Goal: Task Accomplishment & Management: Manage account settings

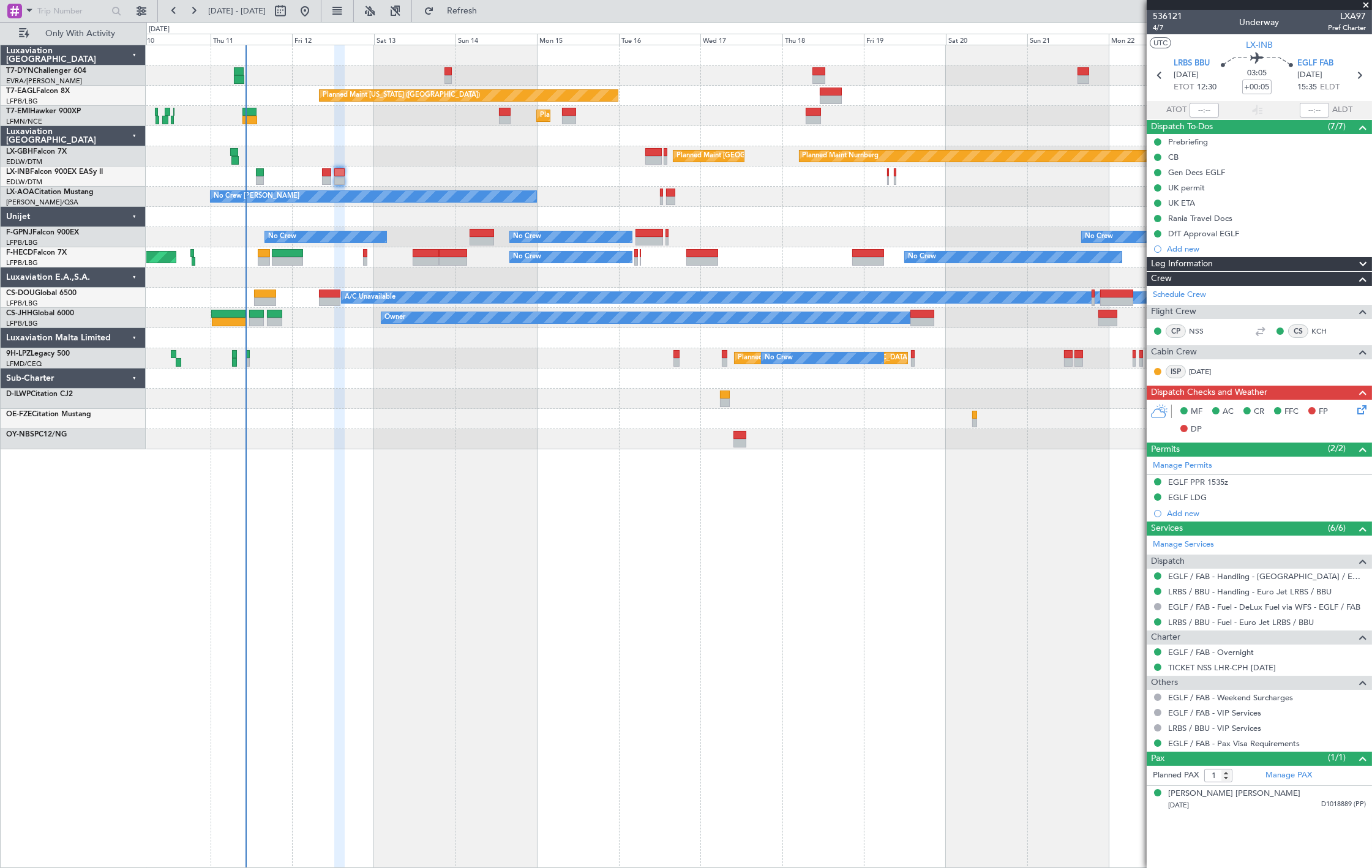
click at [259, 160] on div "Planned Maint Nurnberg Planned Maint [GEOGRAPHIC_DATA] ([GEOGRAPHIC_DATA])" at bounding box center [759, 156] width 1225 height 20
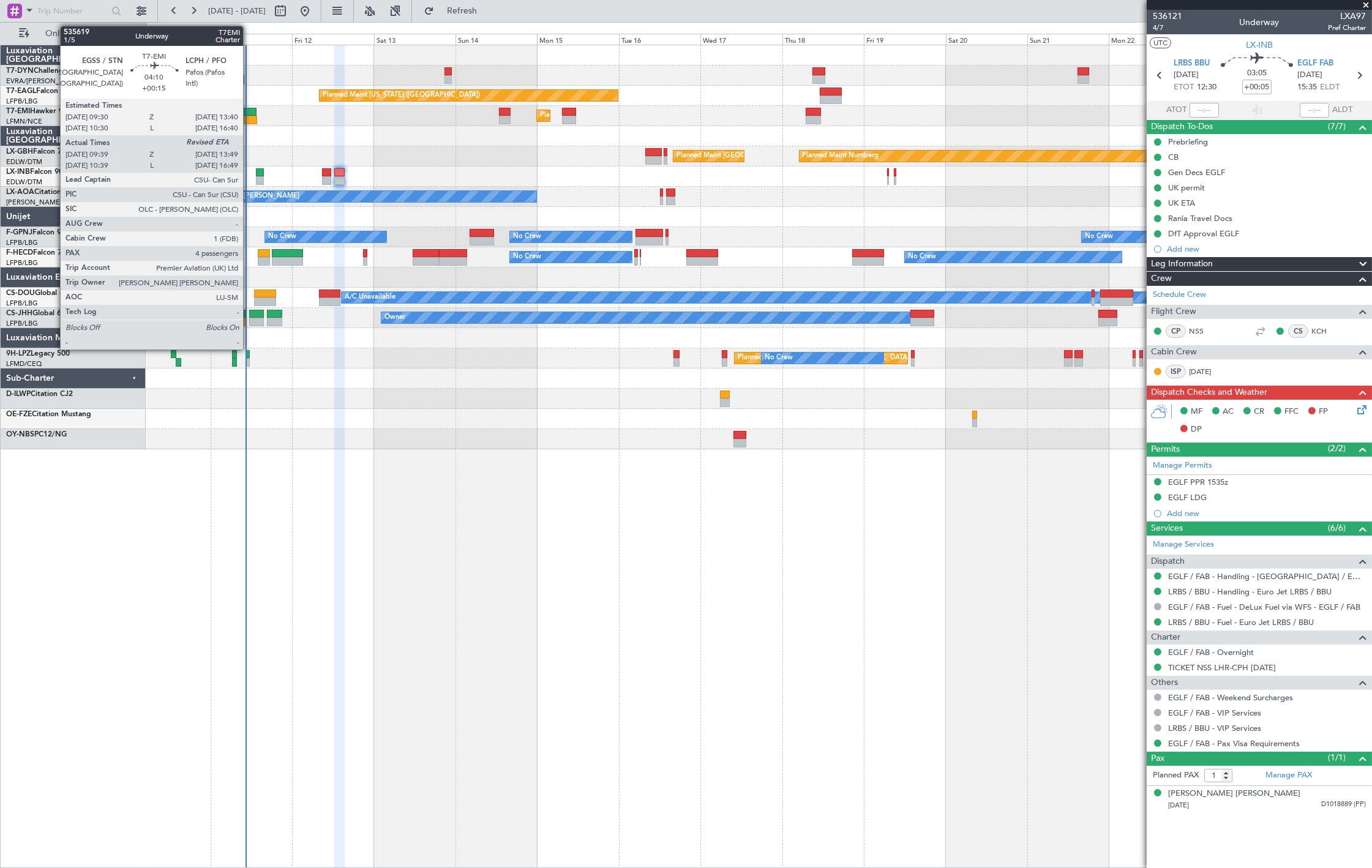
click at [249, 114] on div at bounding box center [250, 112] width 15 height 9
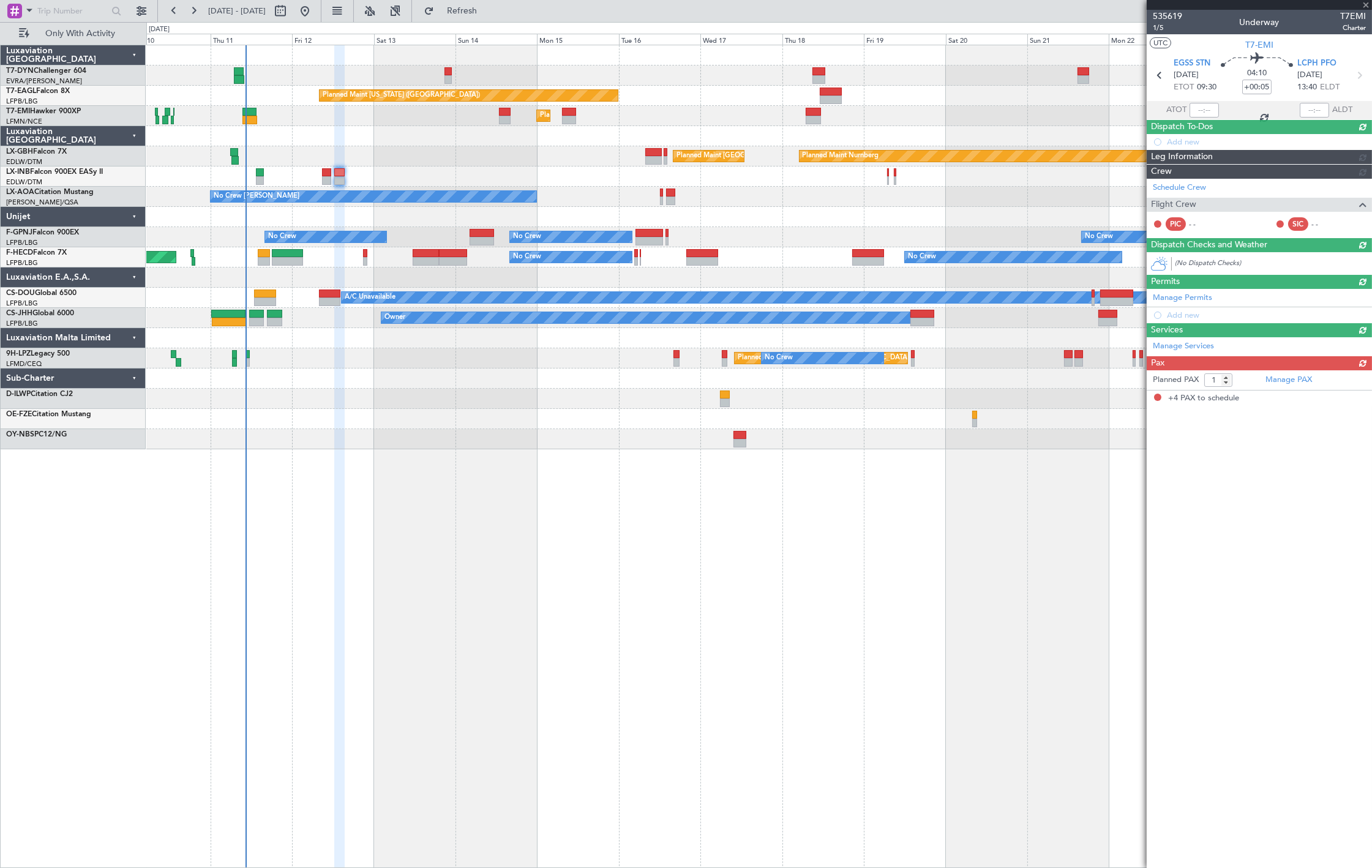
type input "+00:15"
type input "09:39"
type input "4"
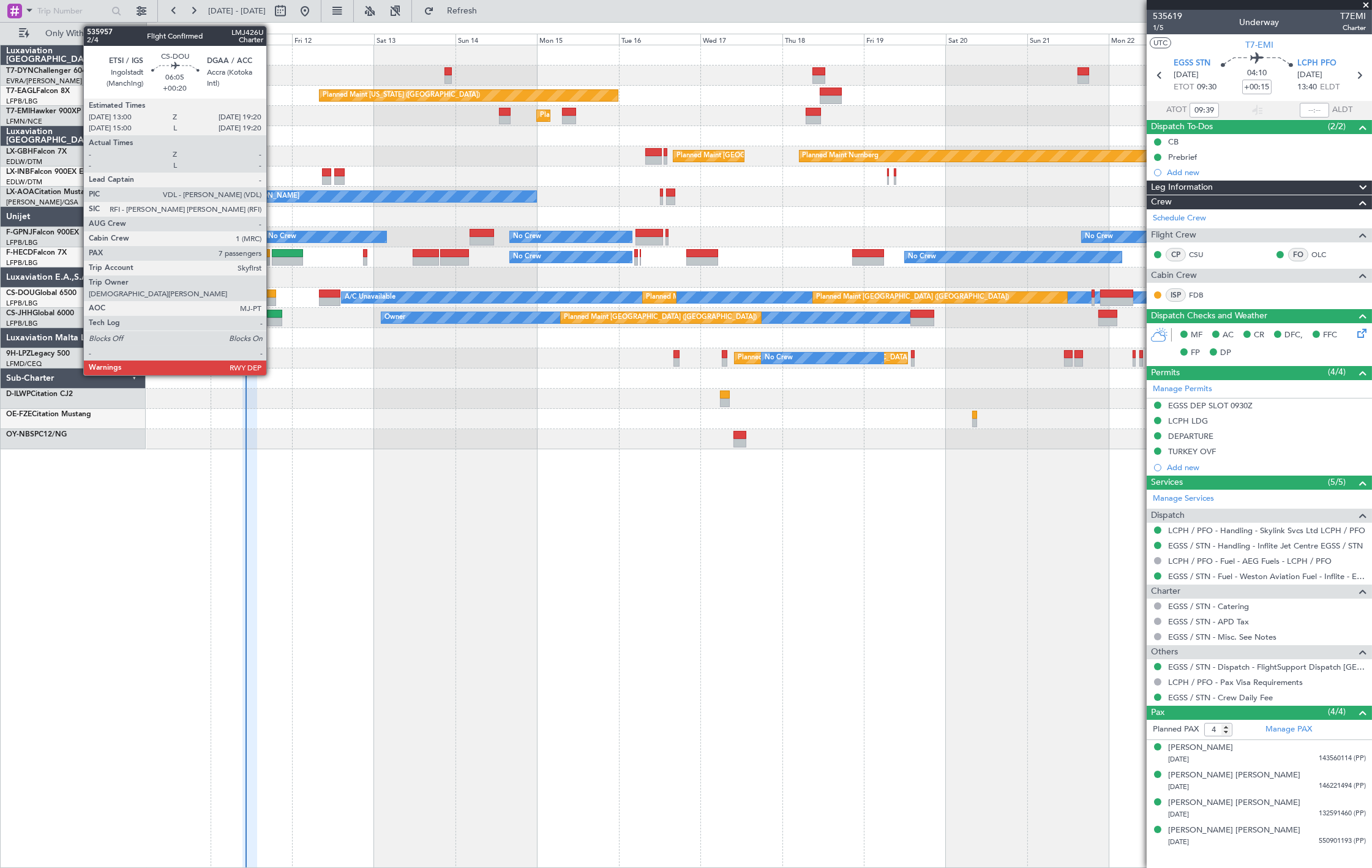
click at [273, 301] on div at bounding box center [265, 302] width 22 height 9
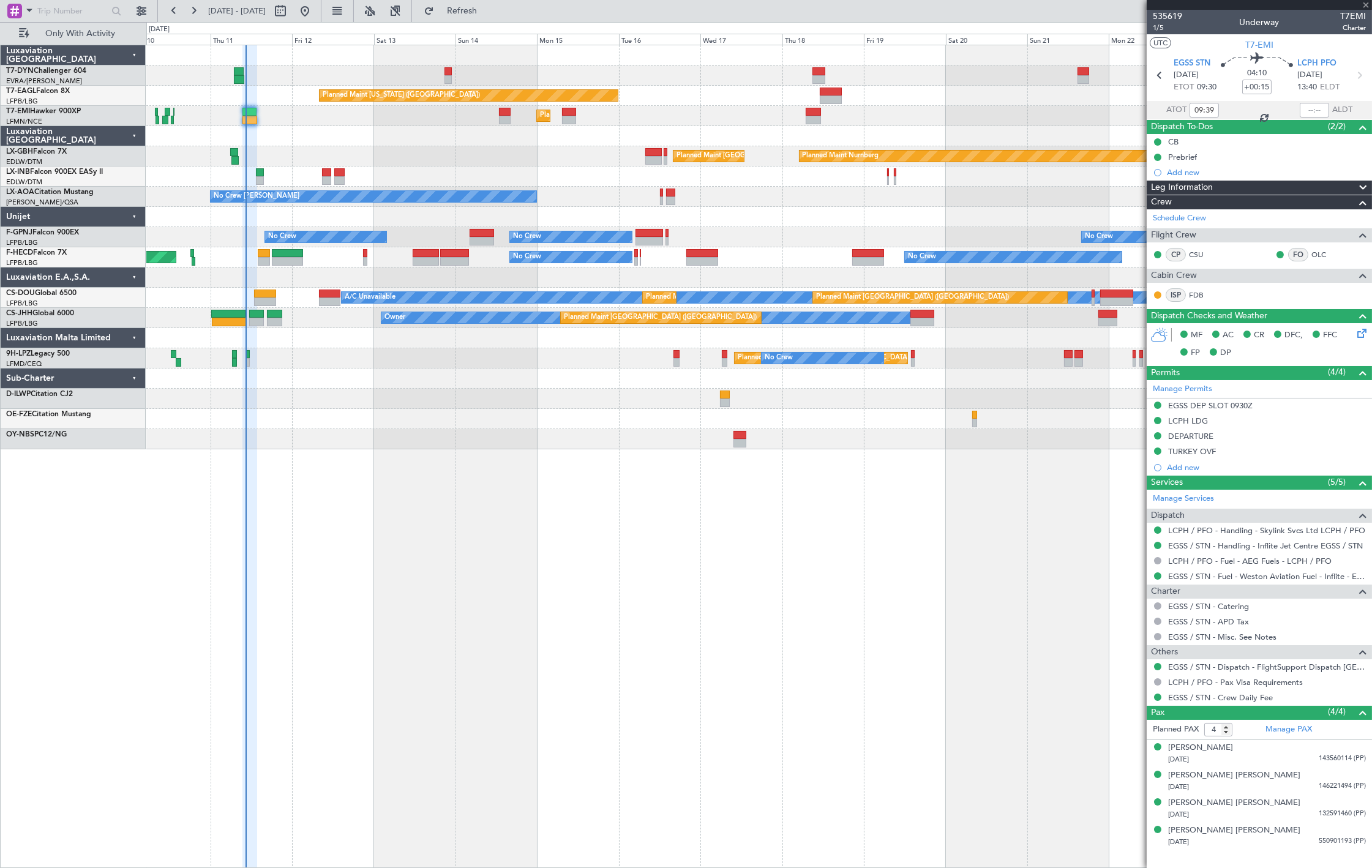
type input "+00:20"
type input "7"
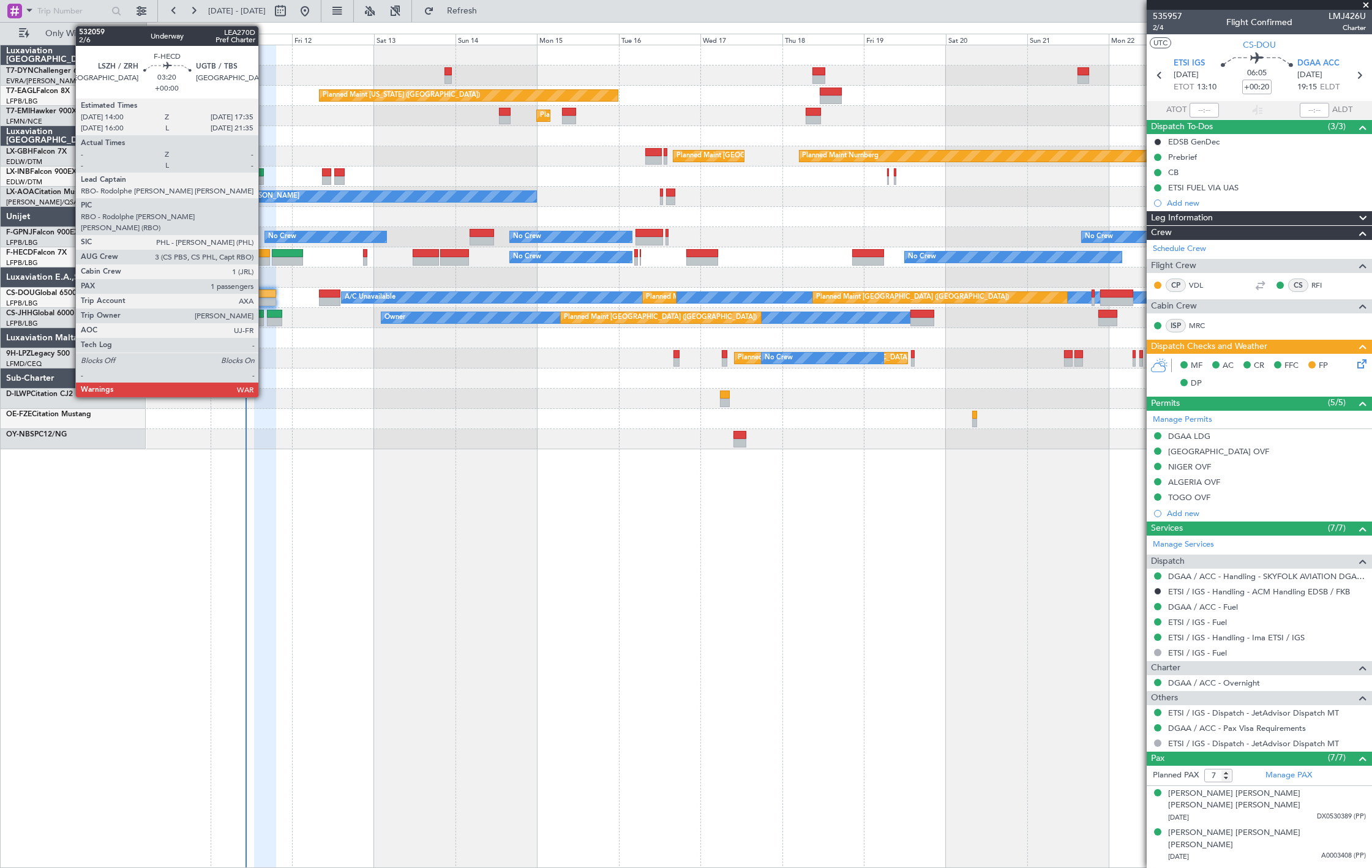
click at [264, 253] on div at bounding box center [263, 253] width 12 height 9
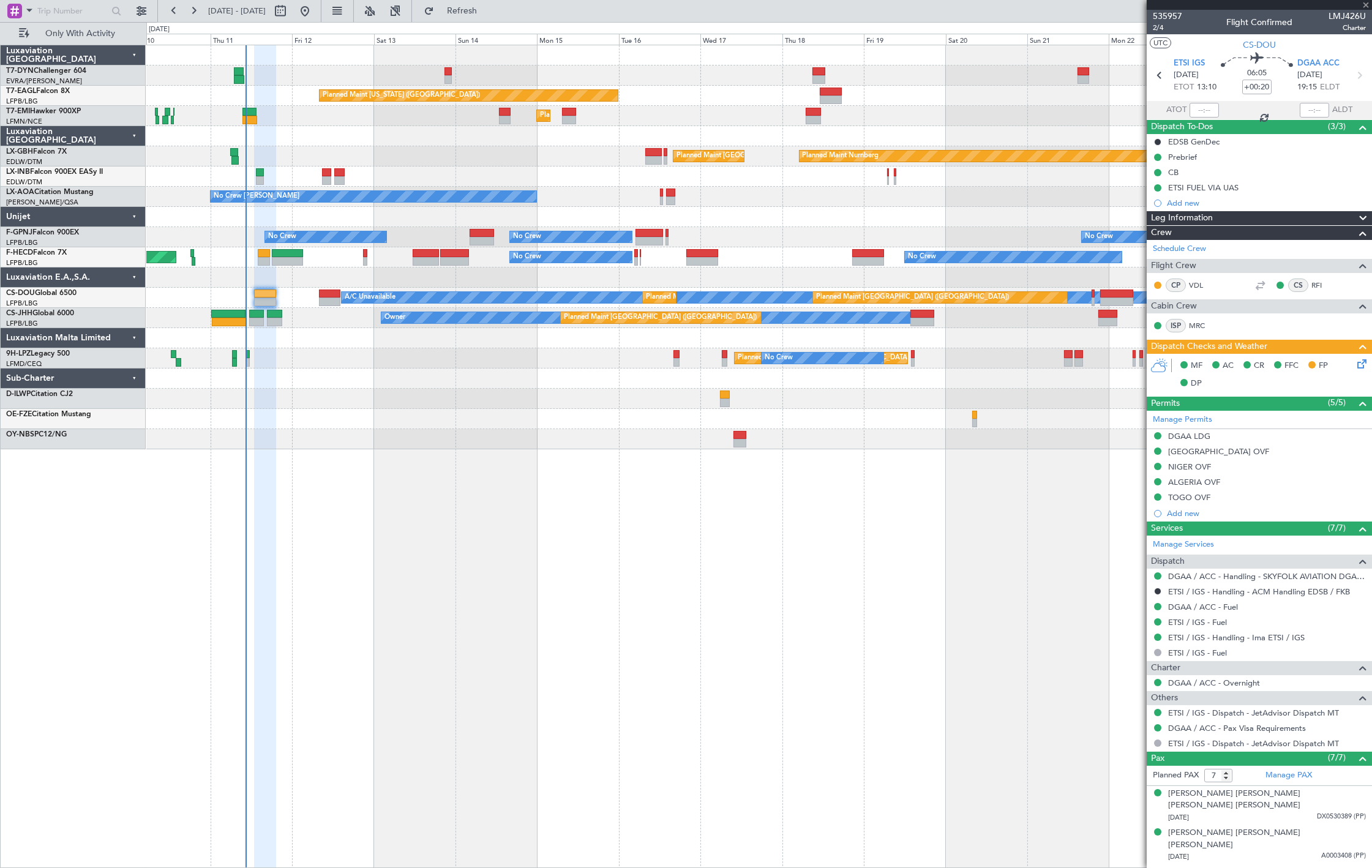
type input "1"
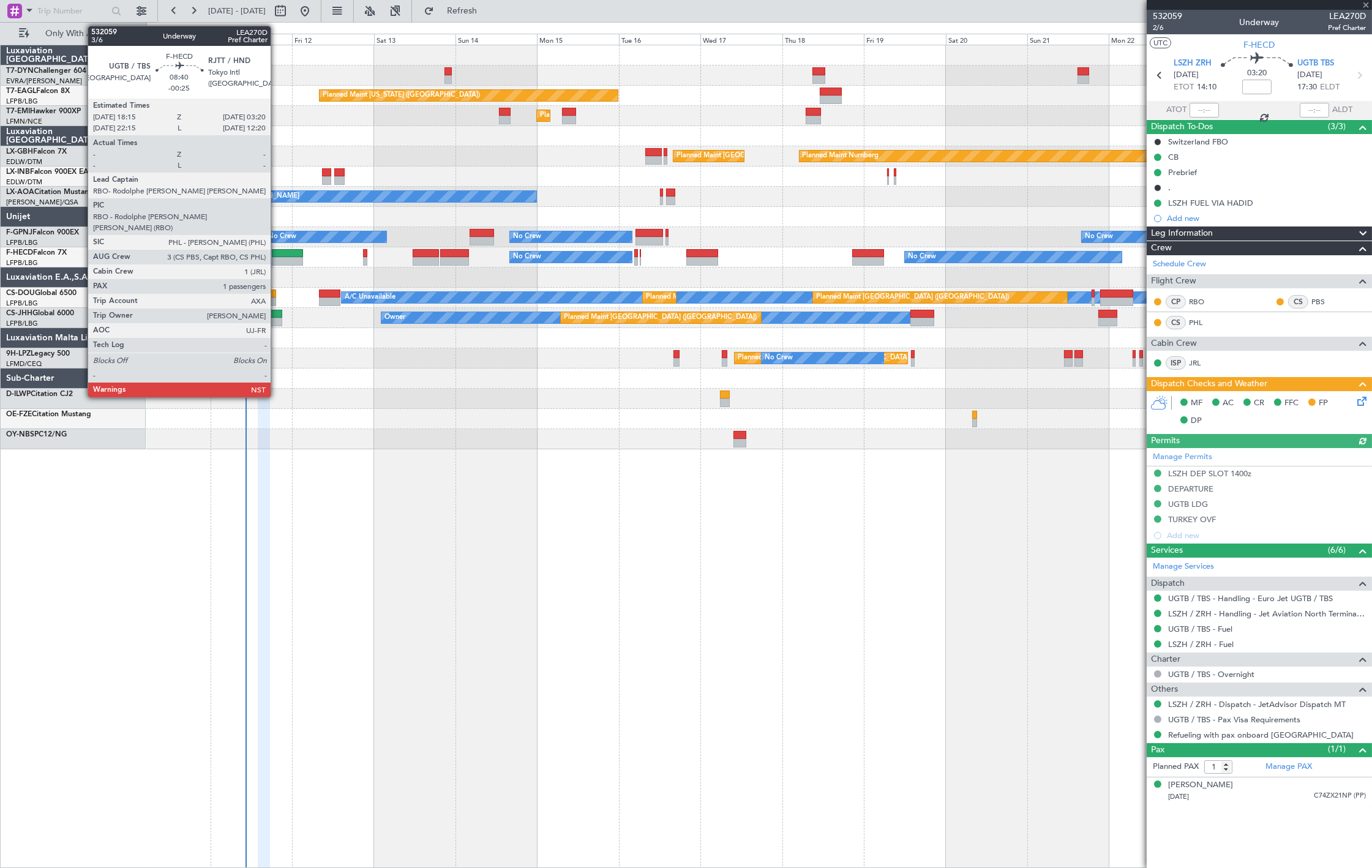
click at [277, 255] on div at bounding box center [288, 253] width 31 height 9
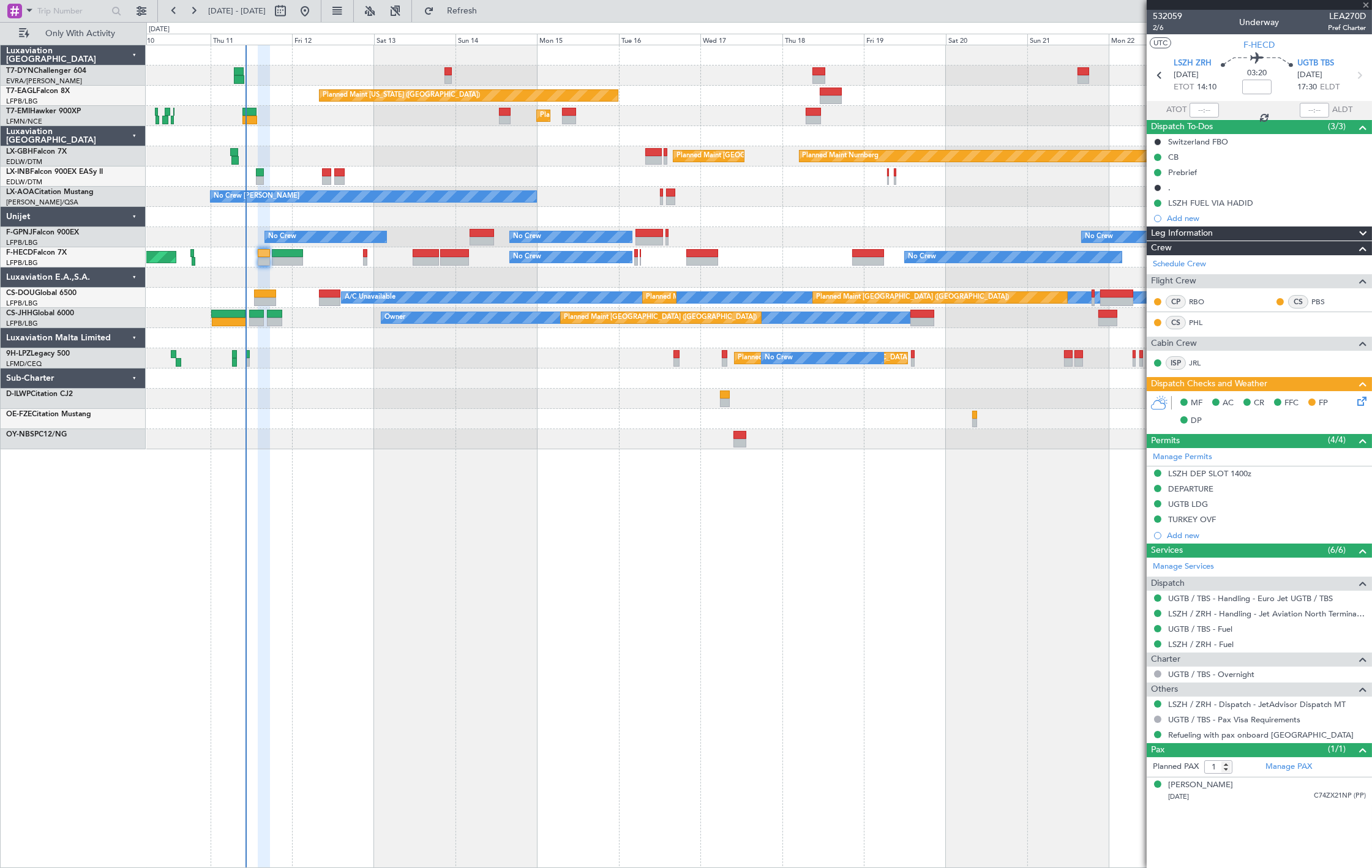
type input "-00:25"
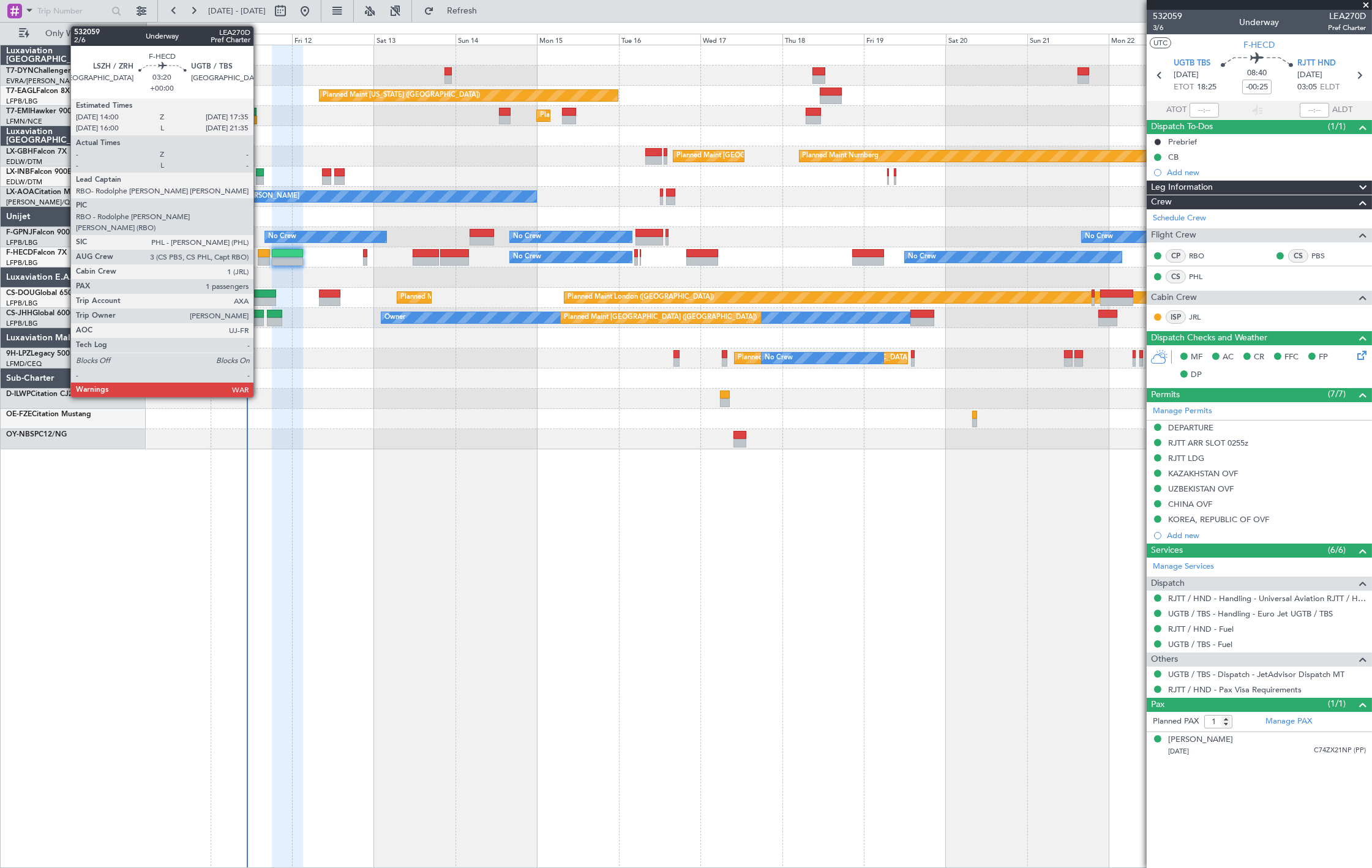
click at [260, 258] on div at bounding box center [263, 261] width 12 height 9
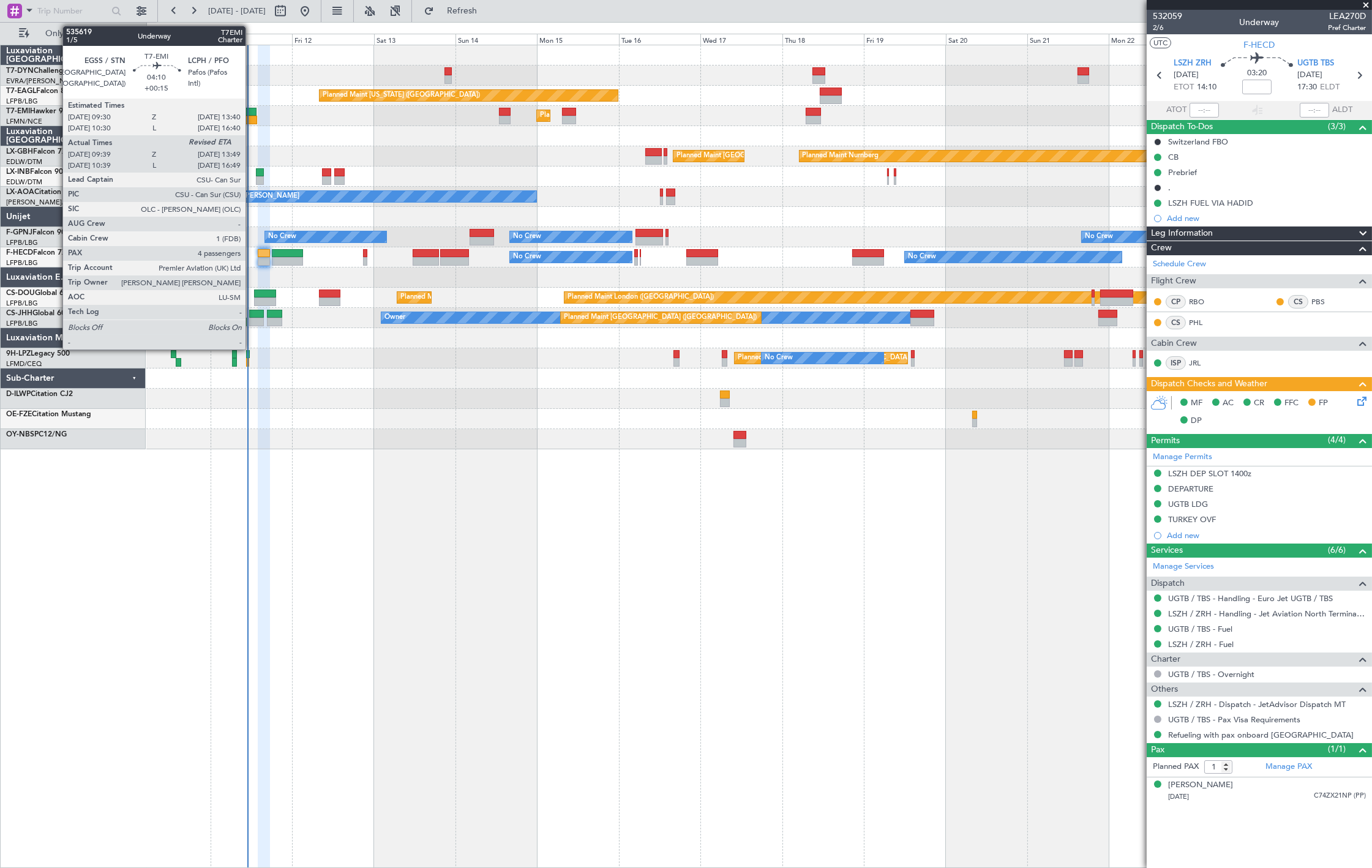
click at [247, 108] on div at bounding box center [250, 112] width 15 height 9
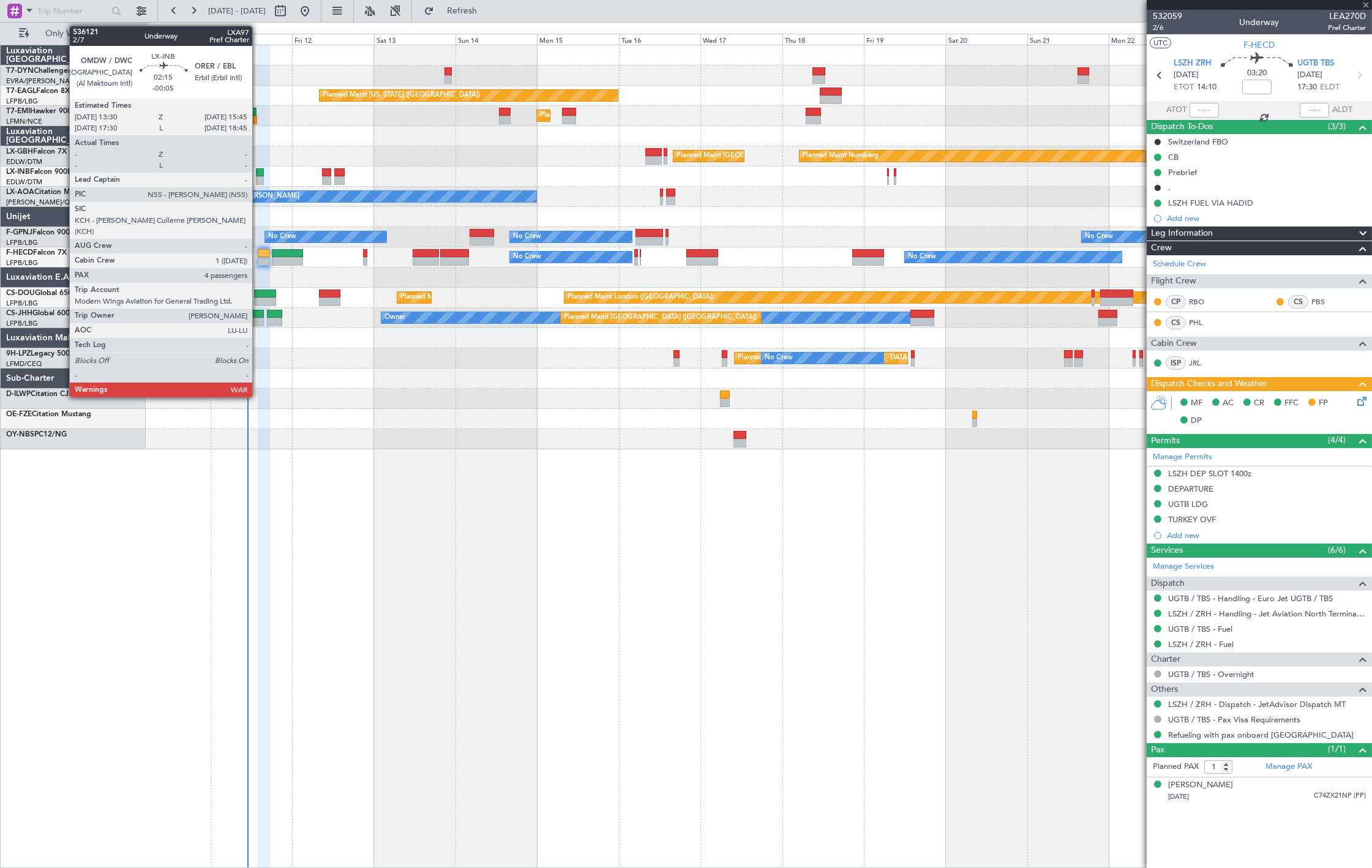
type input "+00:15"
type input "09:39"
type input "4"
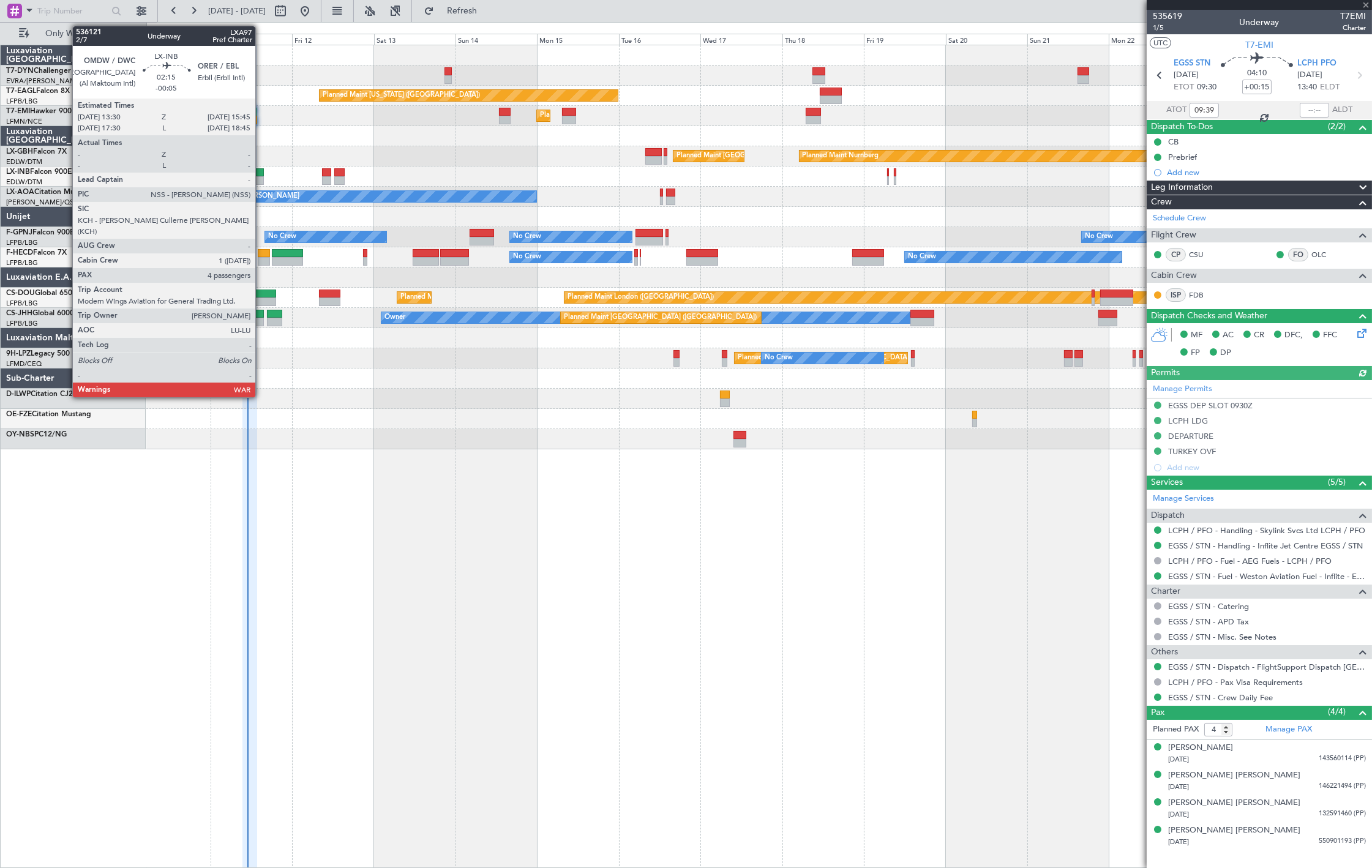
click at [261, 174] on div at bounding box center [259, 173] width 8 height 9
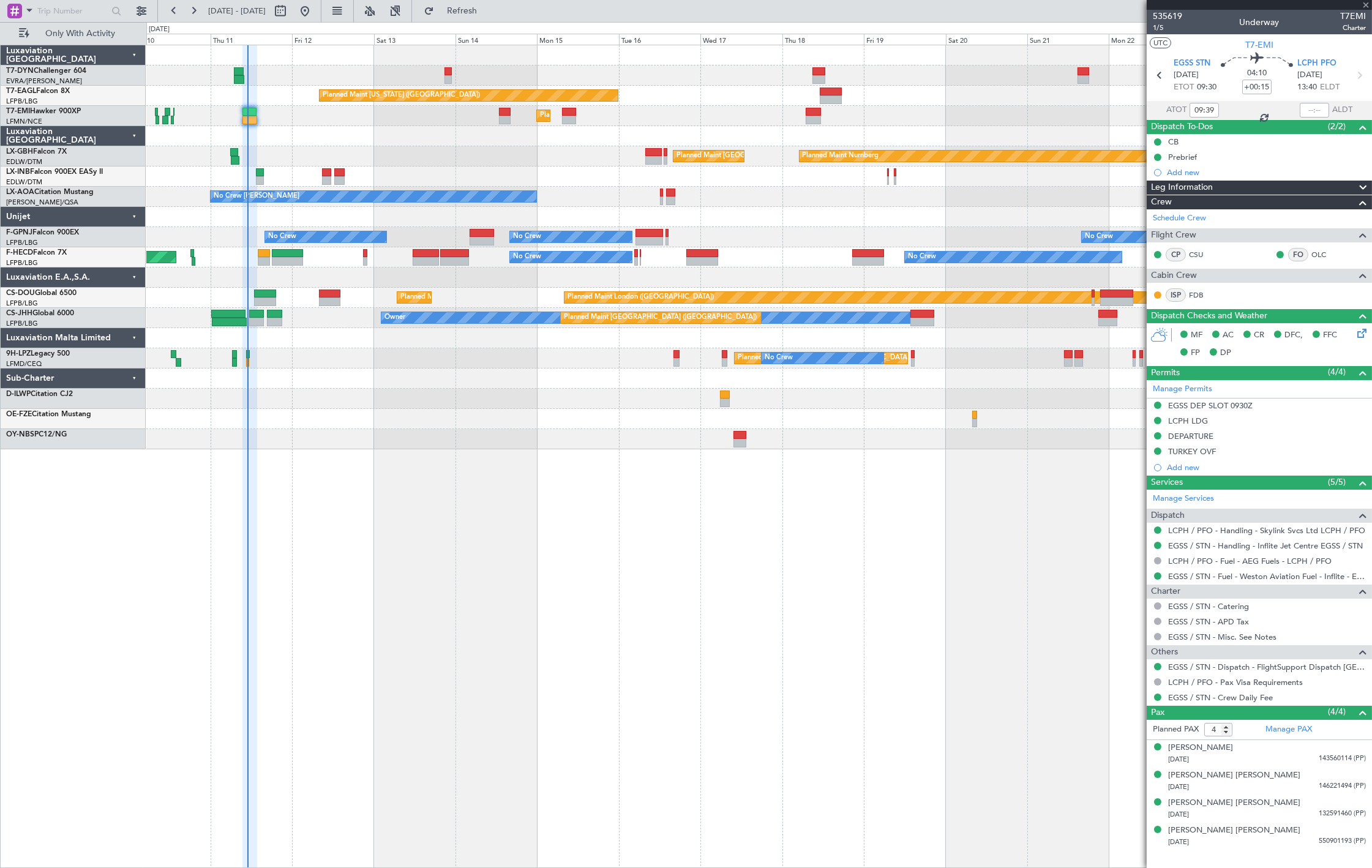
type input "-00:05"
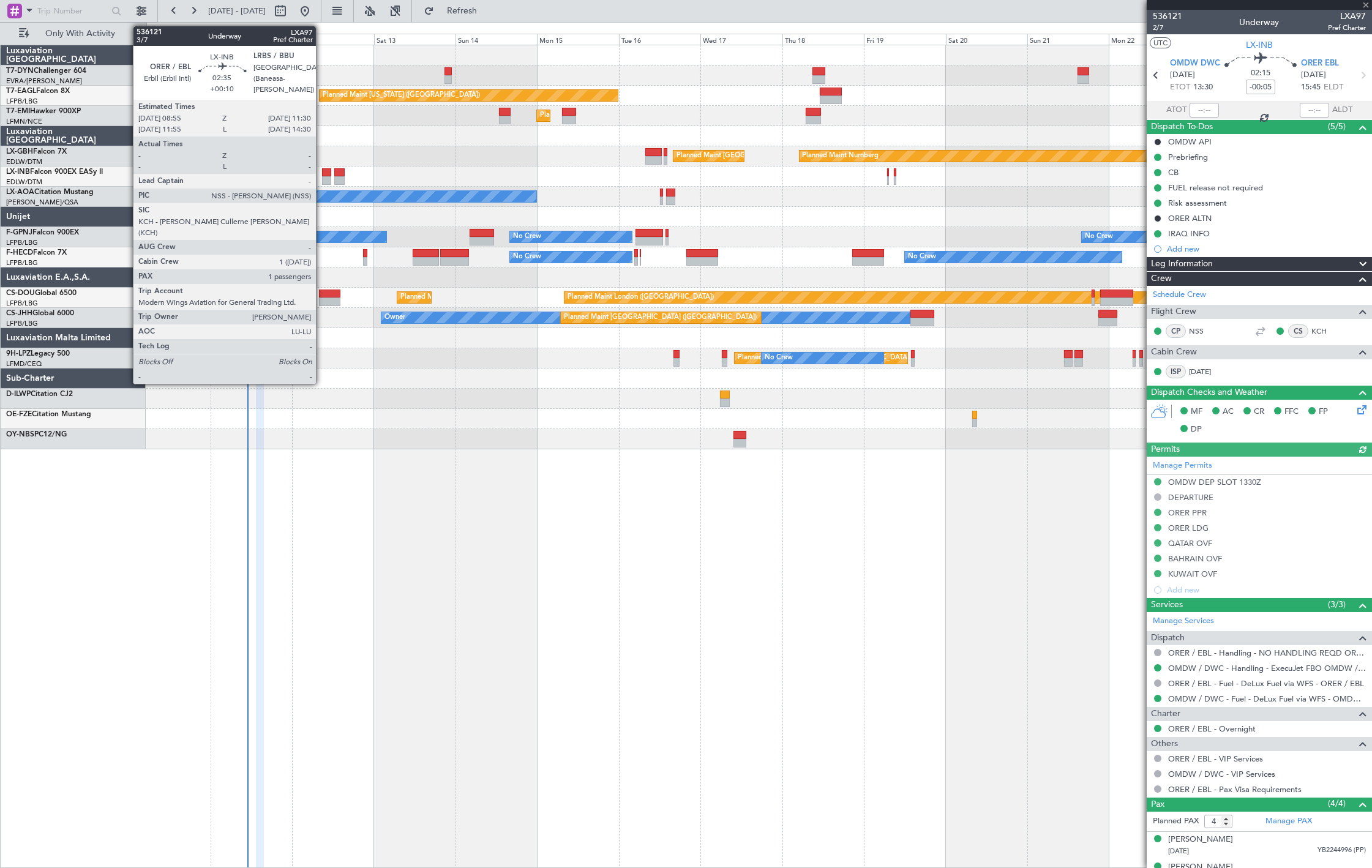
click at [322, 178] on div at bounding box center [326, 181] width 9 height 9
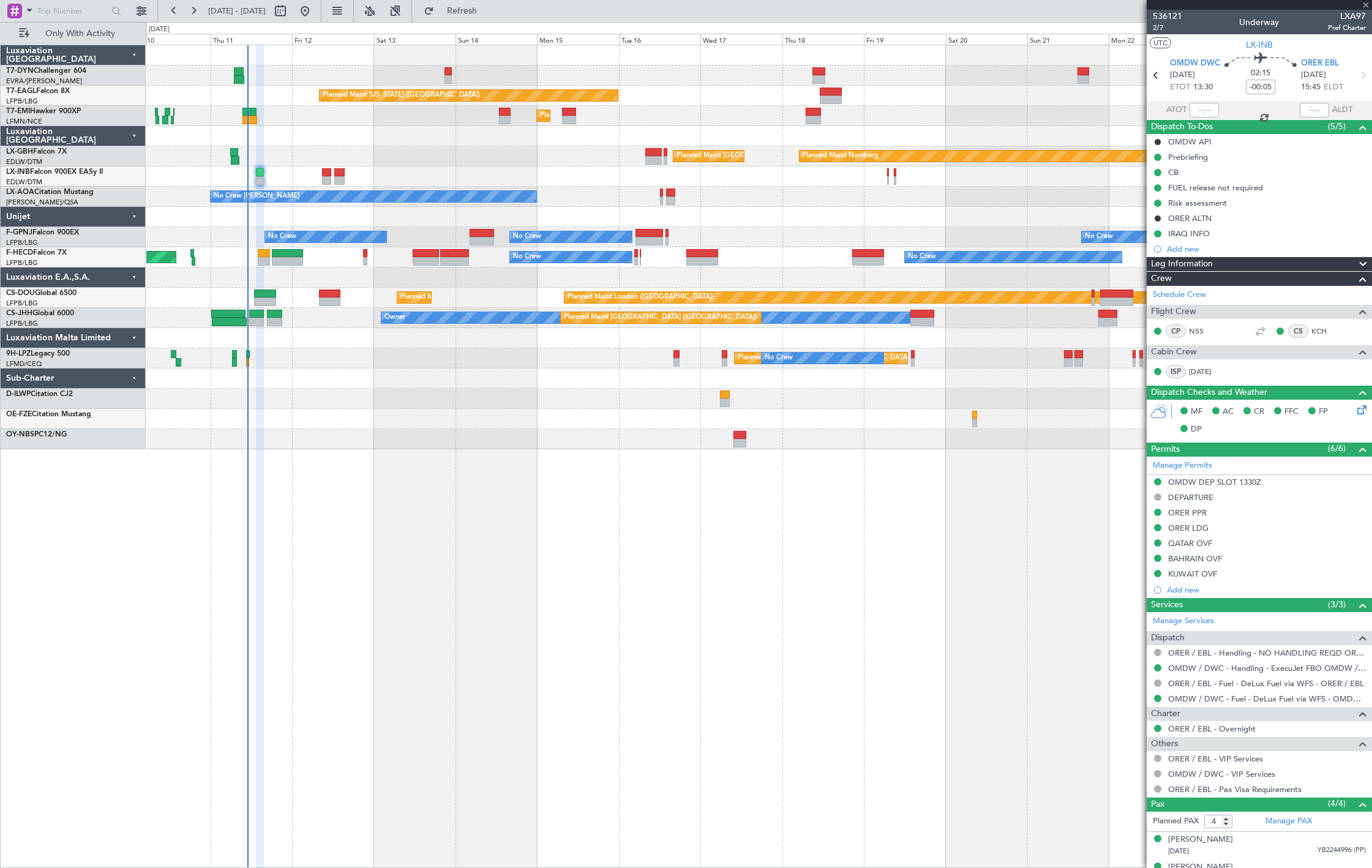
type input "+00:10"
type input "1"
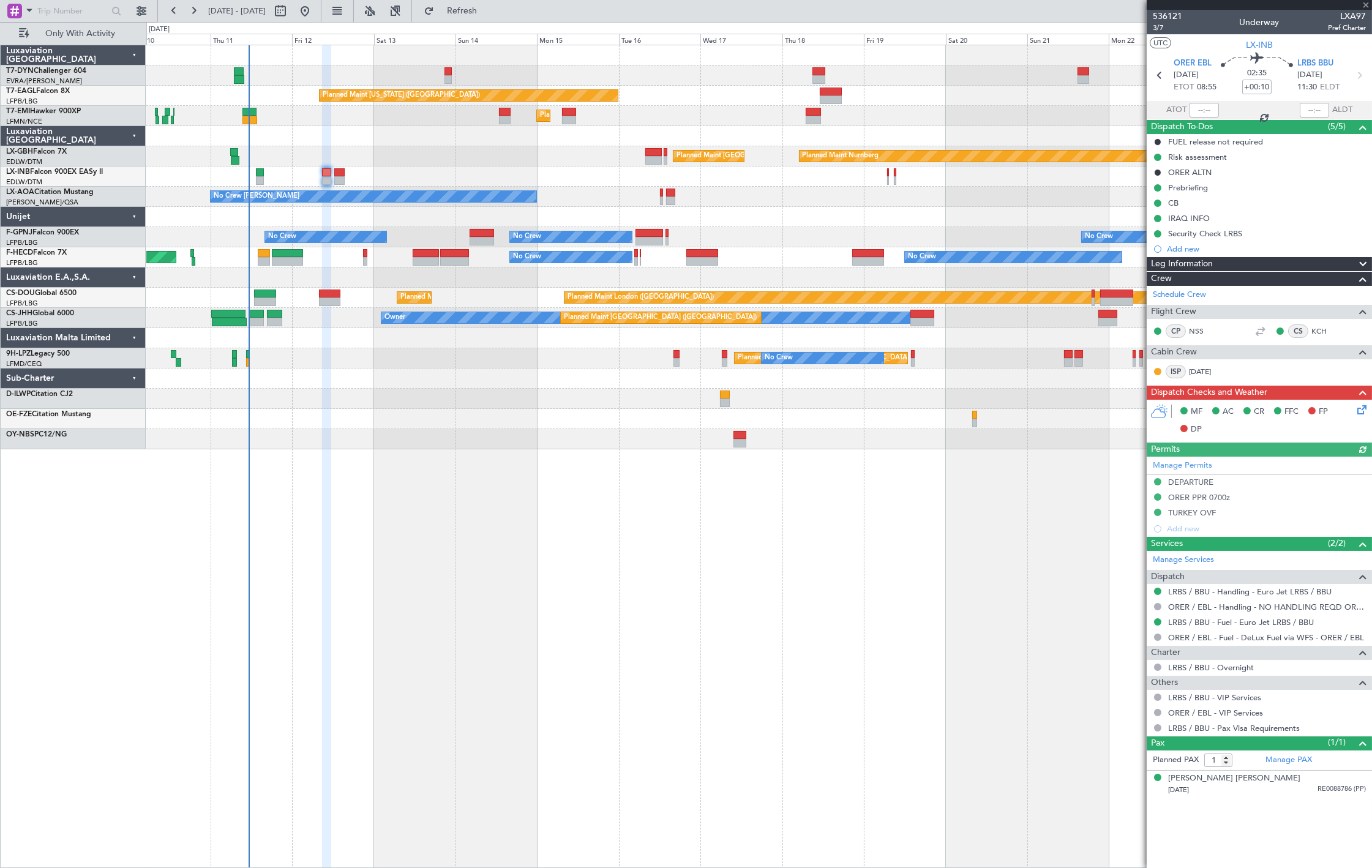
click at [523, 190] on div "No Crew [PERSON_NAME] No [GEOGRAPHIC_DATA] ([GEOGRAPHIC_DATA]) Planned Maint [G…" at bounding box center [759, 197] width 1225 height 20
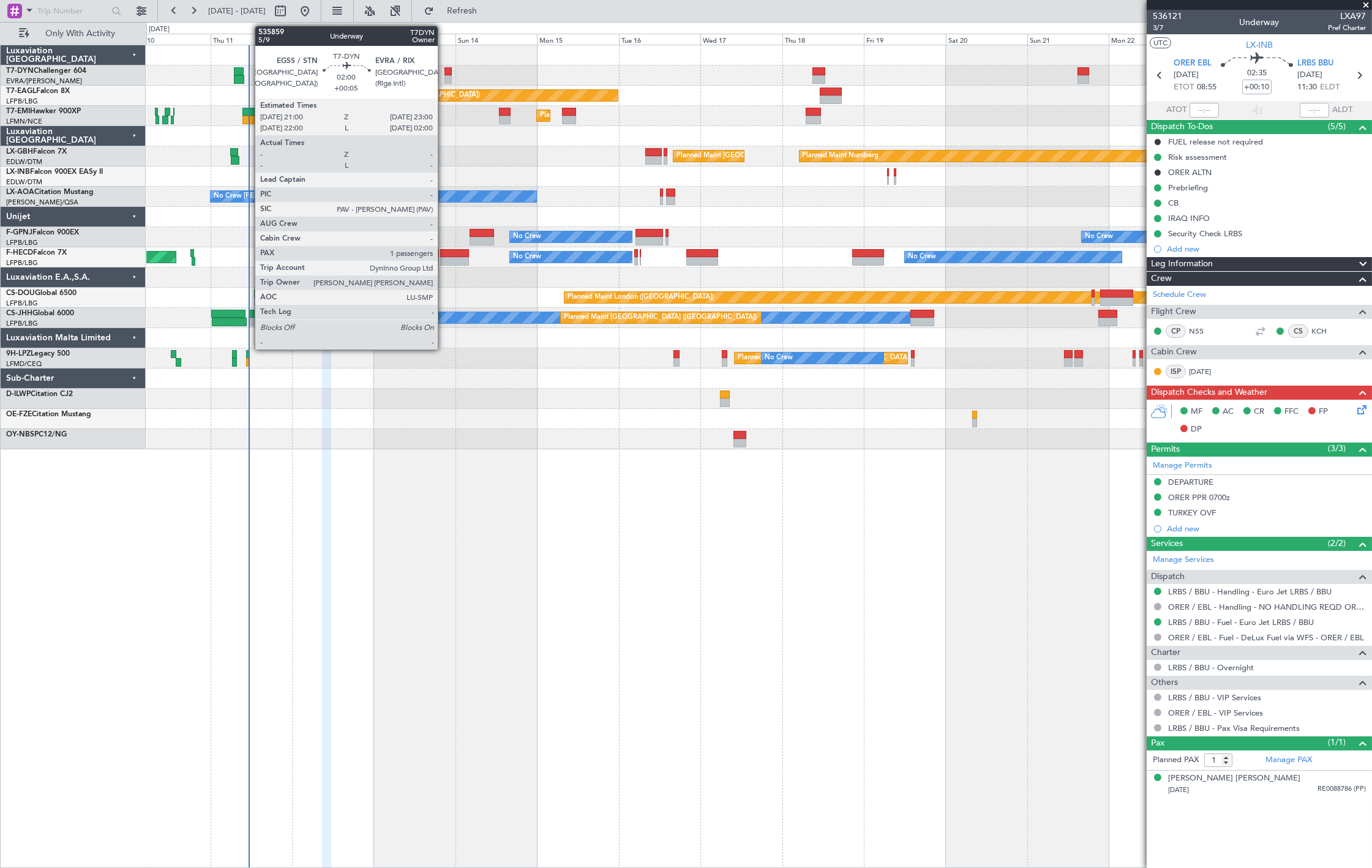
click at [445, 74] on div at bounding box center [448, 71] width 7 height 9
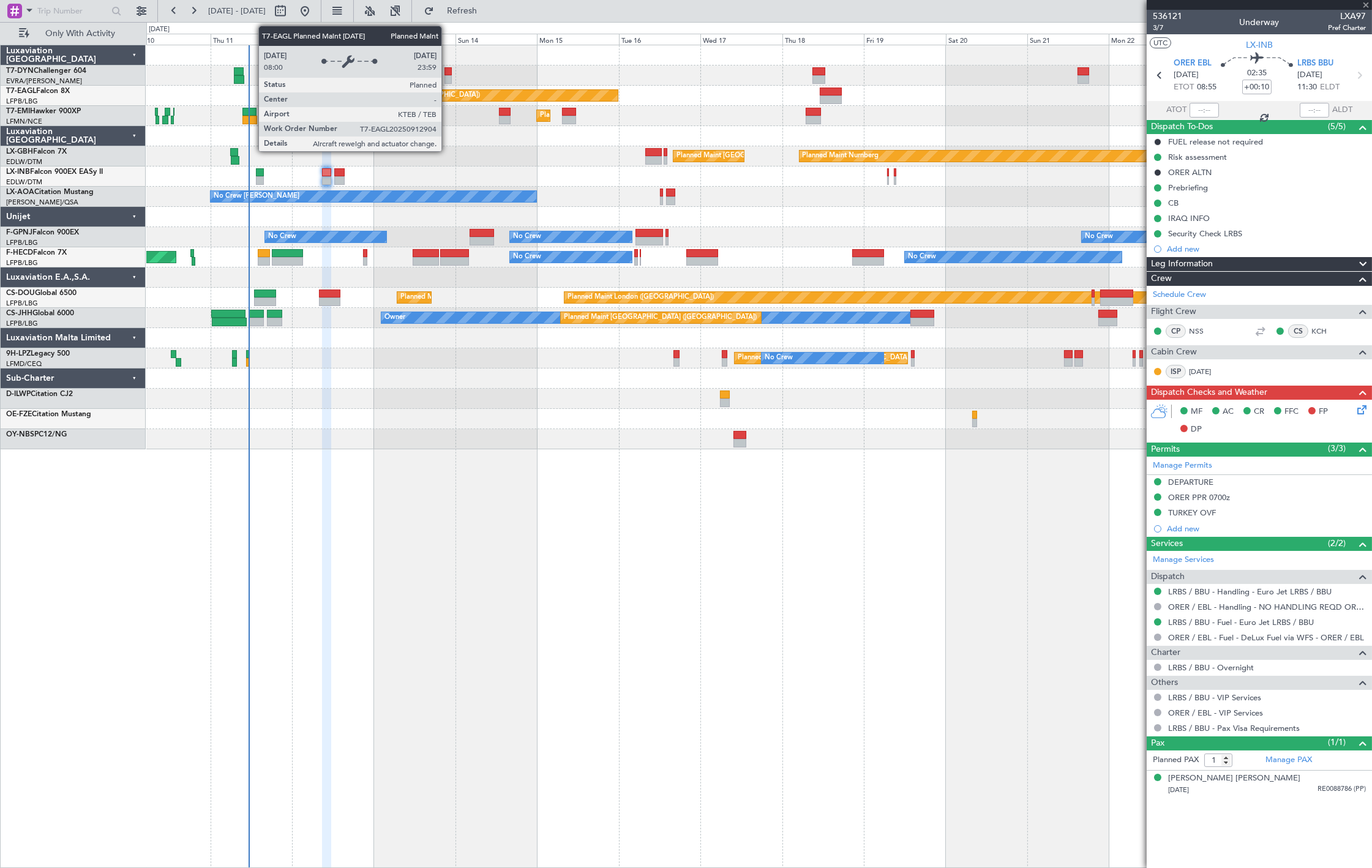
type input "+00:05"
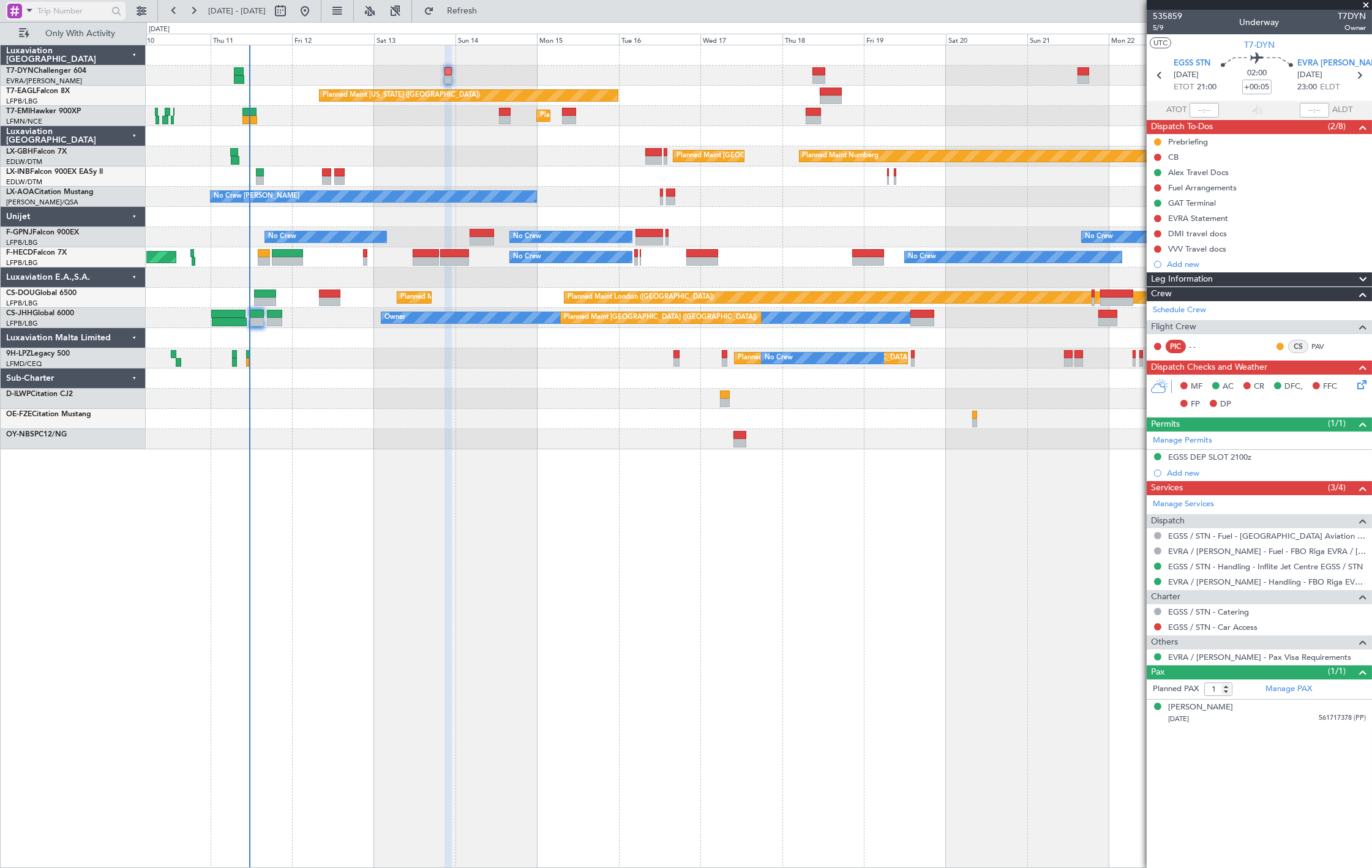
click at [57, 19] on body "[DATE] - [DATE] Refresh Quick Links Only With Activity Planned Maint [US_STATE]…" at bounding box center [686, 434] width 1372 height 868
paste input "536816"
type input "536816"
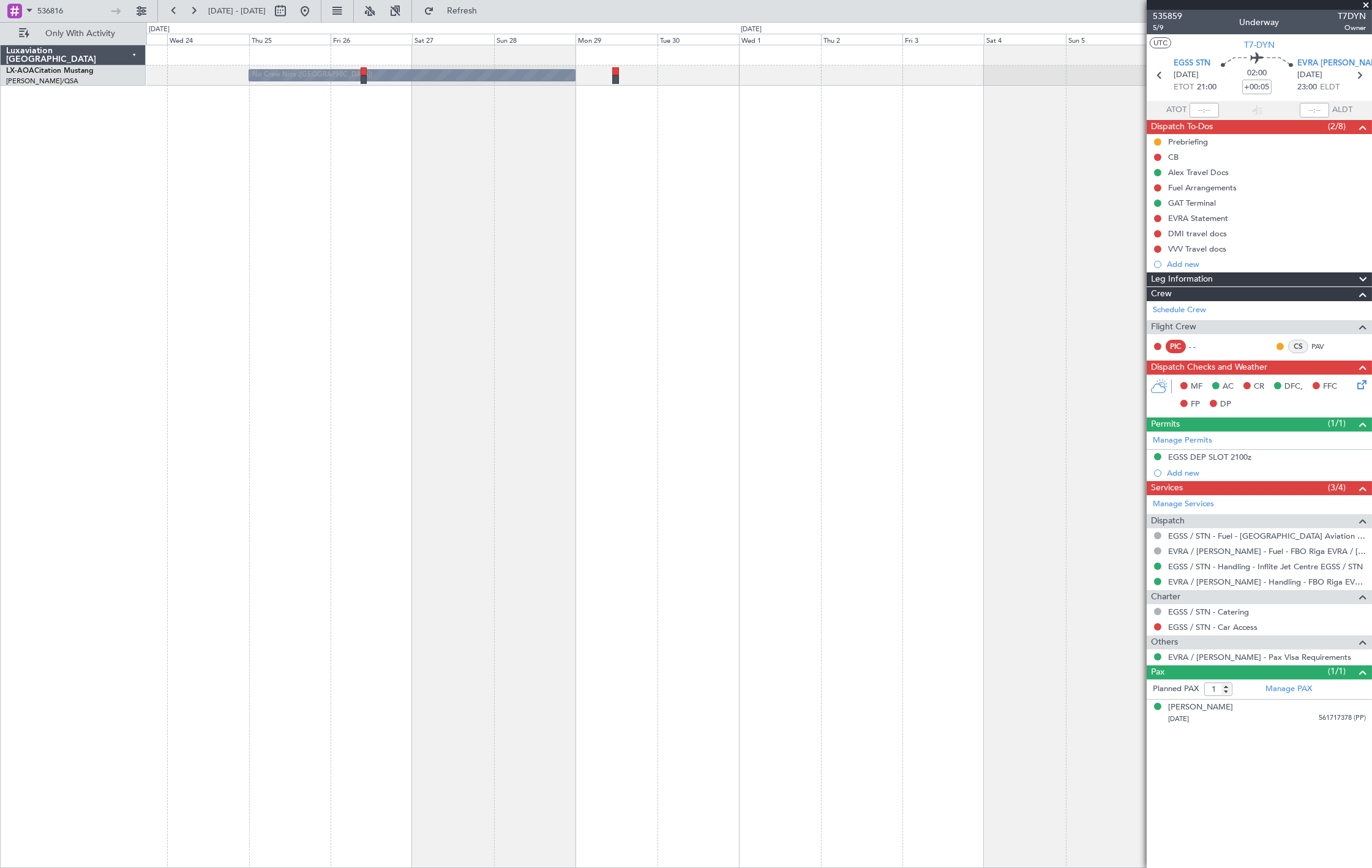
click at [974, 161] on div "No Crew Nice ([GEOGRAPHIC_DATA])" at bounding box center [759, 456] width 1226 height 823
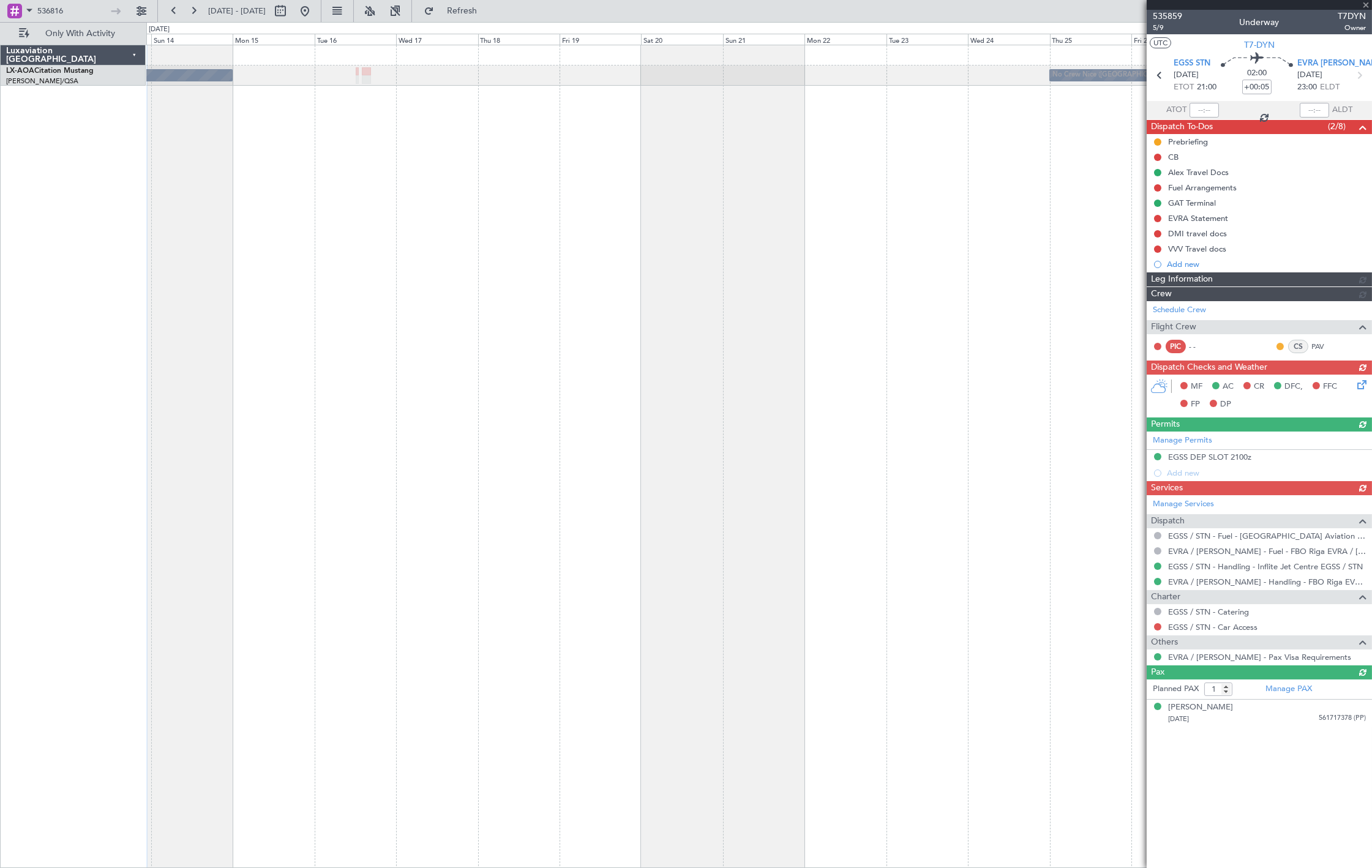
click at [822, 218] on div "No Crew Nice ([GEOGRAPHIC_DATA]) No Crew [PERSON_NAME]" at bounding box center [759, 456] width 1226 height 823
click at [580, 193] on div "No Crew Nice ([GEOGRAPHIC_DATA]) No Crew [PERSON_NAME]" at bounding box center [759, 456] width 1226 height 823
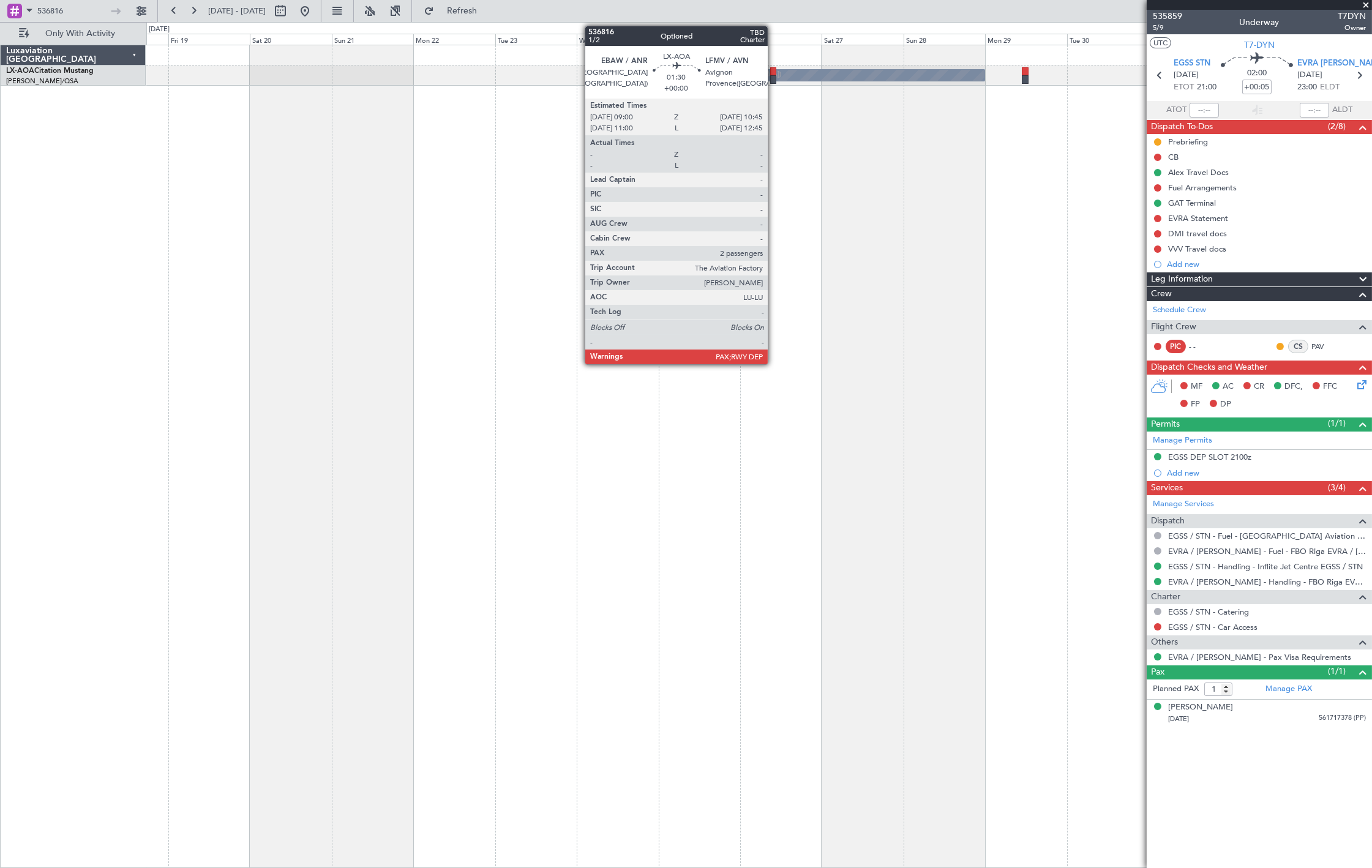
click at [774, 74] on div at bounding box center [773, 71] width 6 height 9
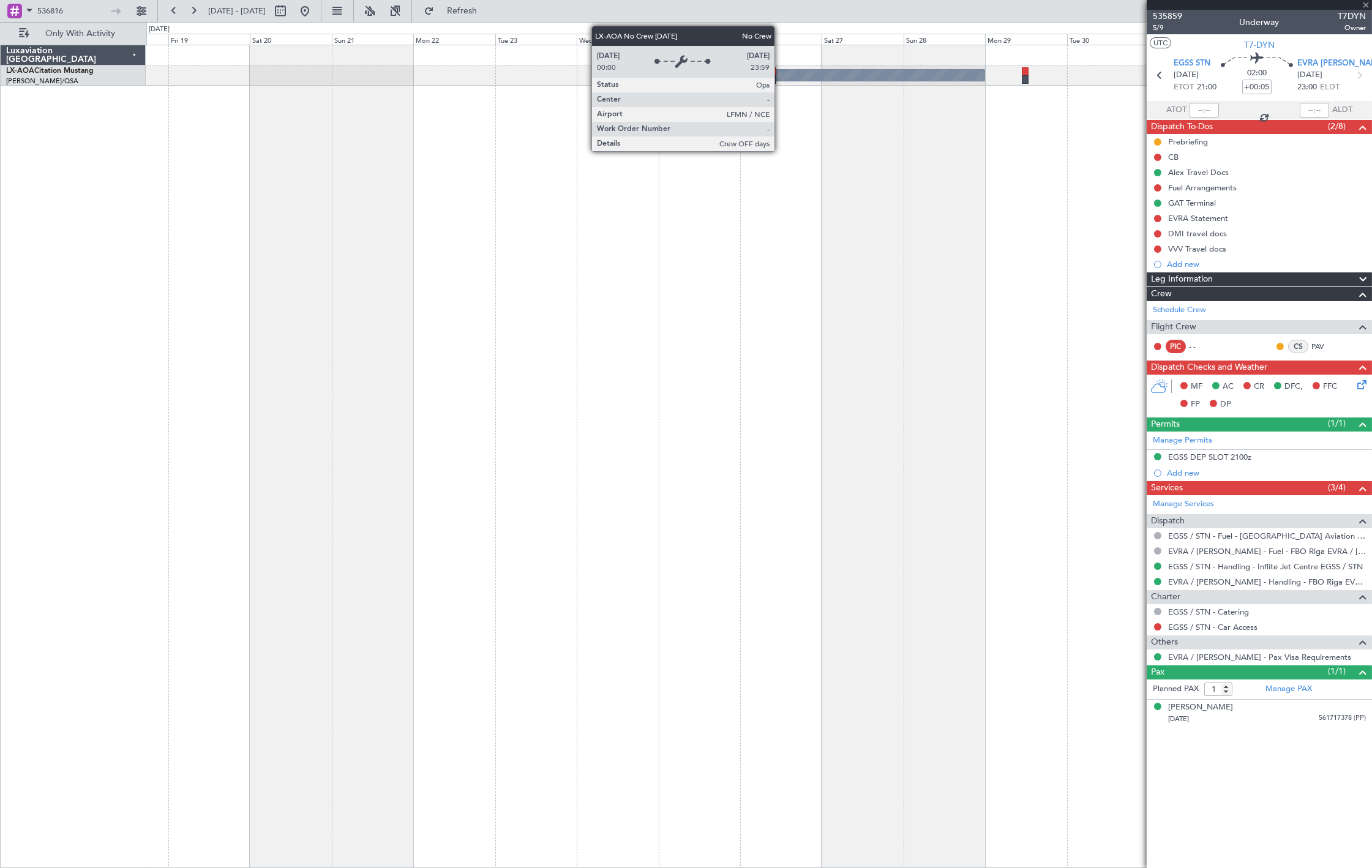
type input "2"
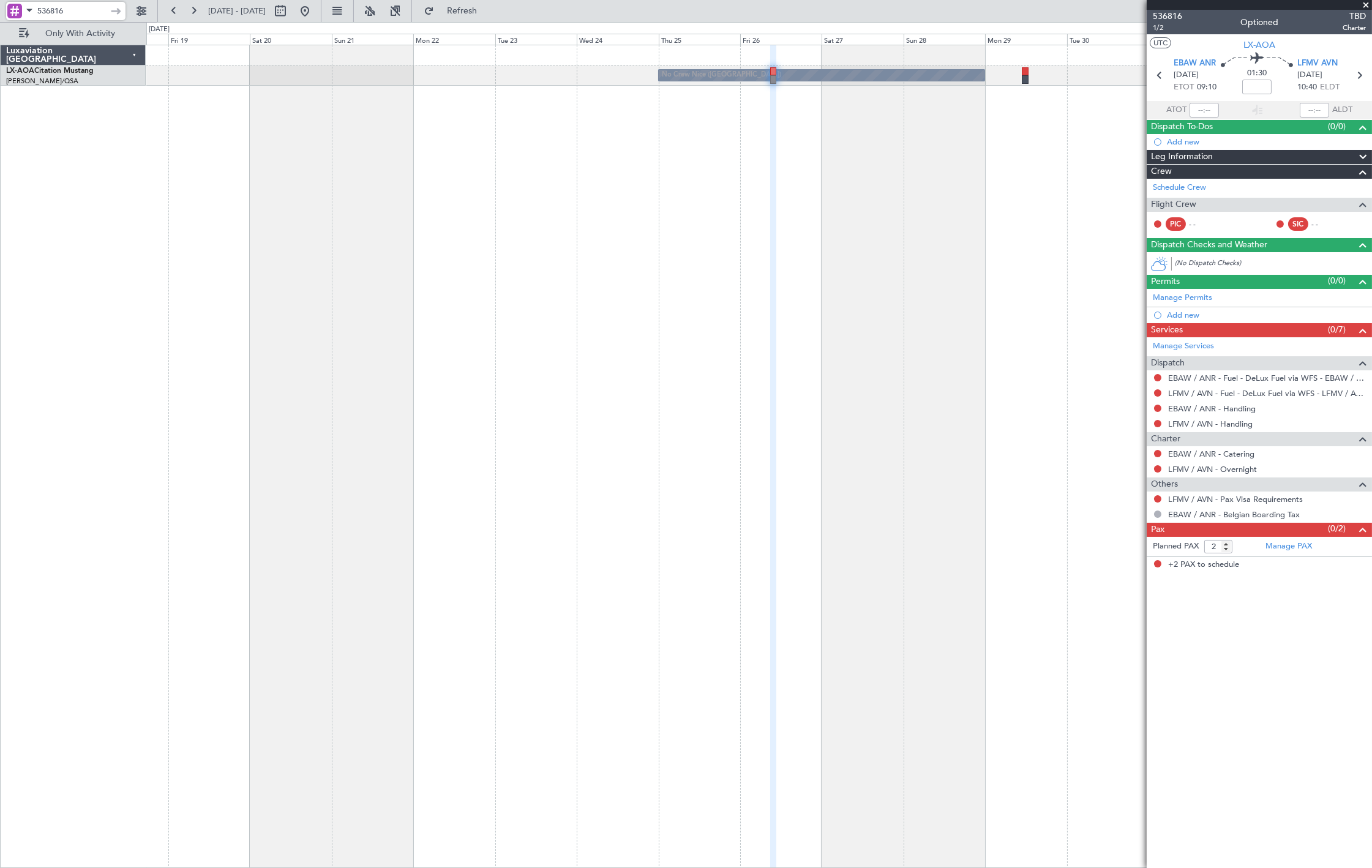
click at [80, 4] on input "536816" at bounding box center [72, 11] width 71 height 19
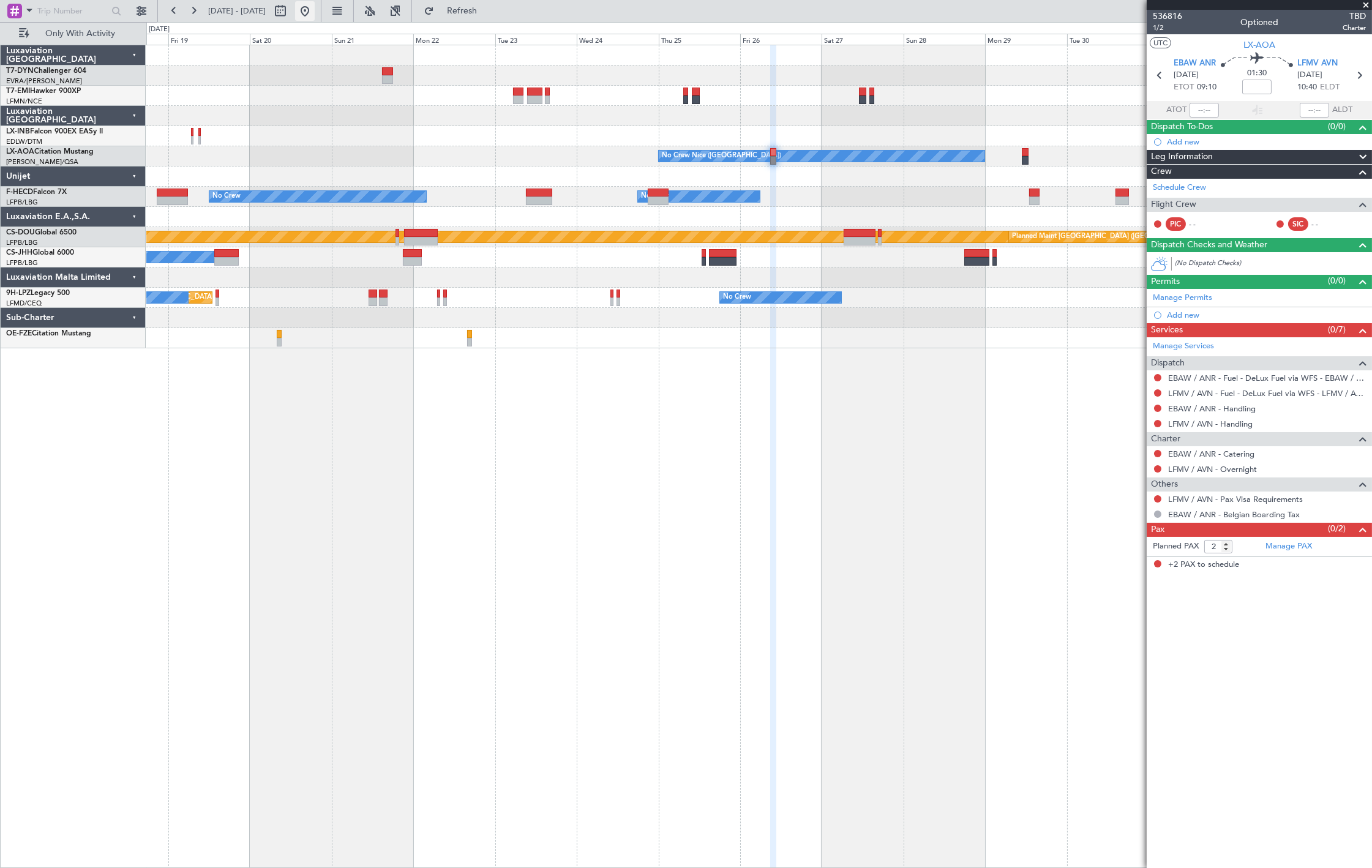
click at [343, 21] on mat-tooltip-component "Go to [DATE]" at bounding box center [345, 36] width 63 height 32
click at [321, 8] on fb-range-datepicker "[DATE] - [DATE]" at bounding box center [239, 11] width 164 height 22
click at [315, 10] on button at bounding box center [304, 11] width 19 height 19
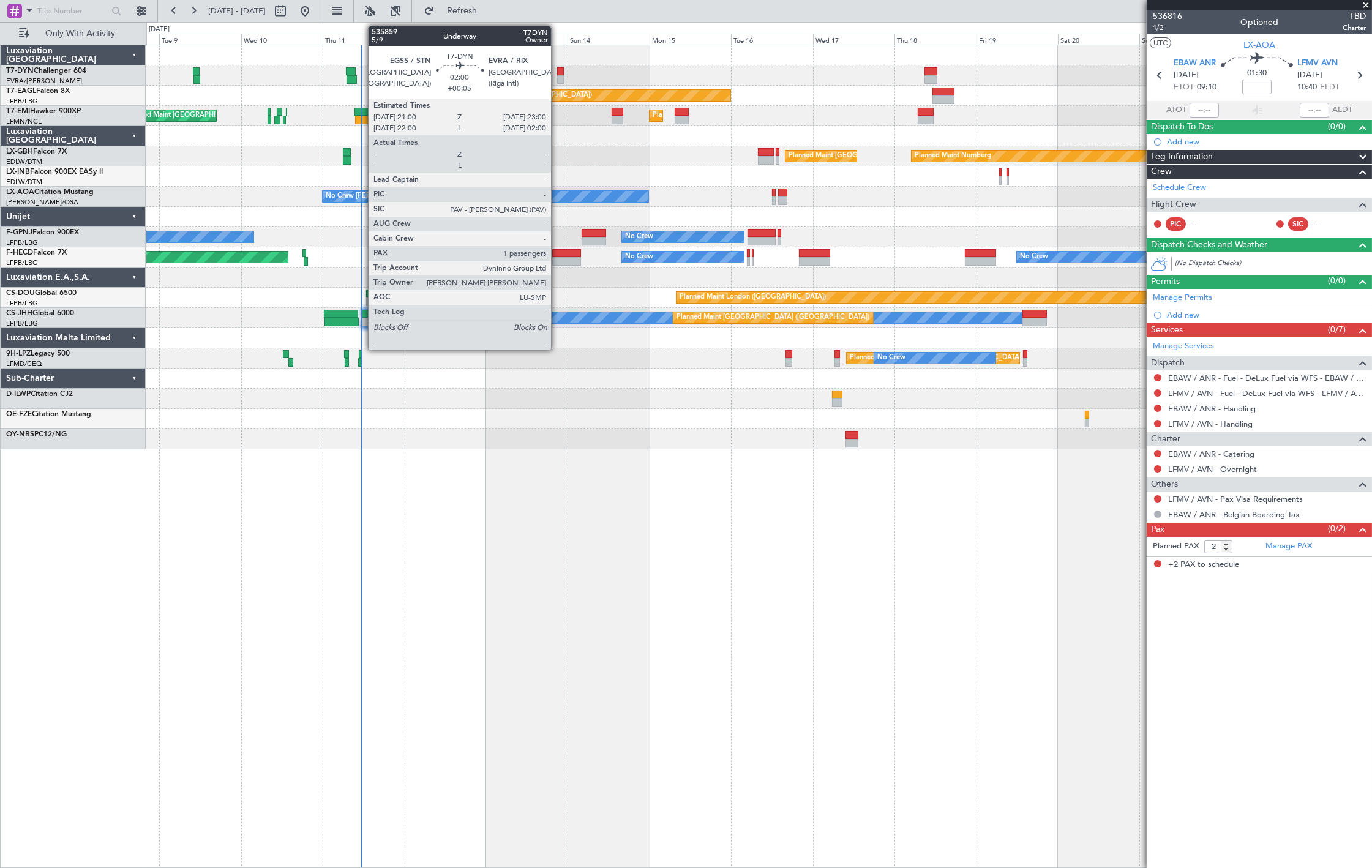
click at [557, 76] on div at bounding box center [560, 79] width 7 height 9
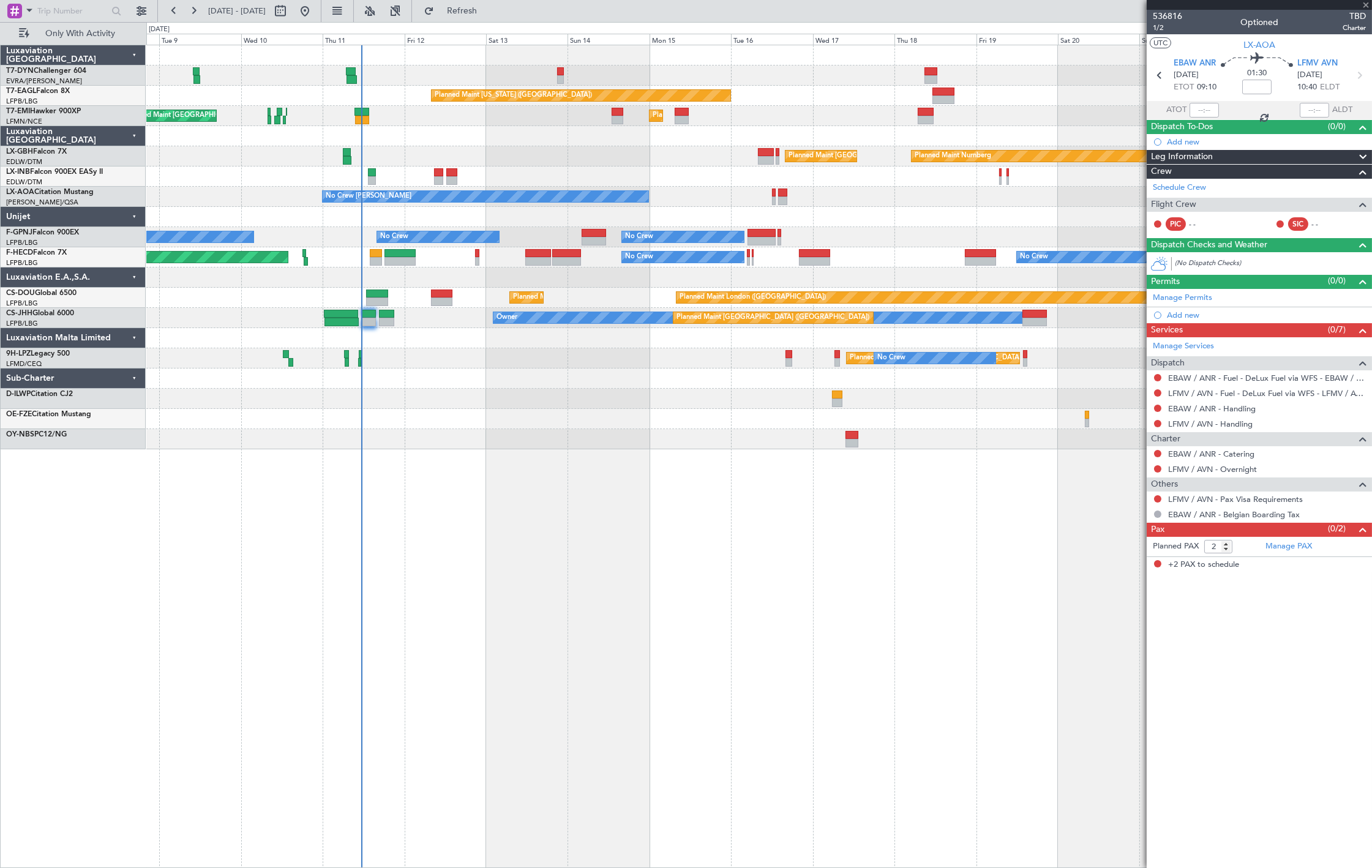
type input "+00:05"
type input "1"
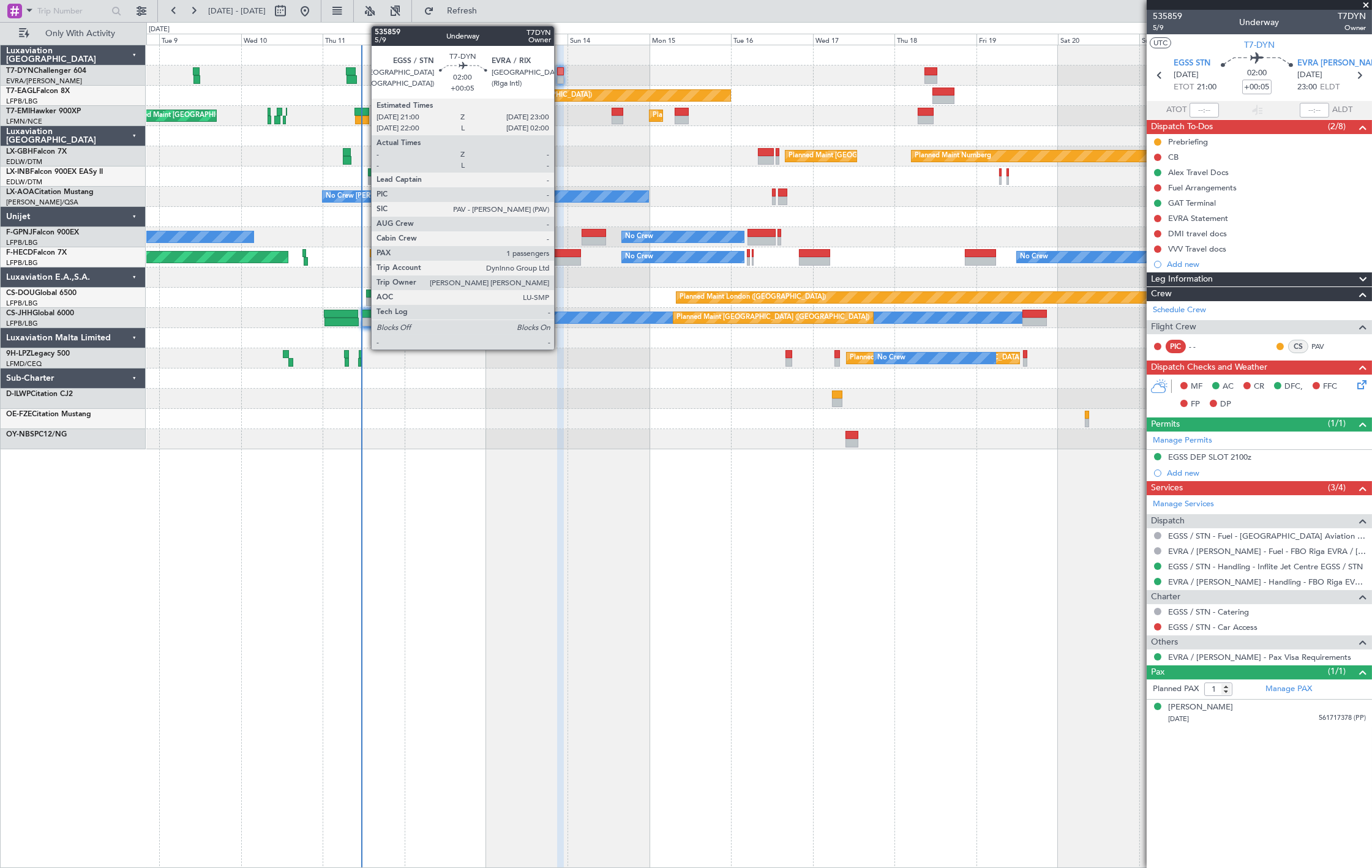
click at [560, 77] on div at bounding box center [560, 79] width 7 height 9
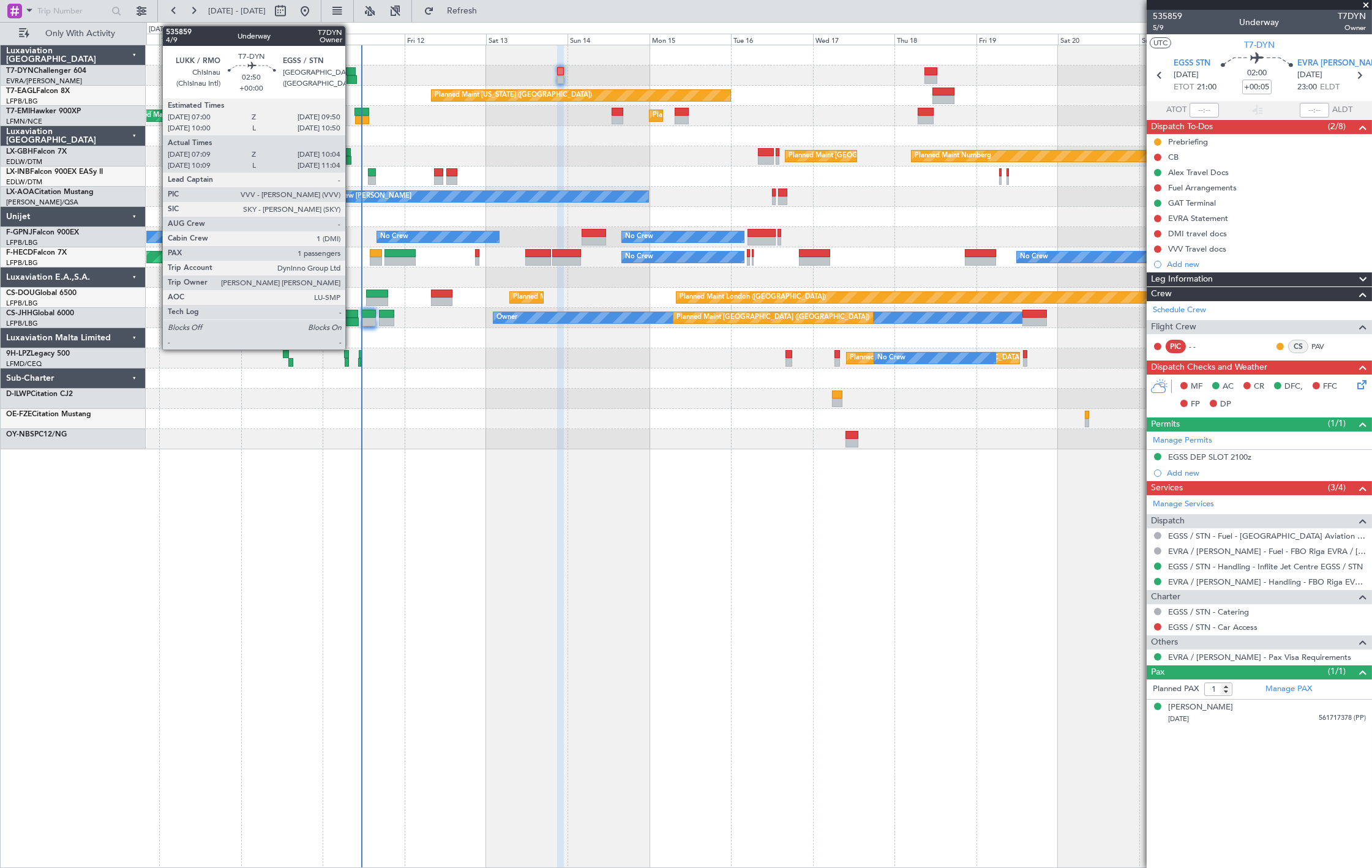
click at [350, 76] on div at bounding box center [351, 79] width 11 height 9
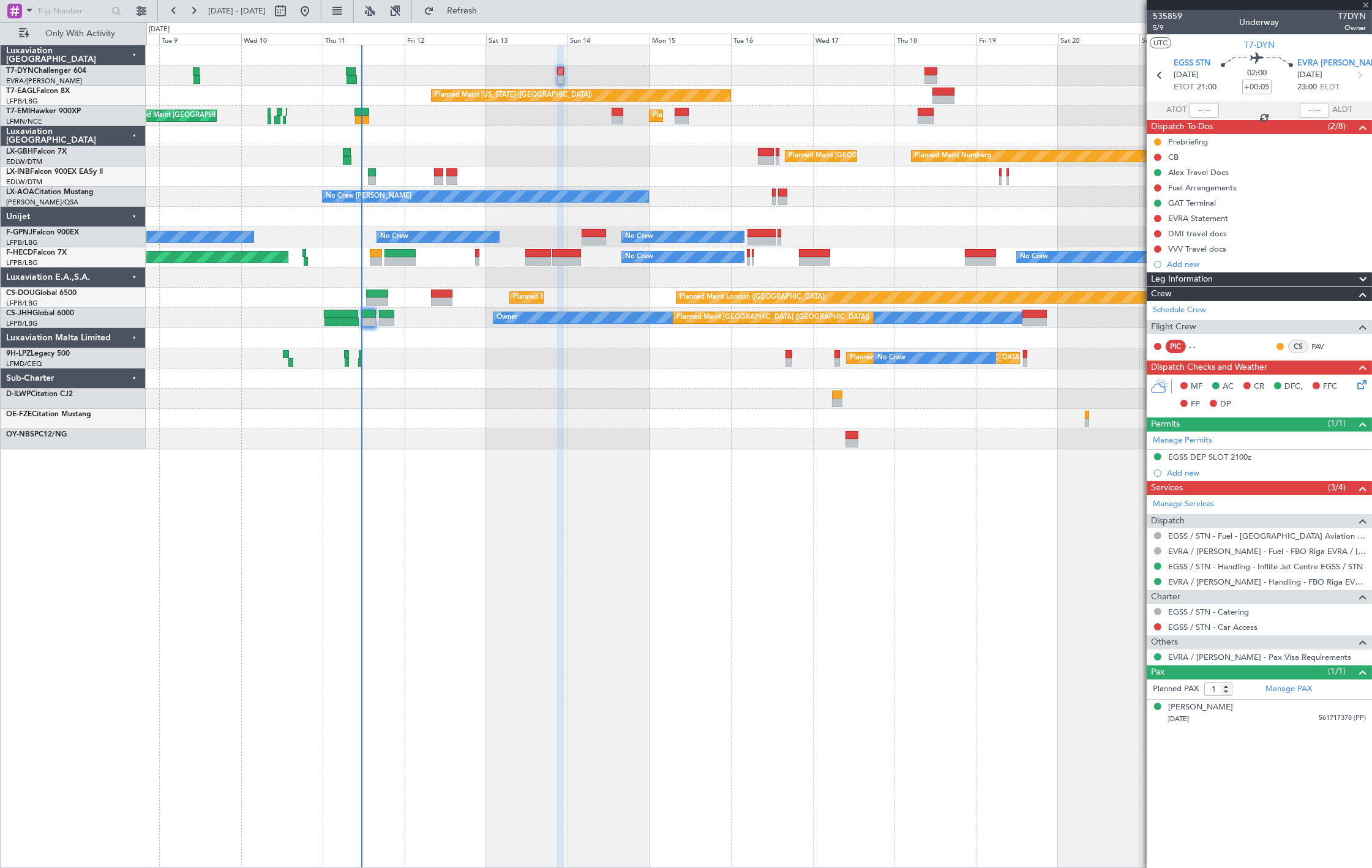
type input "07:09"
type input "10:04"
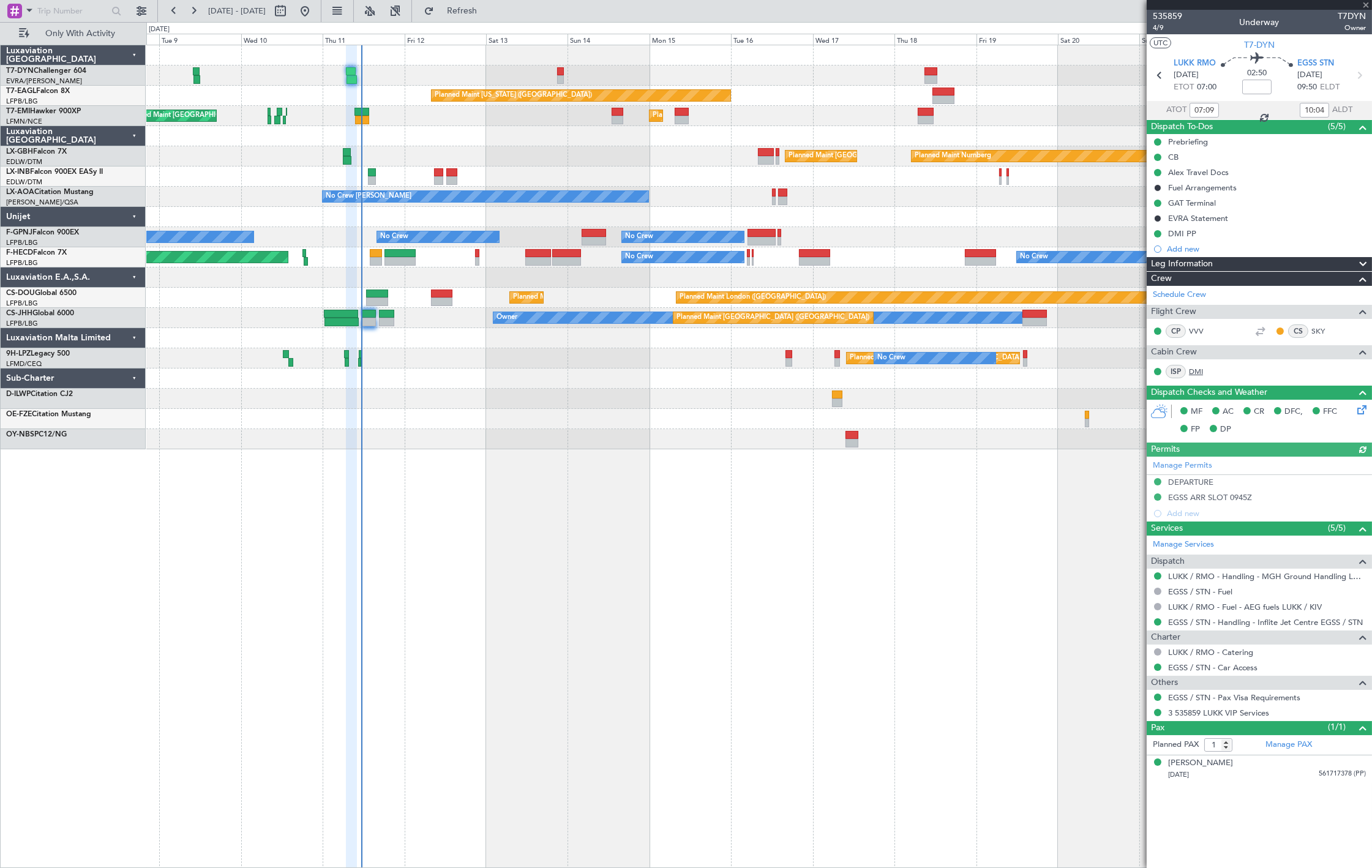
click at [1199, 368] on link "DMI" at bounding box center [1202, 371] width 28 height 11
click at [1202, 370] on link "DMI" at bounding box center [1202, 371] width 28 height 11
click at [1195, 326] on link "VVV" at bounding box center [1202, 330] width 28 height 11
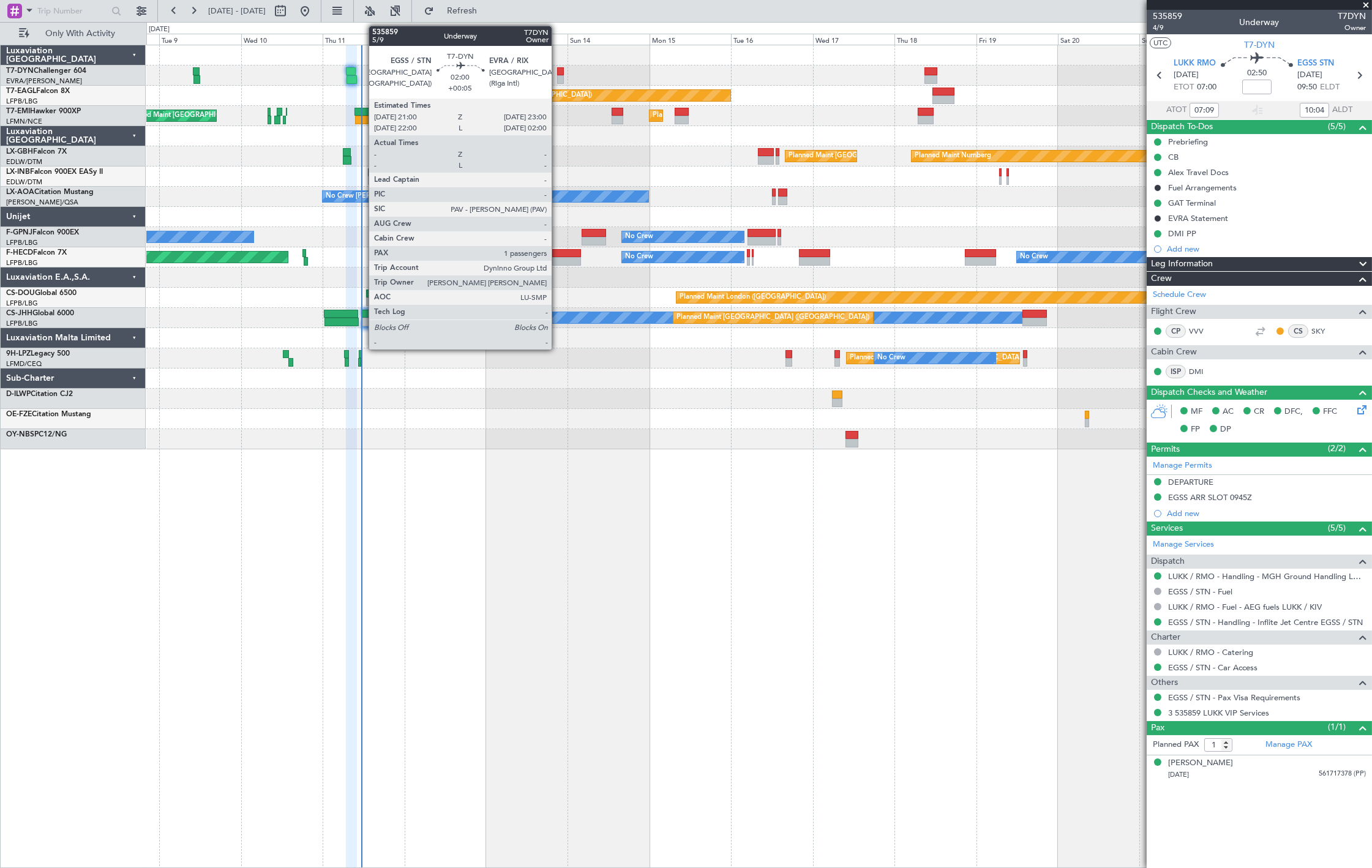
click at [558, 72] on div at bounding box center [560, 71] width 7 height 9
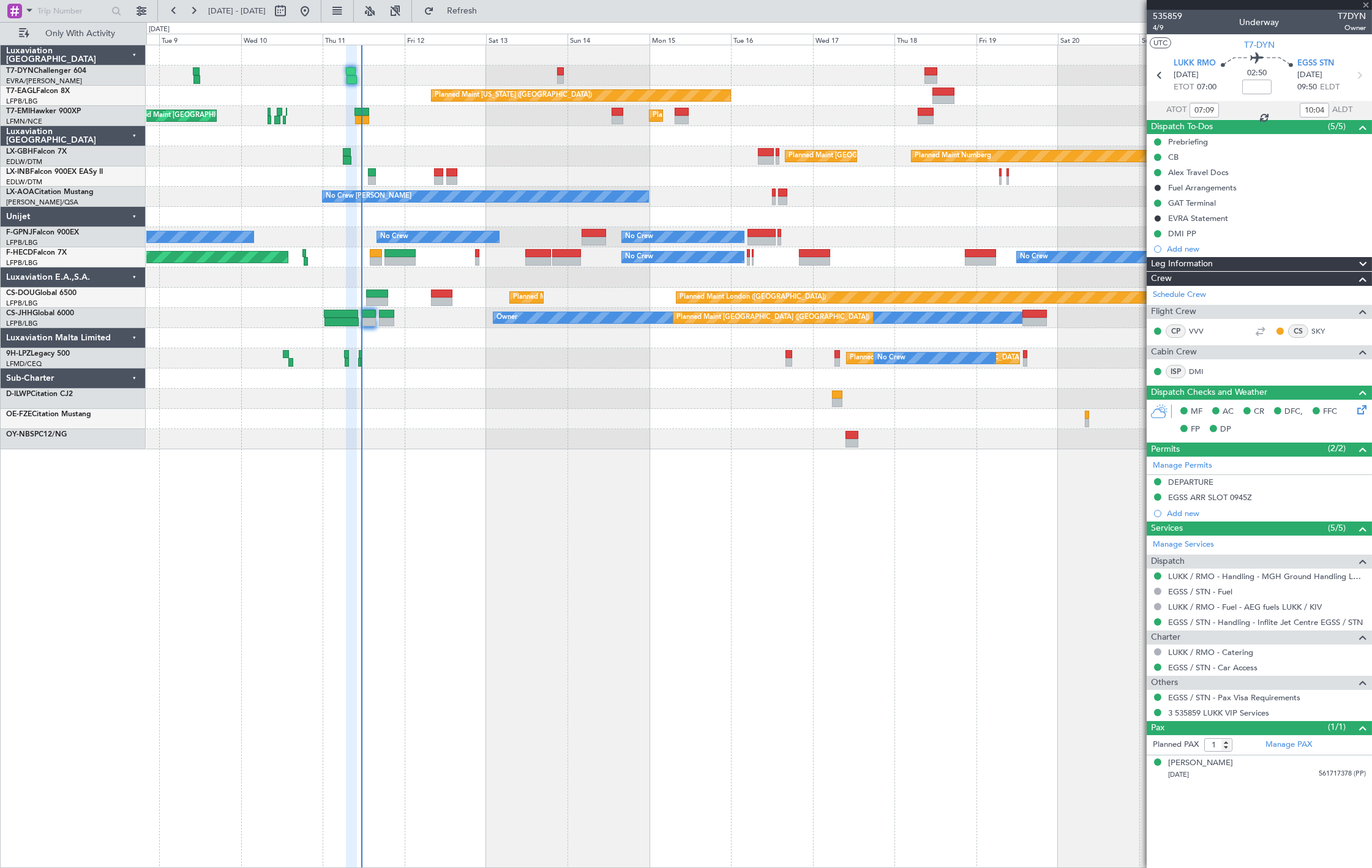
type input "+00:05"
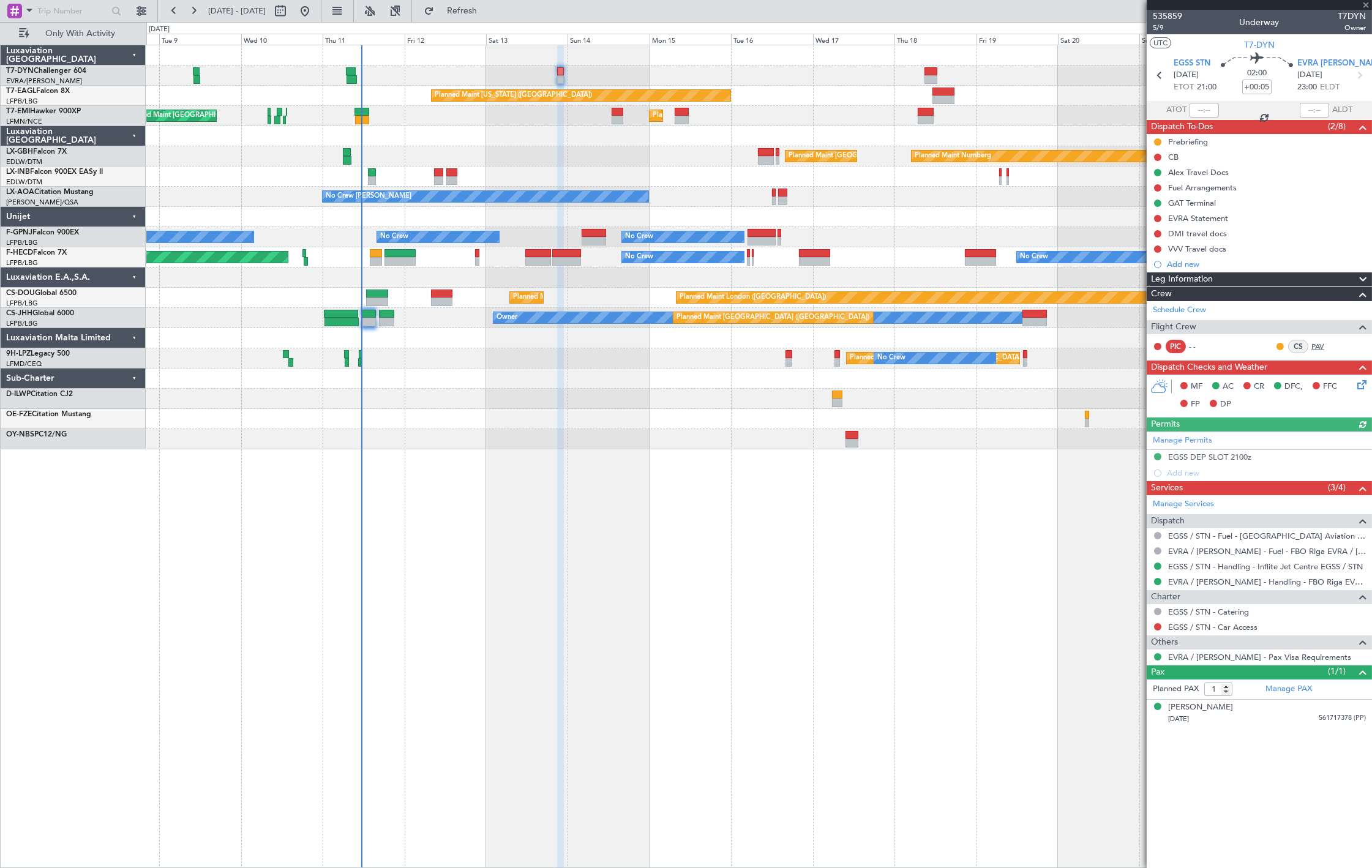
click at [1313, 344] on link "PAV" at bounding box center [1325, 346] width 28 height 11
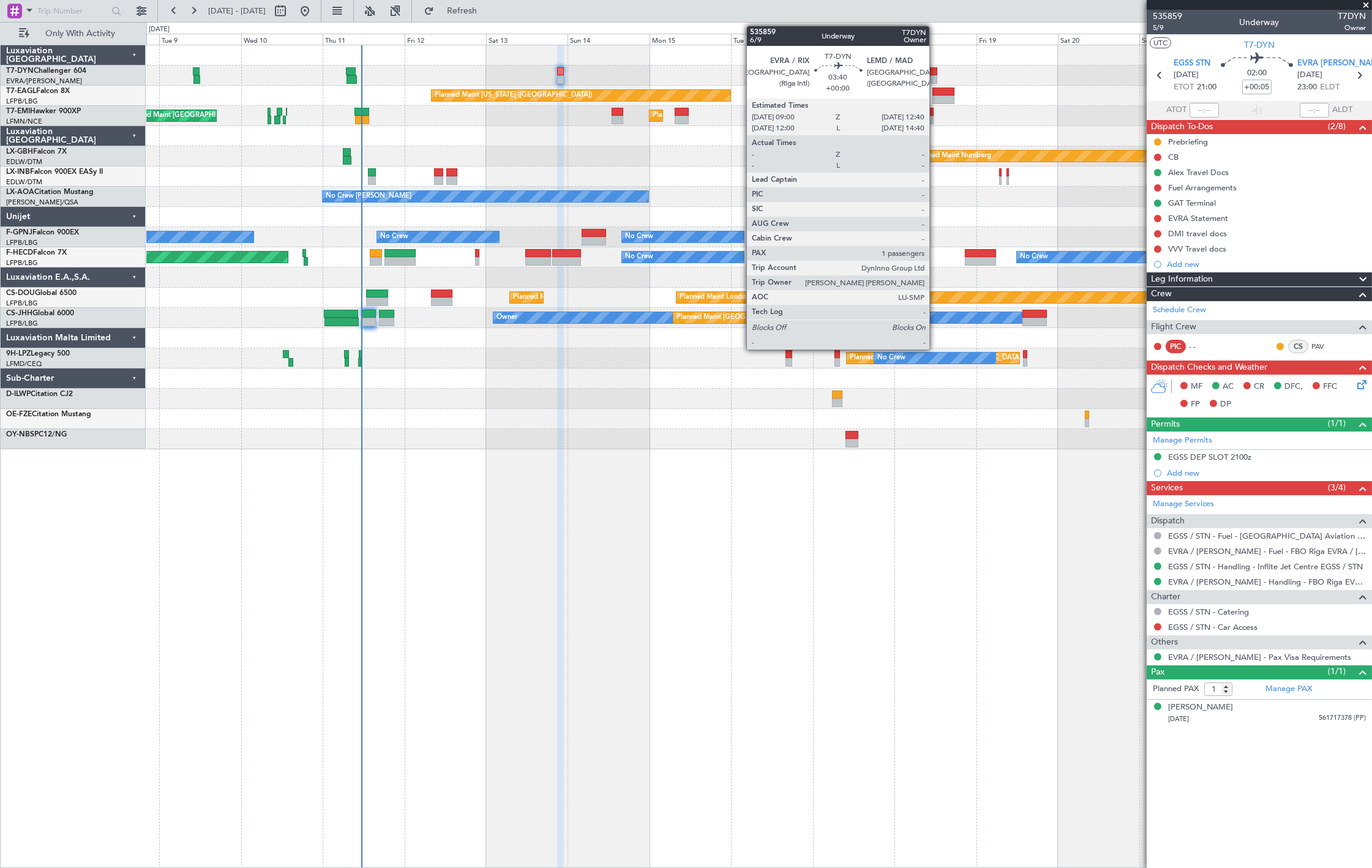
click at [935, 71] on div at bounding box center [931, 71] width 13 height 9
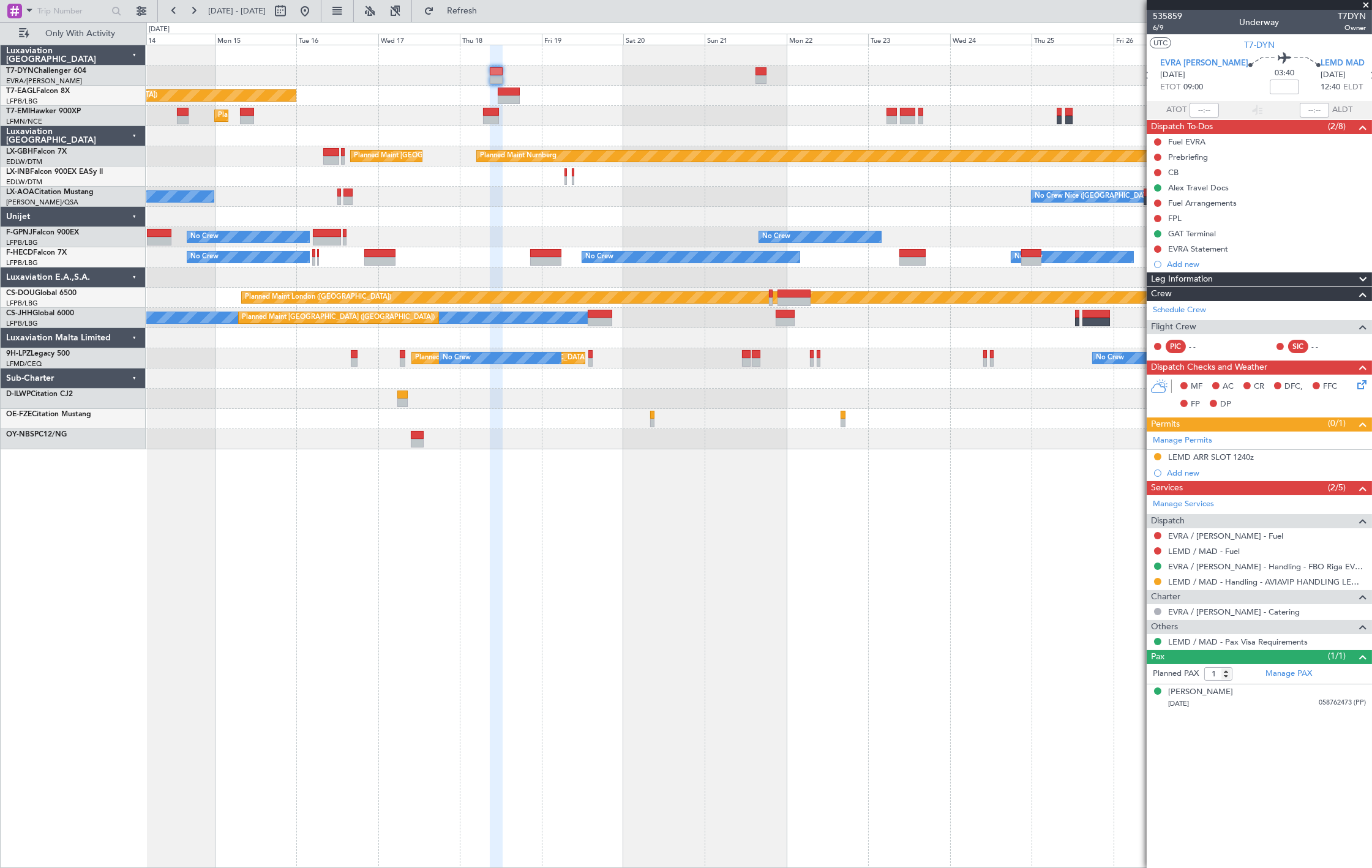
click at [328, 223] on div "Planned Maint [US_STATE] ([GEOGRAPHIC_DATA]) Planned Maint [GEOGRAPHIC_DATA] Pl…" at bounding box center [759, 247] width 1225 height 404
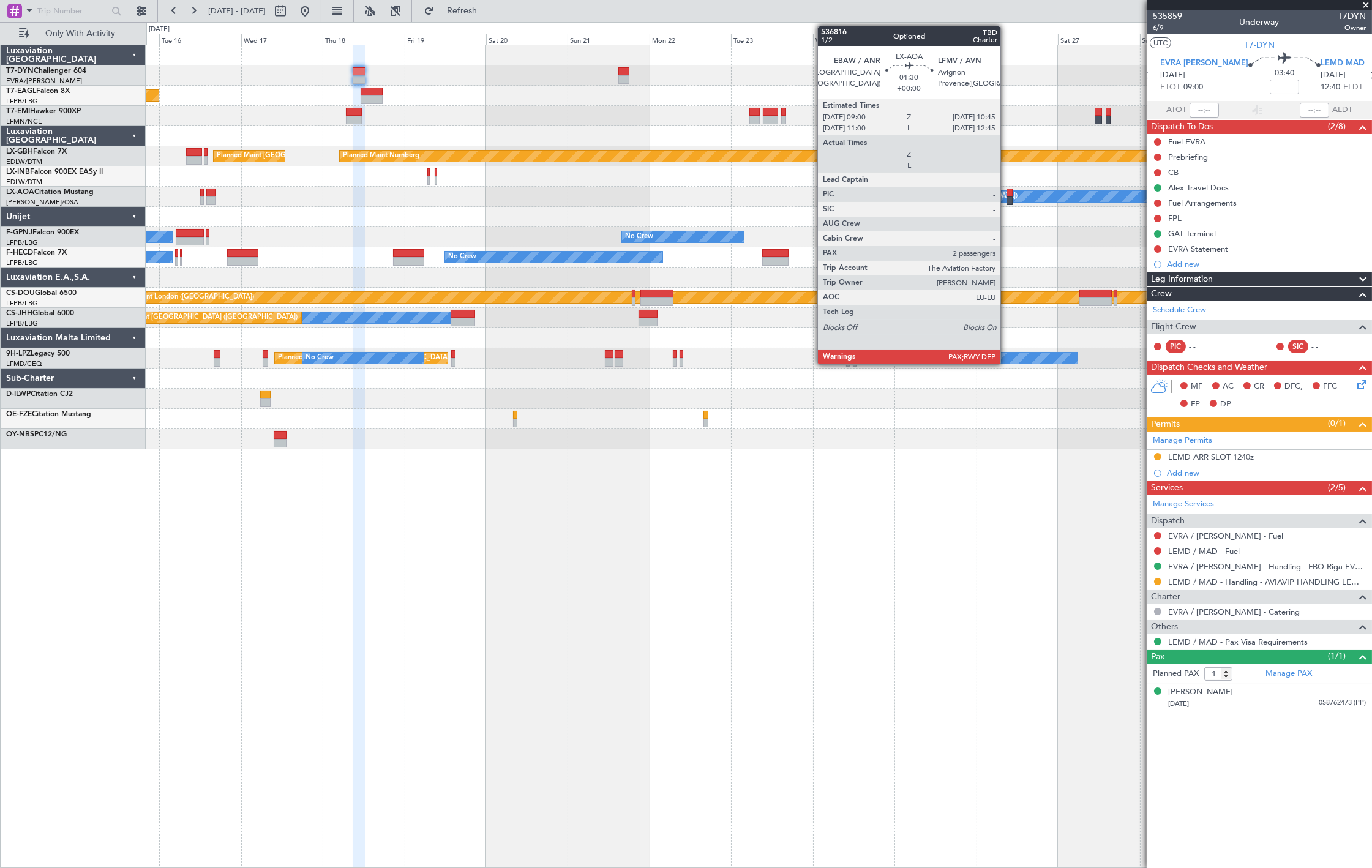
click at [1005, 195] on div "No Crew Nice ([GEOGRAPHIC_DATA])" at bounding box center [957, 196] width 120 height 19
click at [1009, 195] on div at bounding box center [1009, 193] width 6 height 9
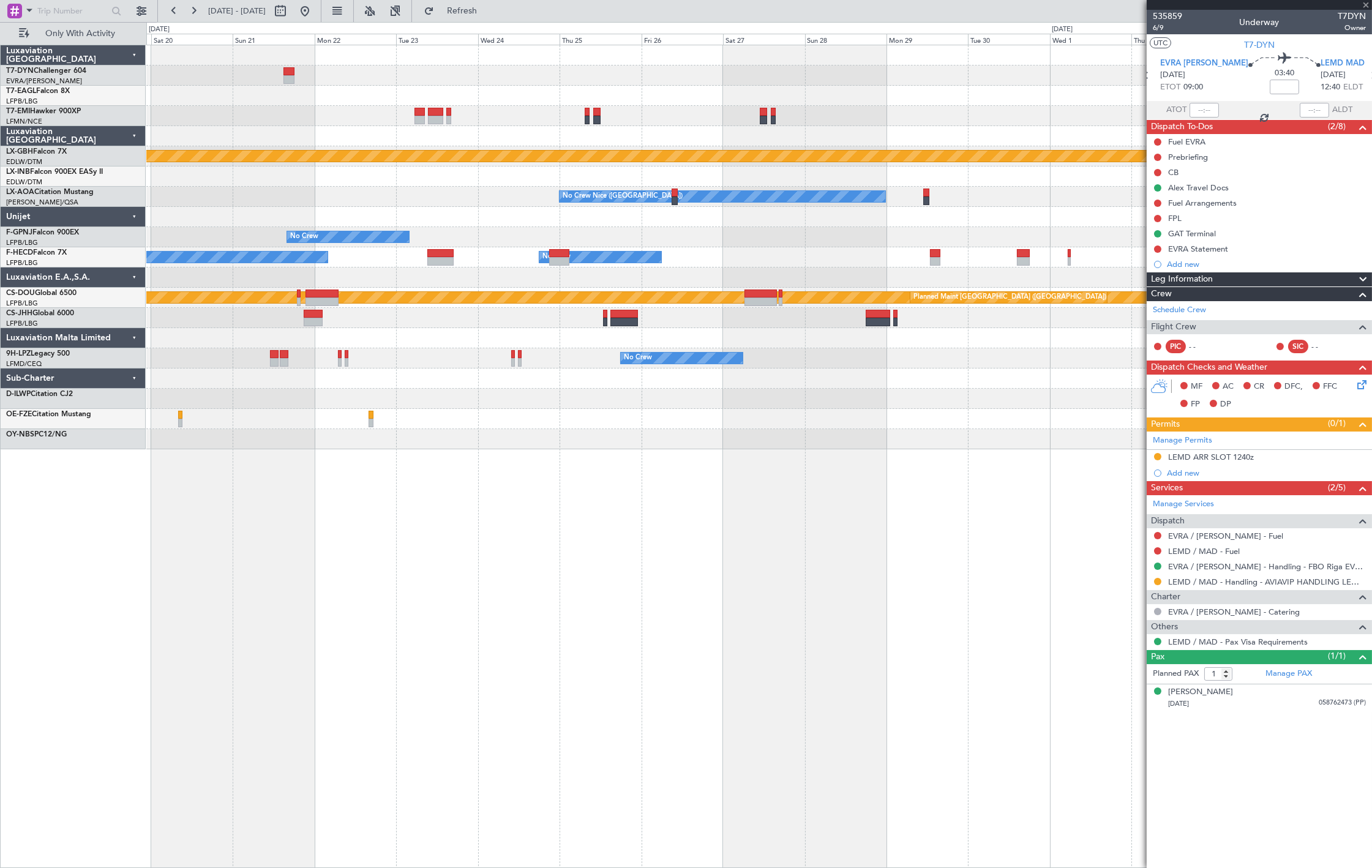
click at [633, 240] on div "Planned Maint Nurnberg Planned Maint [GEOGRAPHIC_DATA] ([GEOGRAPHIC_DATA]) No […" at bounding box center [759, 247] width 1225 height 404
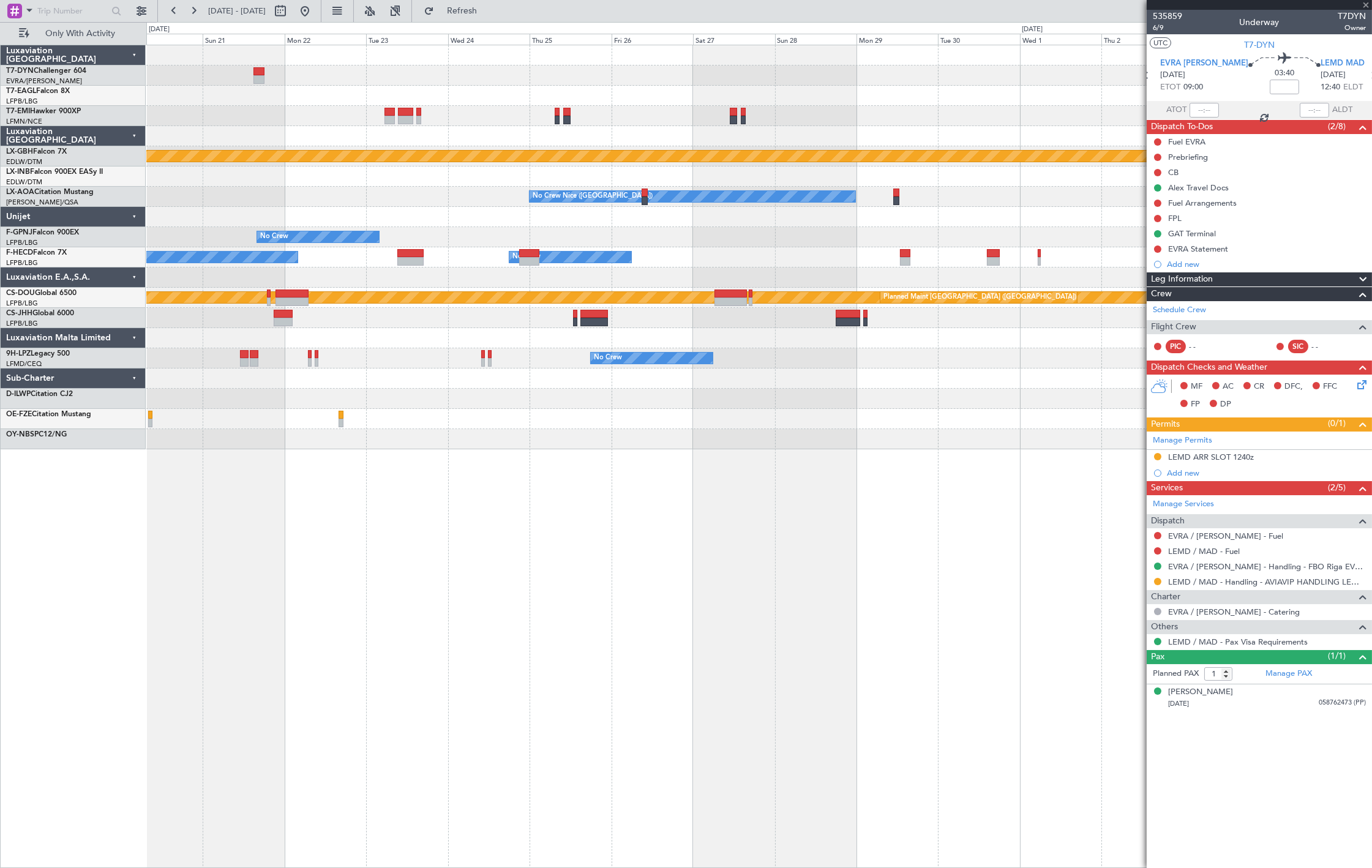
type input "2"
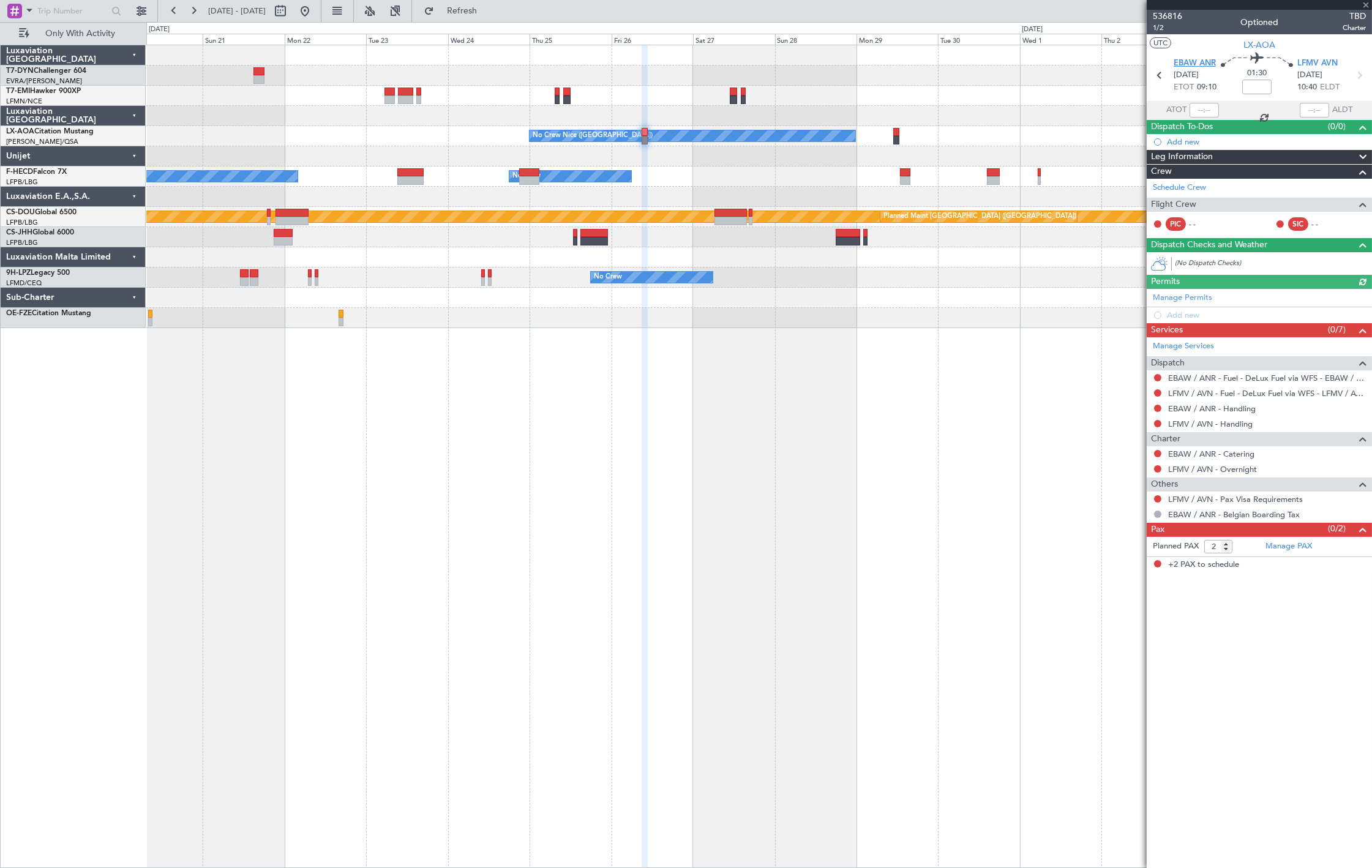
click at [1188, 64] on span "EBAW ANR" at bounding box center [1194, 64] width 42 height 12
drag, startPoint x: 345, startPoint y: 14, endPoint x: 353, endPoint y: 22, distance: 11.3
click at [315, 14] on button at bounding box center [304, 11] width 19 height 19
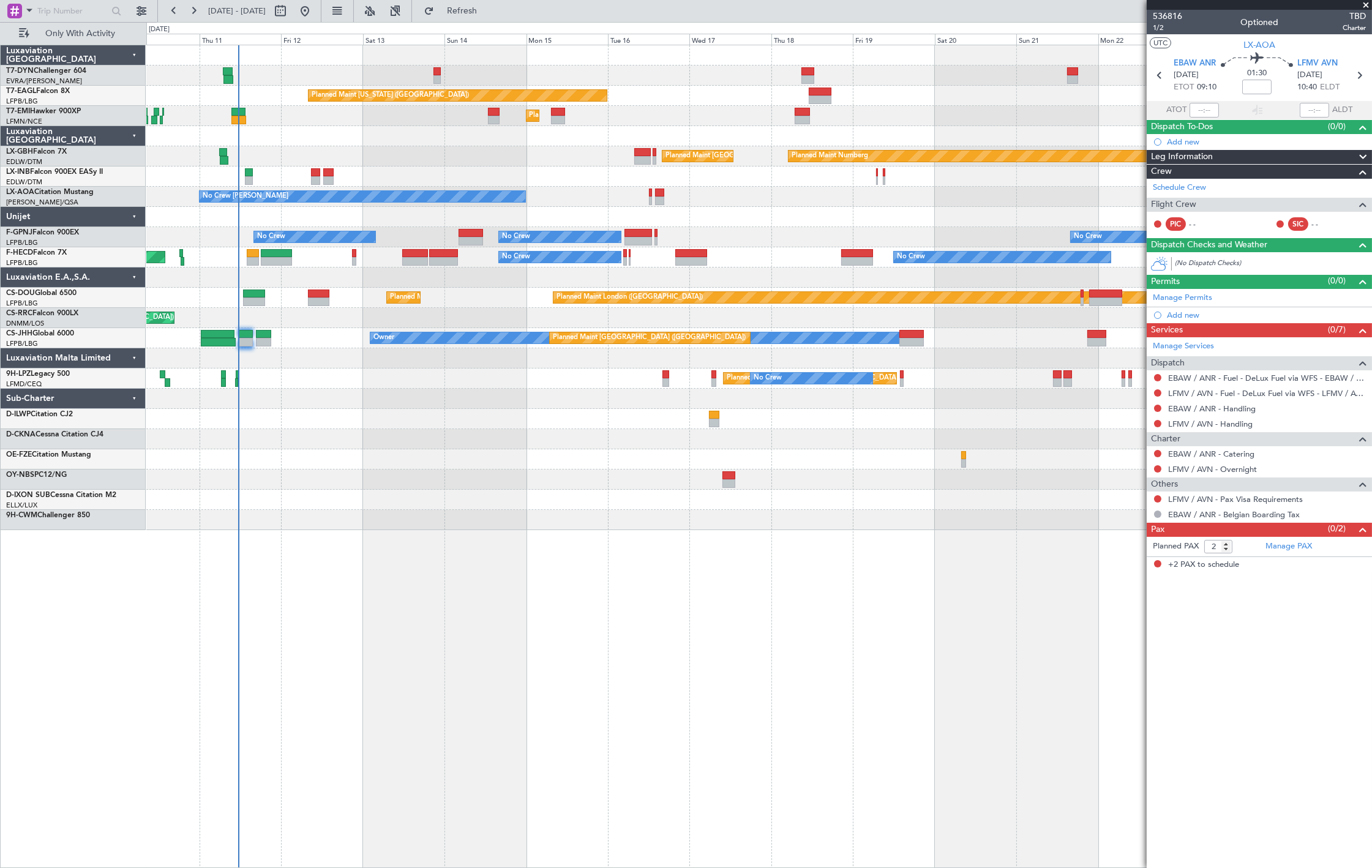
click at [143, 170] on div "Planned Maint [US_STATE] ([GEOGRAPHIC_DATA]) Planned Maint [GEOGRAPHIC_DATA] Pl…" at bounding box center [686, 445] width 1372 height 846
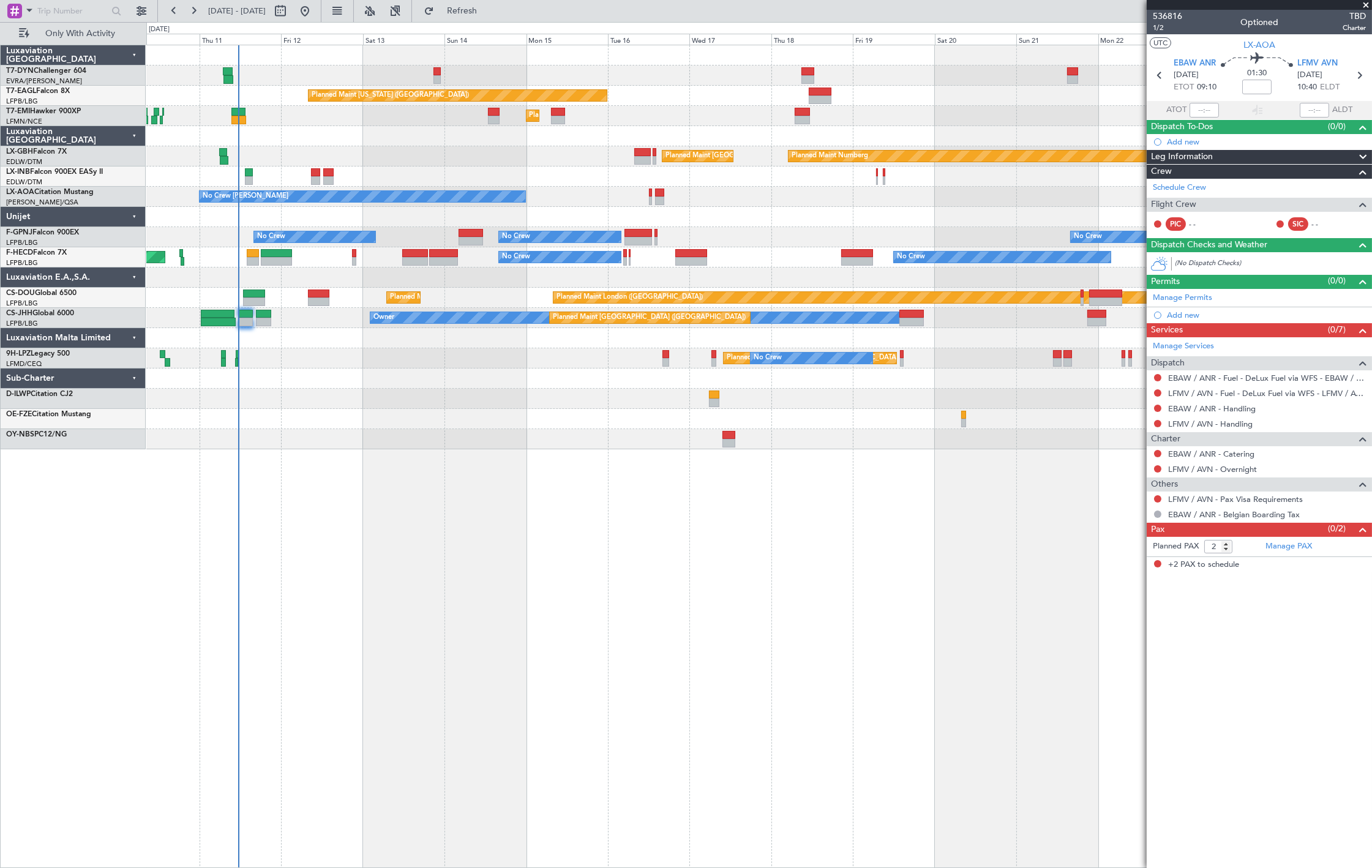
click at [352, 136] on div at bounding box center [759, 136] width 1225 height 20
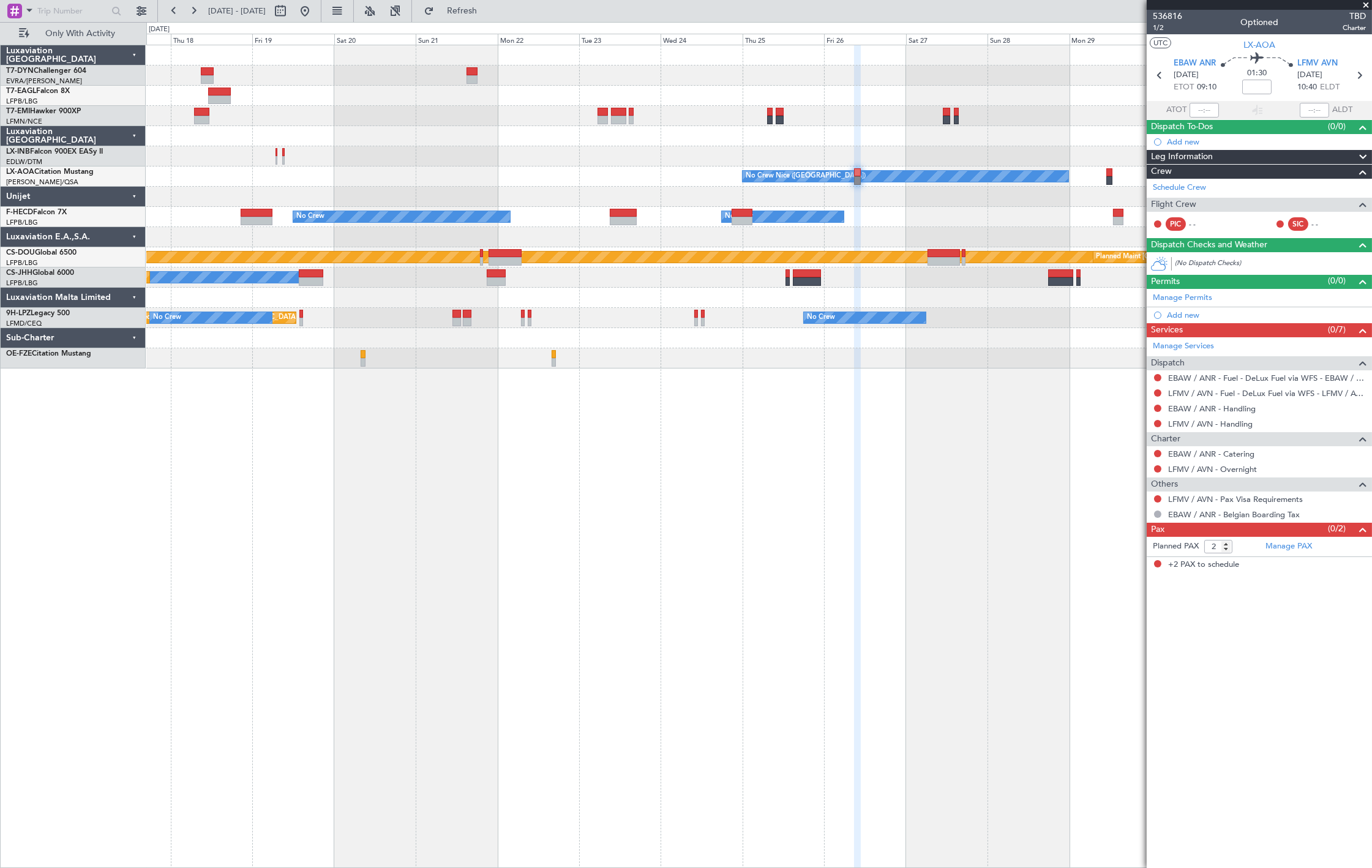
click at [321, 16] on fb-range-datepicker "[DATE] - [DATE]" at bounding box center [239, 11] width 164 height 22
click at [315, 14] on button at bounding box center [304, 11] width 19 height 19
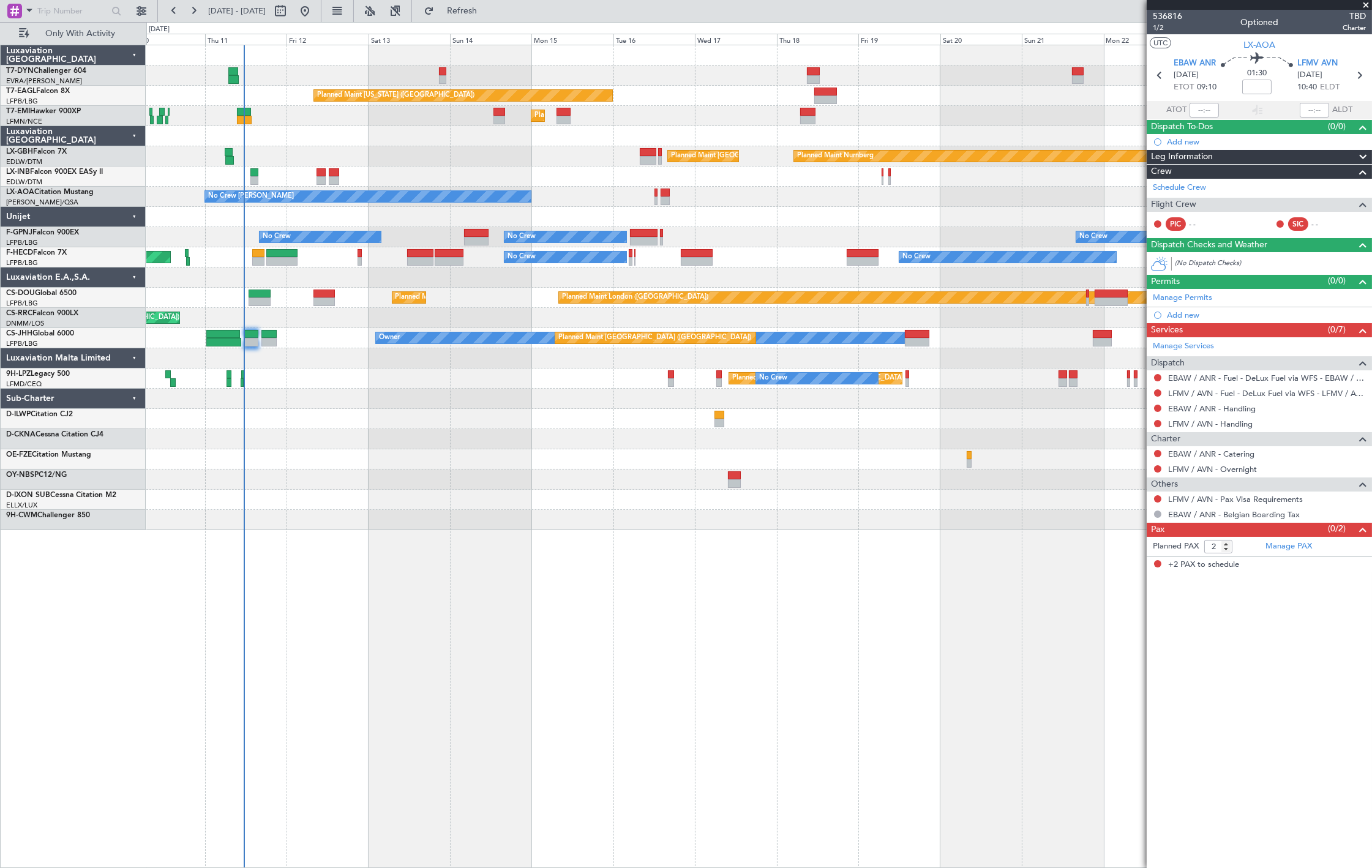
click at [234, 277] on div at bounding box center [759, 278] width 1225 height 20
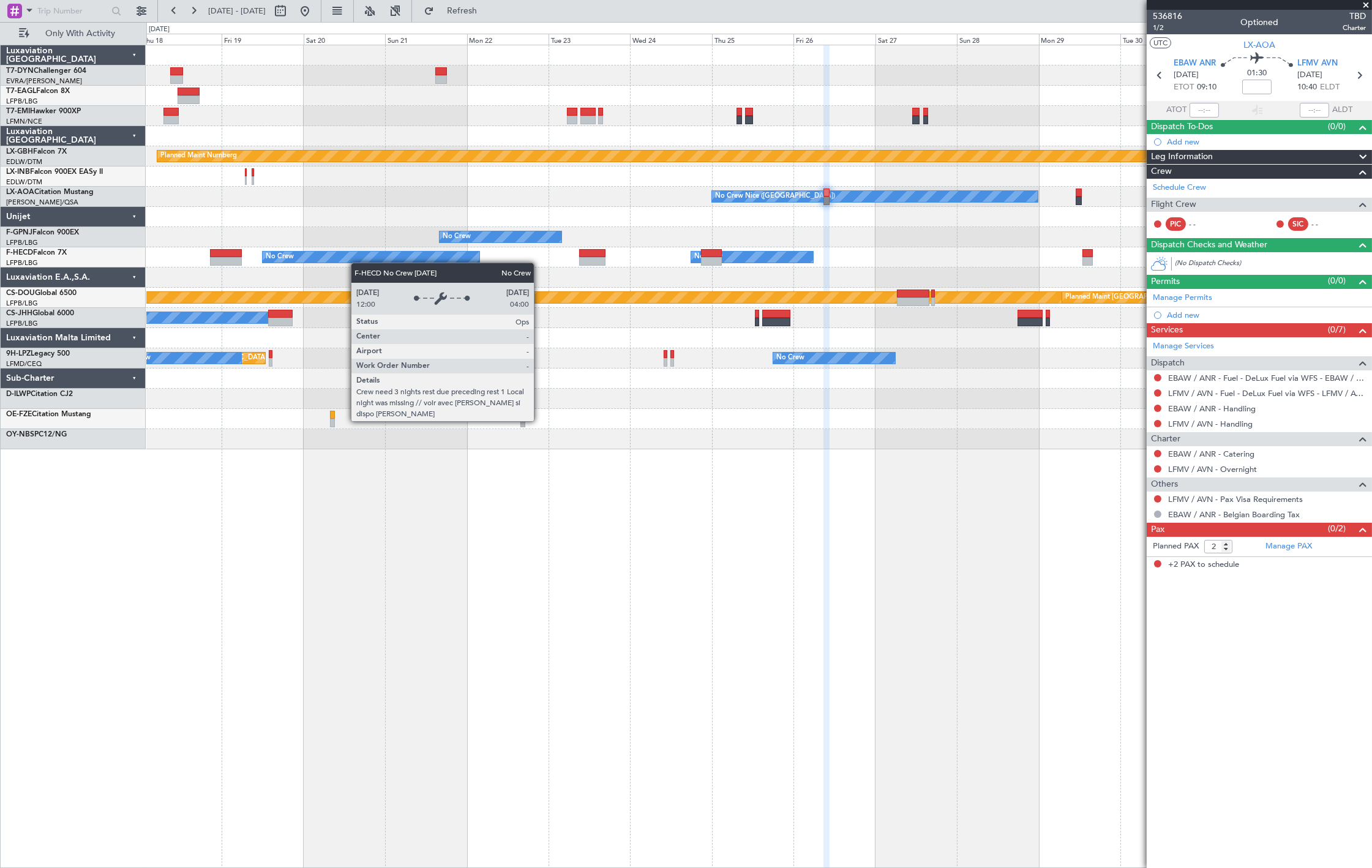
click at [255, 247] on div "No Crew No Crew No Crew No Crew" at bounding box center [759, 257] width 1225 height 20
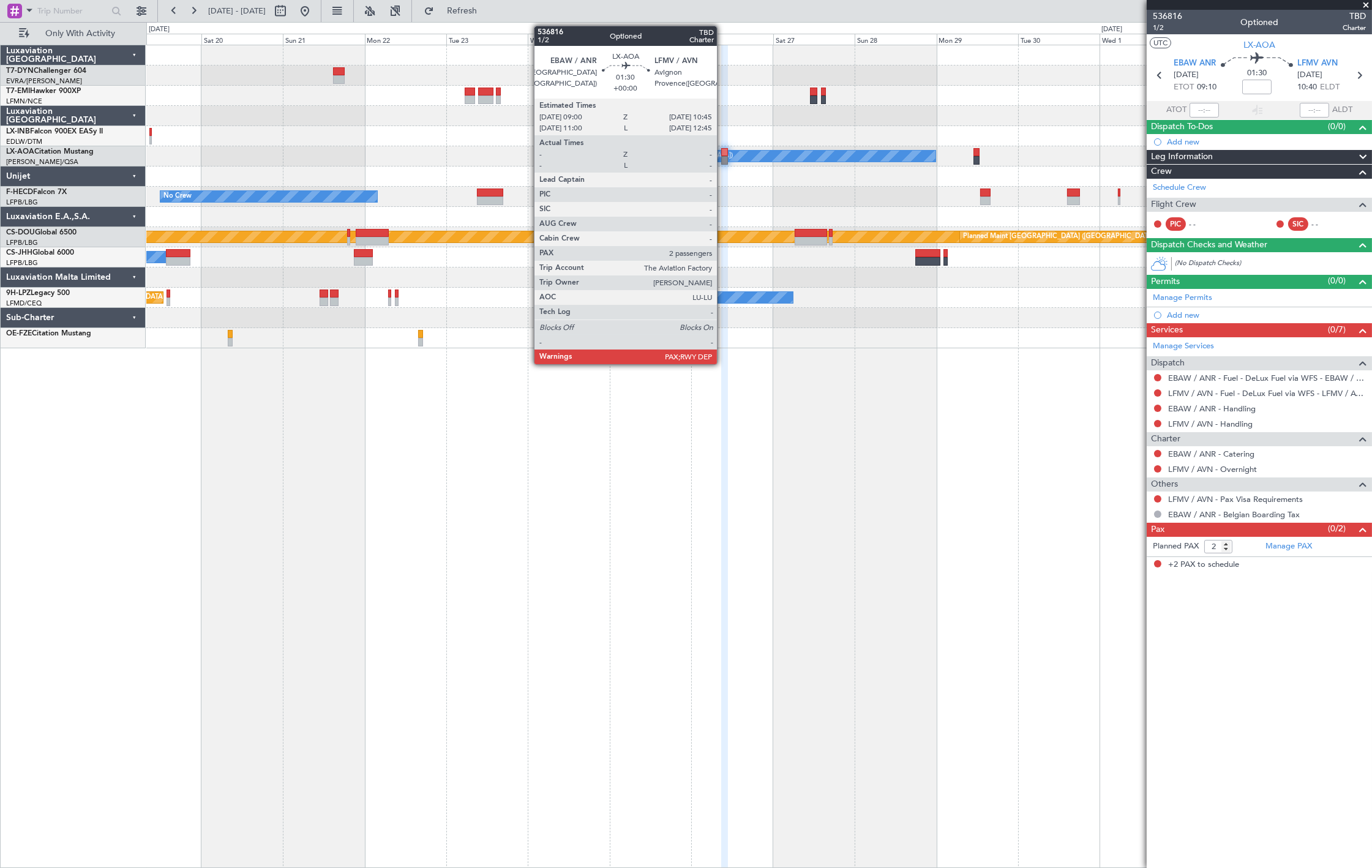
click at [722, 152] on div at bounding box center [724, 153] width 6 height 9
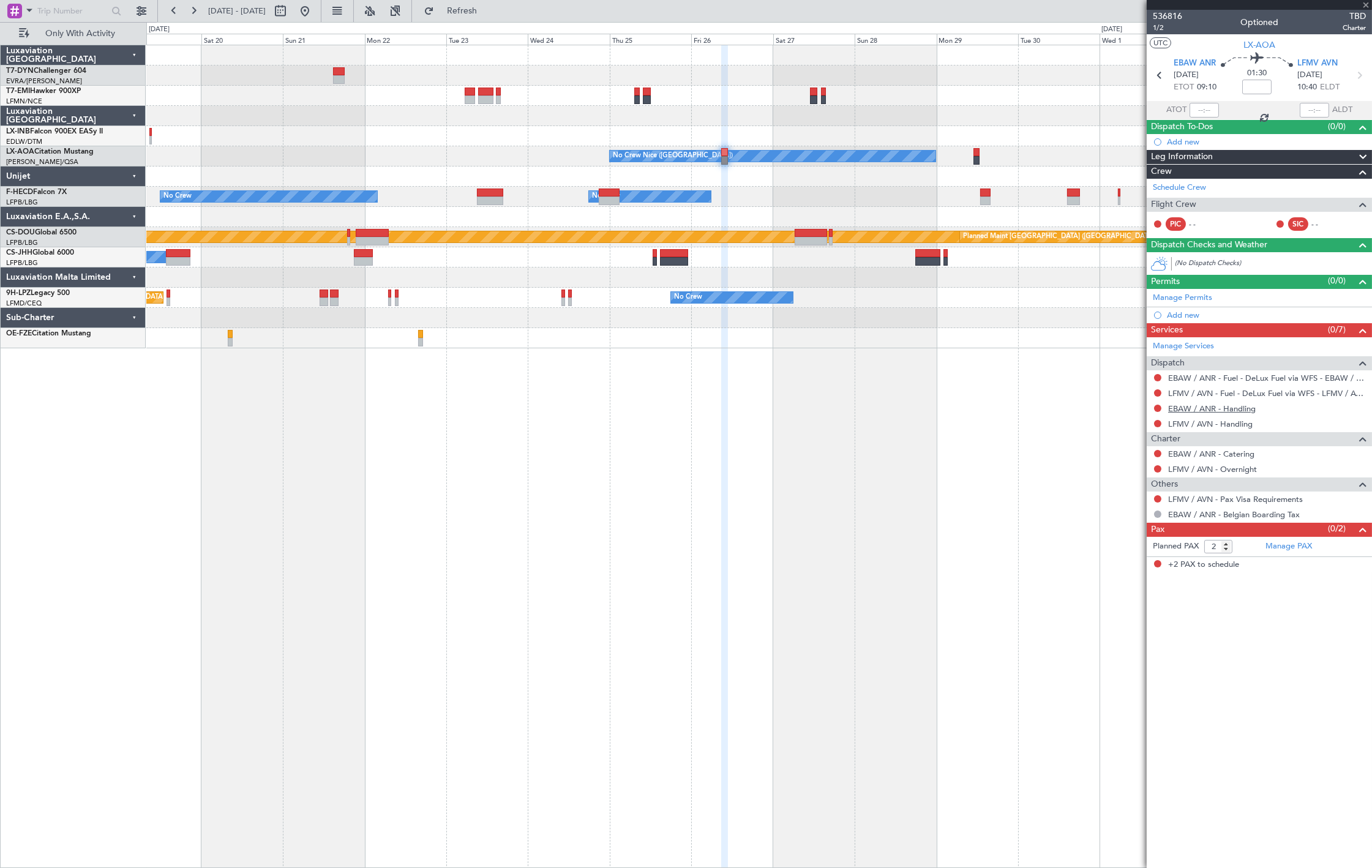
click at [1239, 408] on link "EBAW / ANR - Handling" at bounding box center [1211, 408] width 88 height 11
click at [1194, 66] on span "EBAW ANR" at bounding box center [1194, 64] width 42 height 12
click at [1321, 55] on section "EBAW ANR [DATE] ETOT 09:10 01:30 LFMV AVN [DATE] 10:40 ELDT" at bounding box center [1259, 77] width 226 height 49
click at [1316, 56] on section "EBAW ANR [DATE] ETOT 09:10 01:30 LFMV AVN [DATE] 10:40 ELDT" at bounding box center [1259, 77] width 226 height 49
click at [1313, 62] on span "LFMV AVN" at bounding box center [1317, 64] width 41 height 12
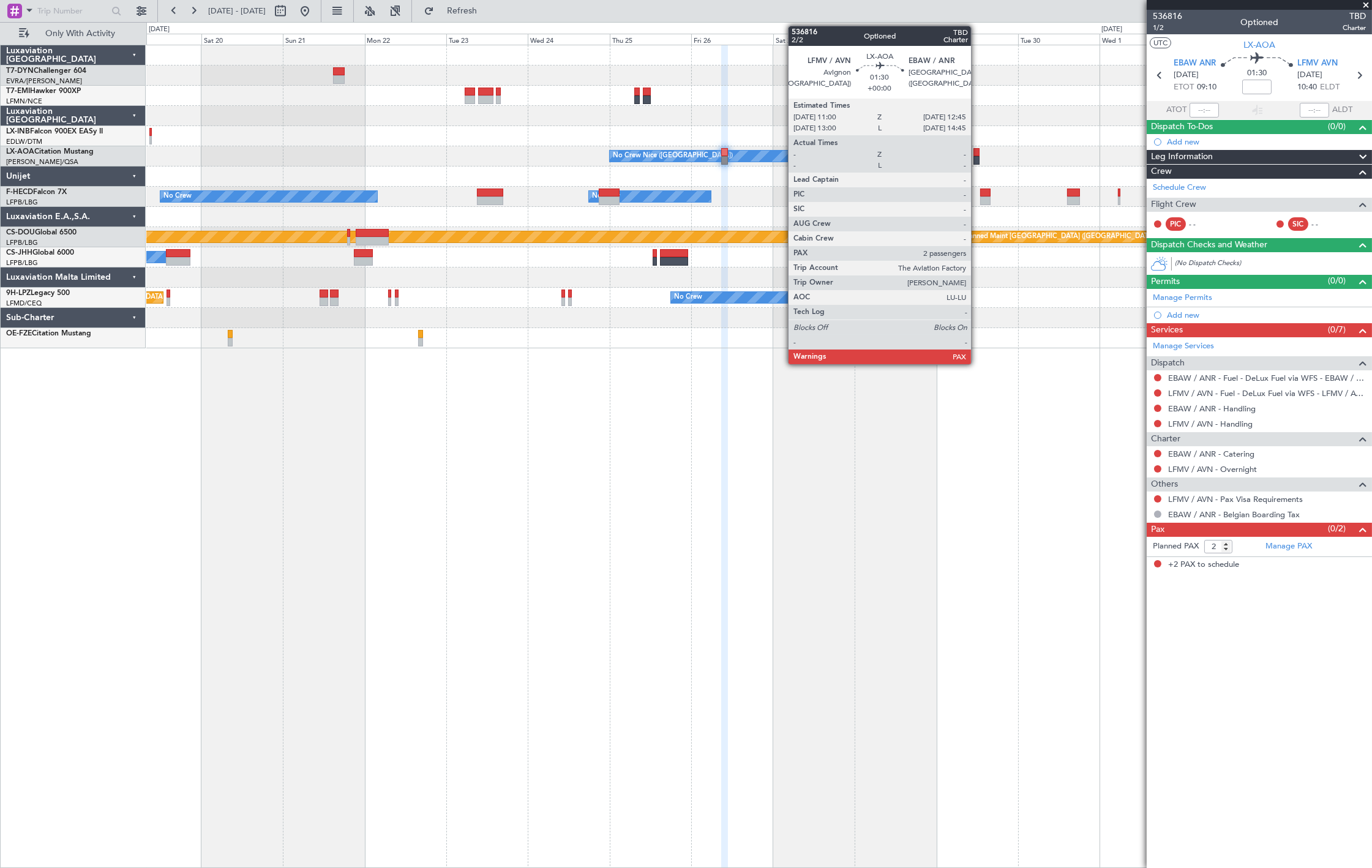
click at [977, 162] on div at bounding box center [976, 161] width 6 height 9
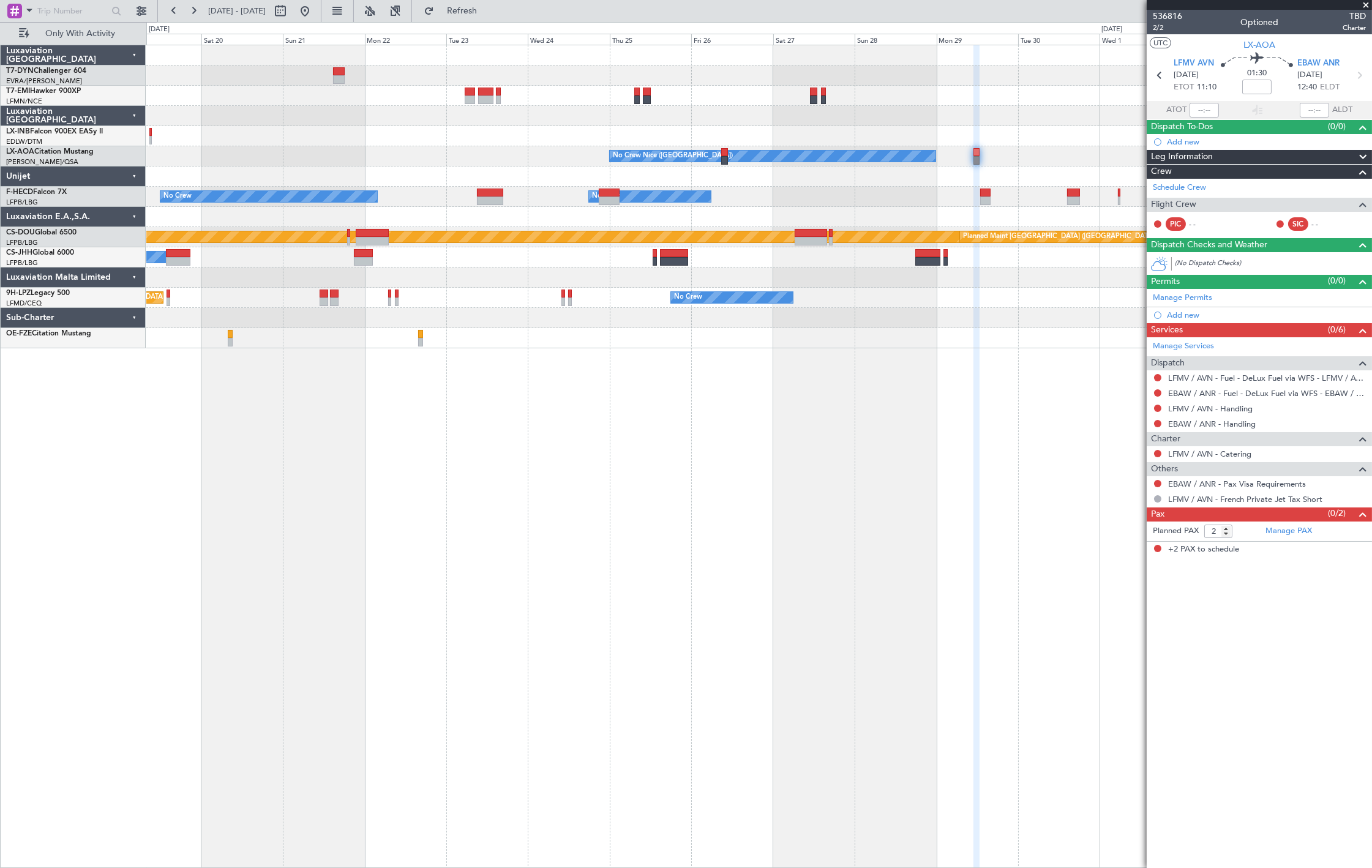
click at [1192, 402] on div "LFMV / AVN - Handling" at bounding box center [1259, 408] width 226 height 15
click at [1192, 410] on link "LFMV / AVN - Handling" at bounding box center [1210, 408] width 84 height 11
click at [315, 2] on button at bounding box center [304, 11] width 19 height 19
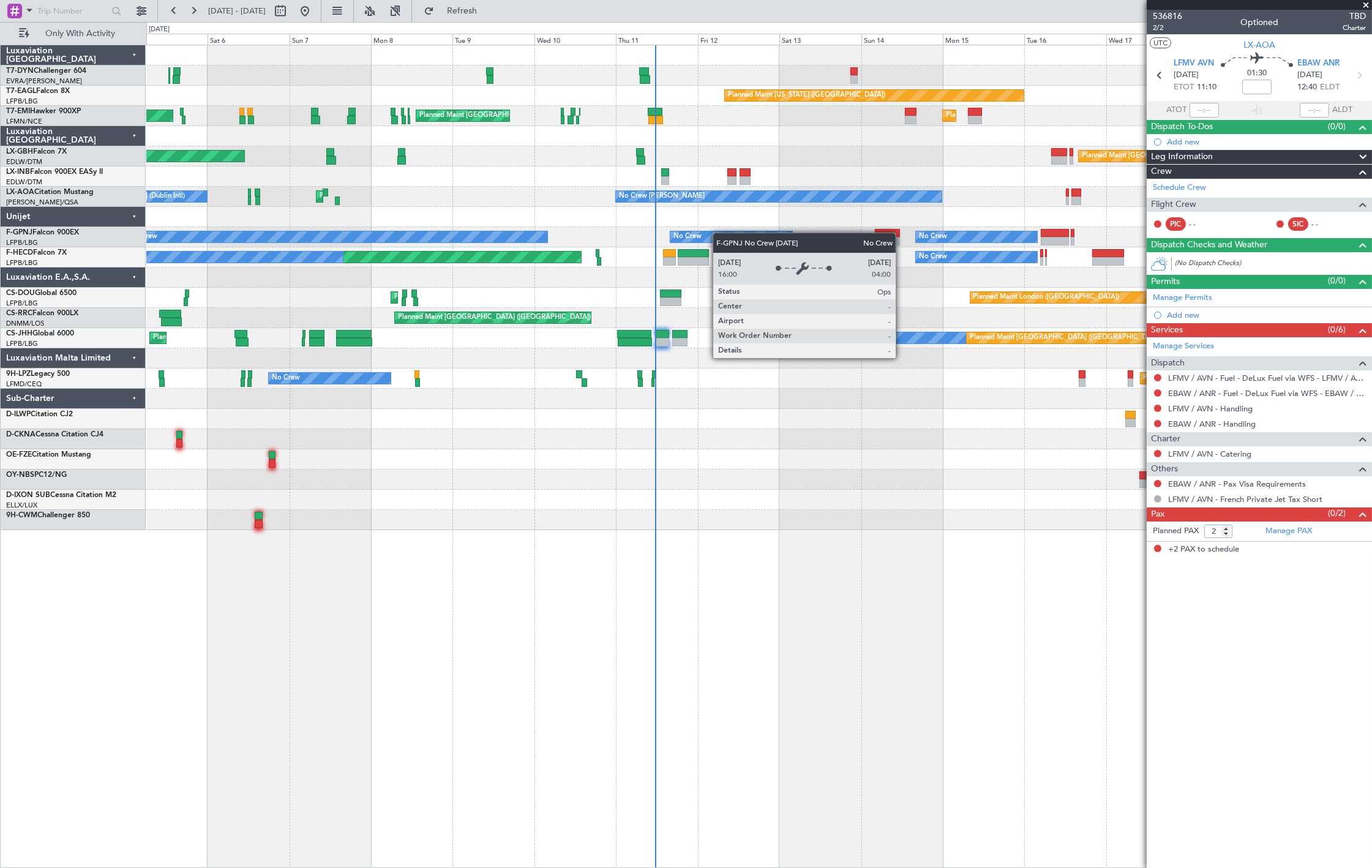
click at [719, 233] on div "AOG Maint Riga (Riga Intl) Planned Maint [US_STATE] ([GEOGRAPHIC_DATA]) Planned…" at bounding box center [759, 287] width 1225 height 485
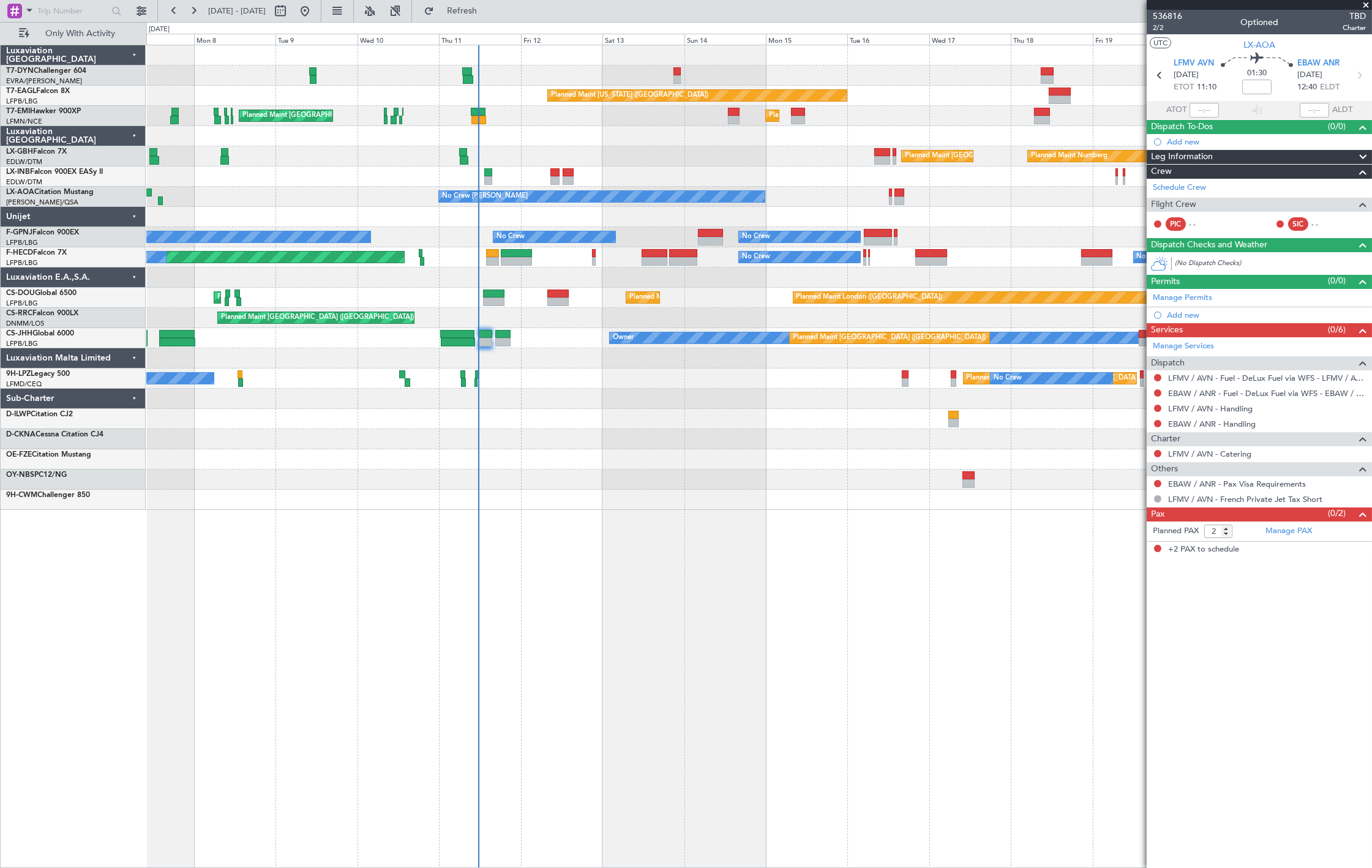
click at [596, 442] on div at bounding box center [759, 439] width 1225 height 20
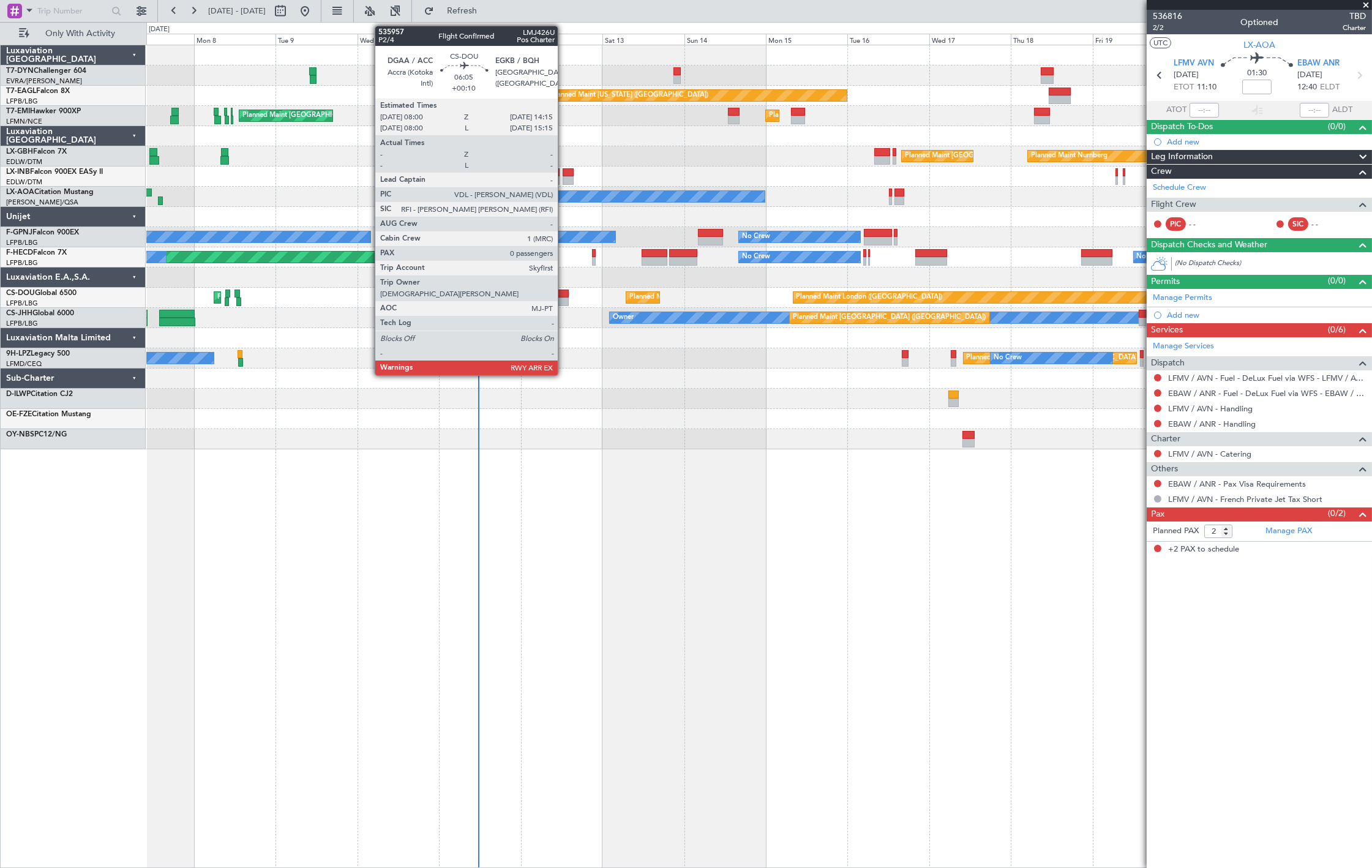
click at [564, 294] on div at bounding box center [558, 294] width 21 height 9
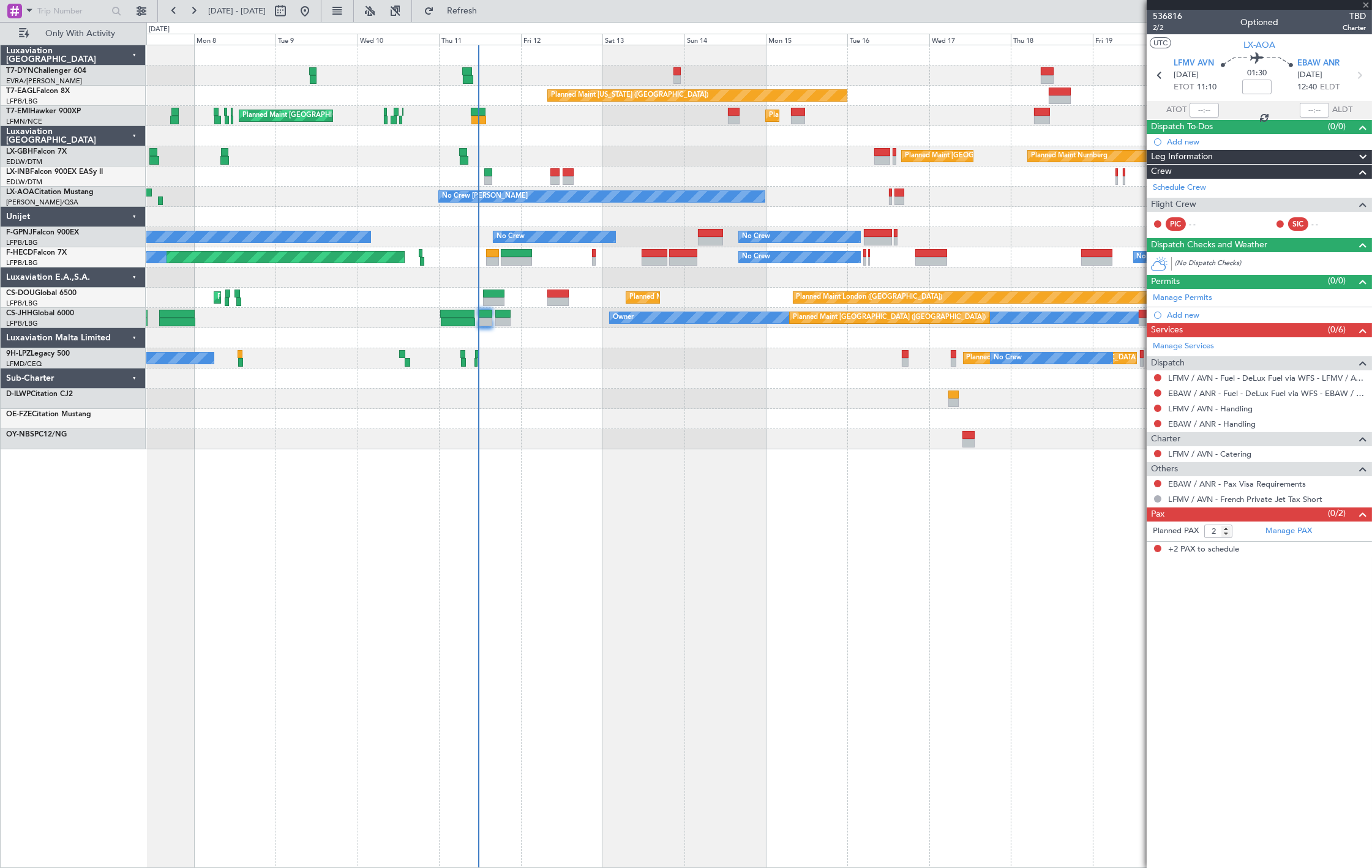
type input "+00:10"
type input "0"
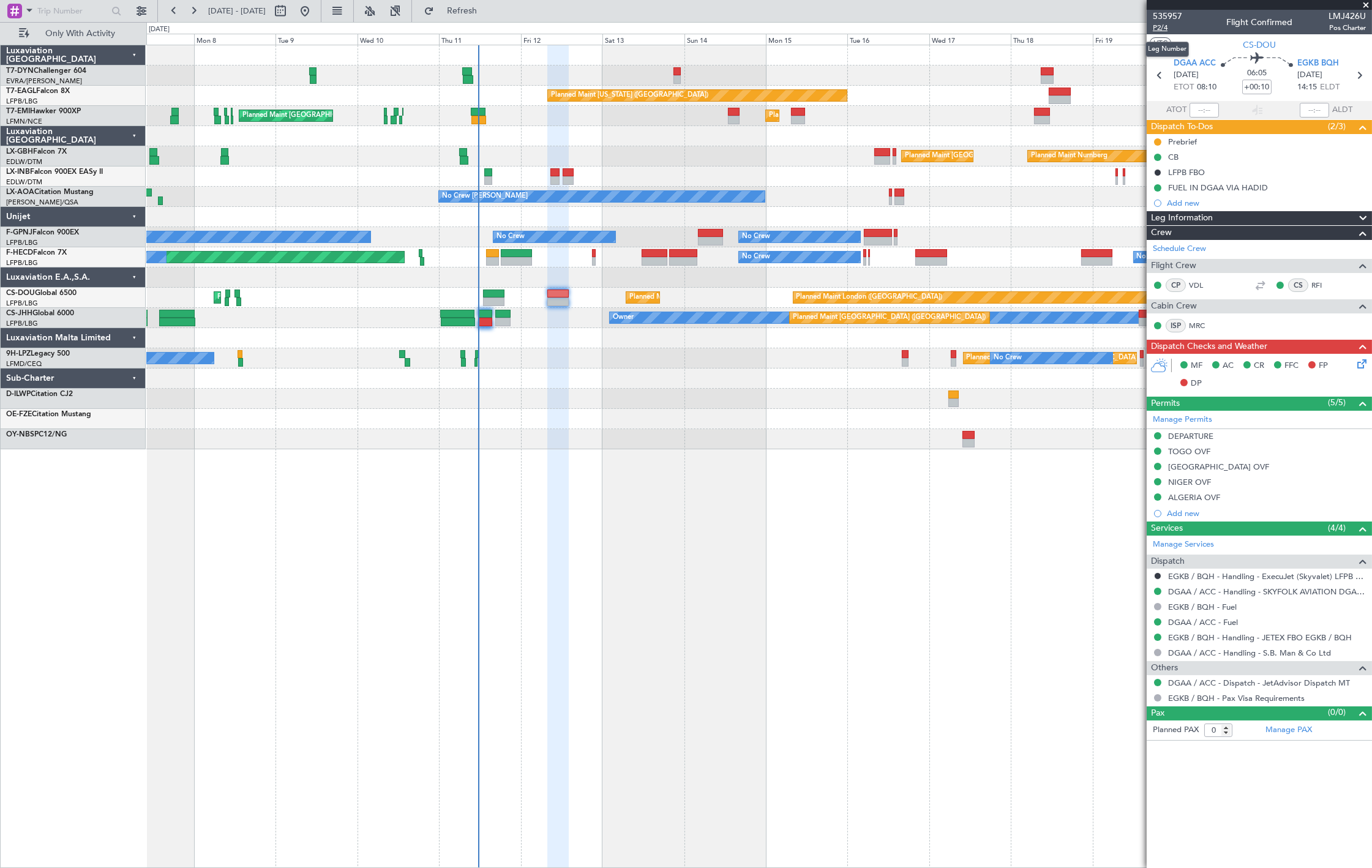
click at [1168, 31] on span "P2/4" at bounding box center [1167, 28] width 29 height 11
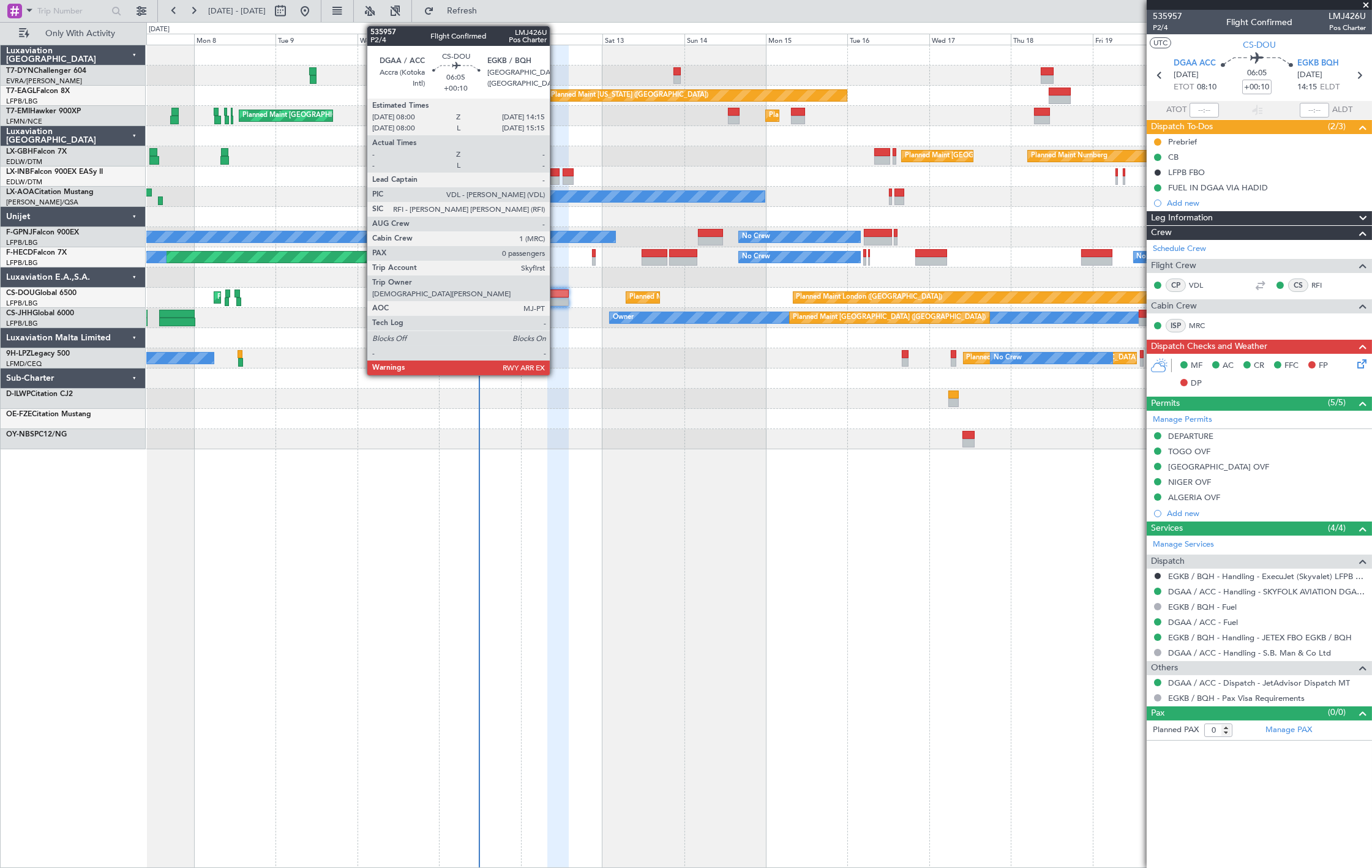
click at [556, 293] on div at bounding box center [558, 294] width 21 height 9
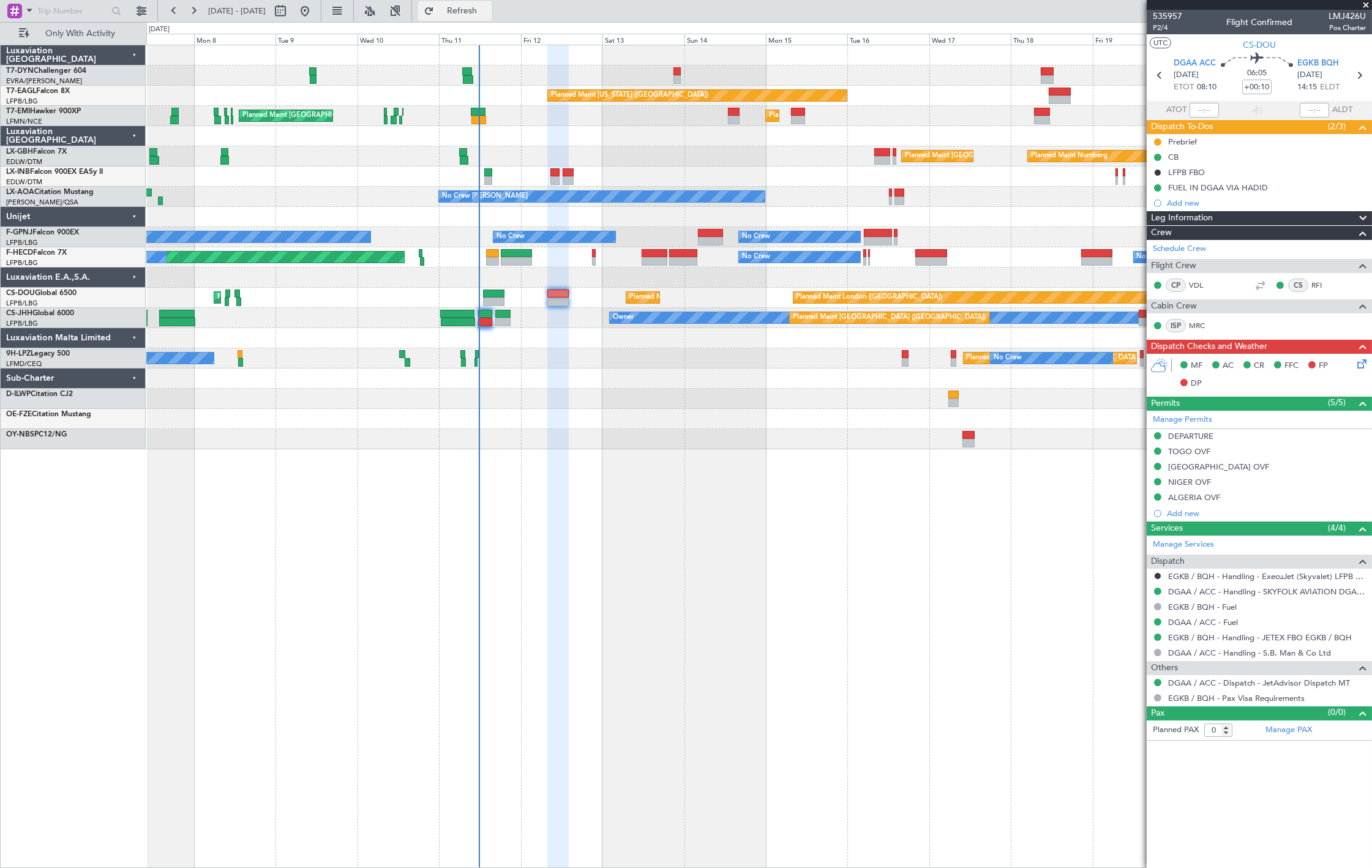
click at [488, 14] on span "Refresh" at bounding box center [462, 11] width 51 height 9
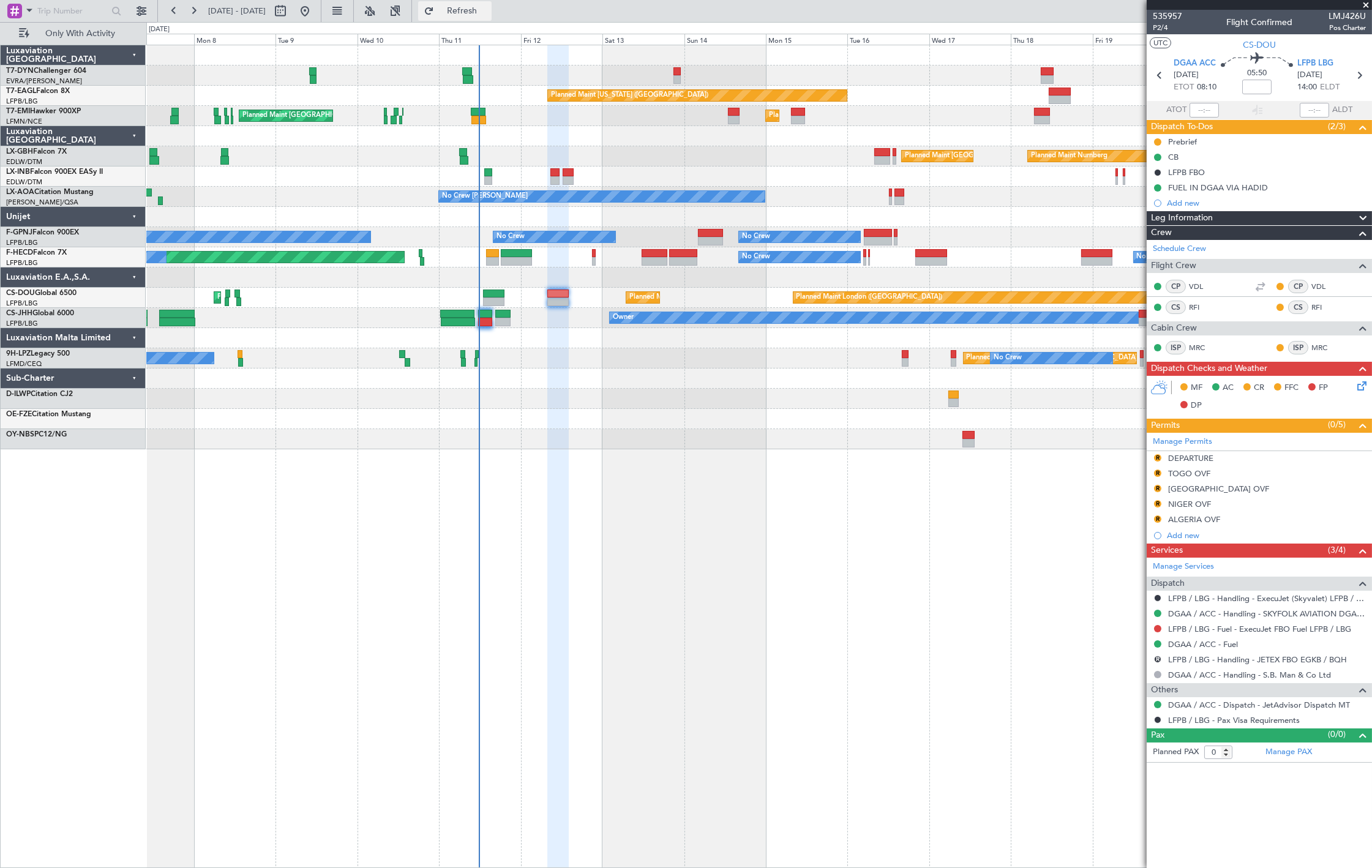
click at [488, 10] on span "Refresh" at bounding box center [462, 11] width 51 height 9
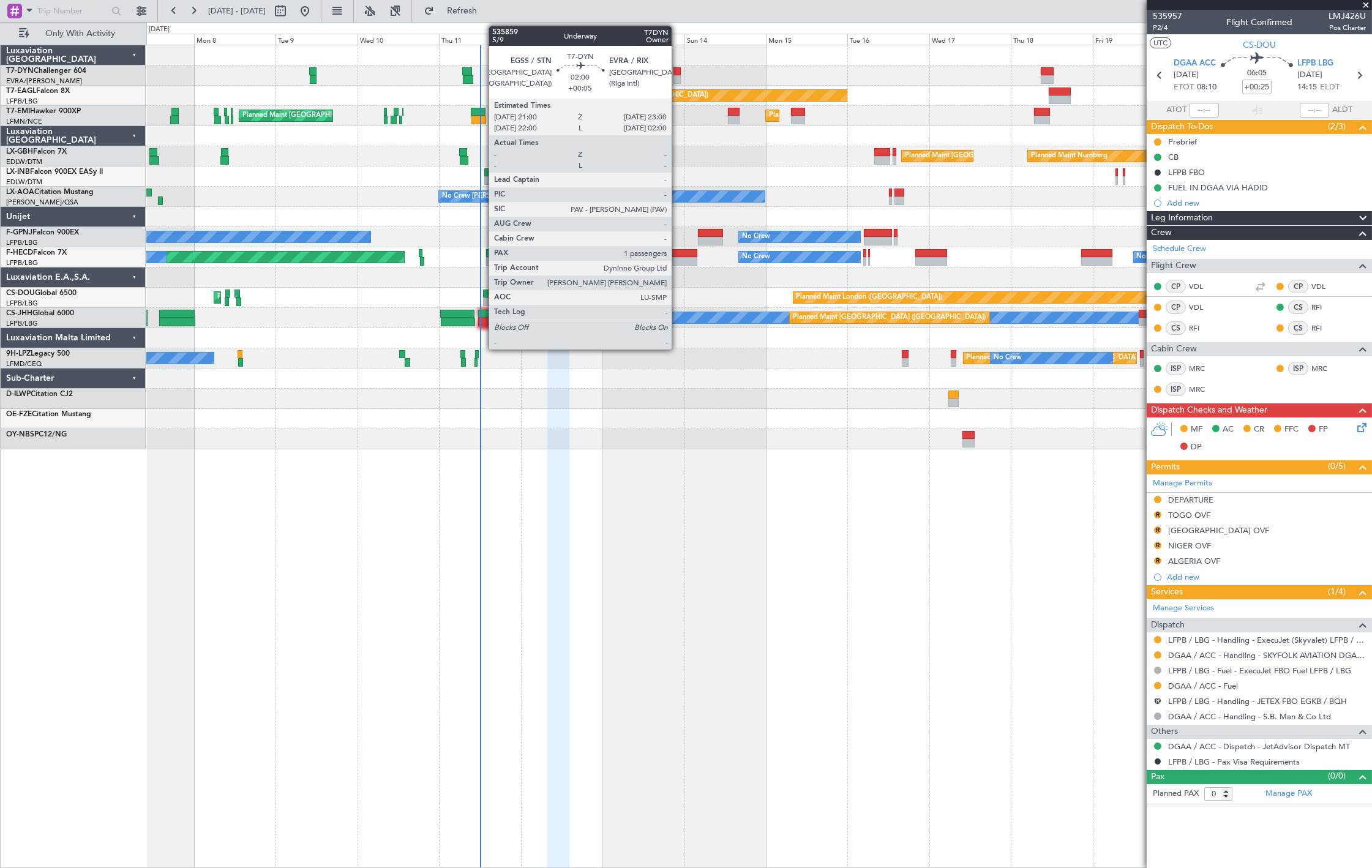
click at [677, 81] on div at bounding box center [677, 79] width 7 height 9
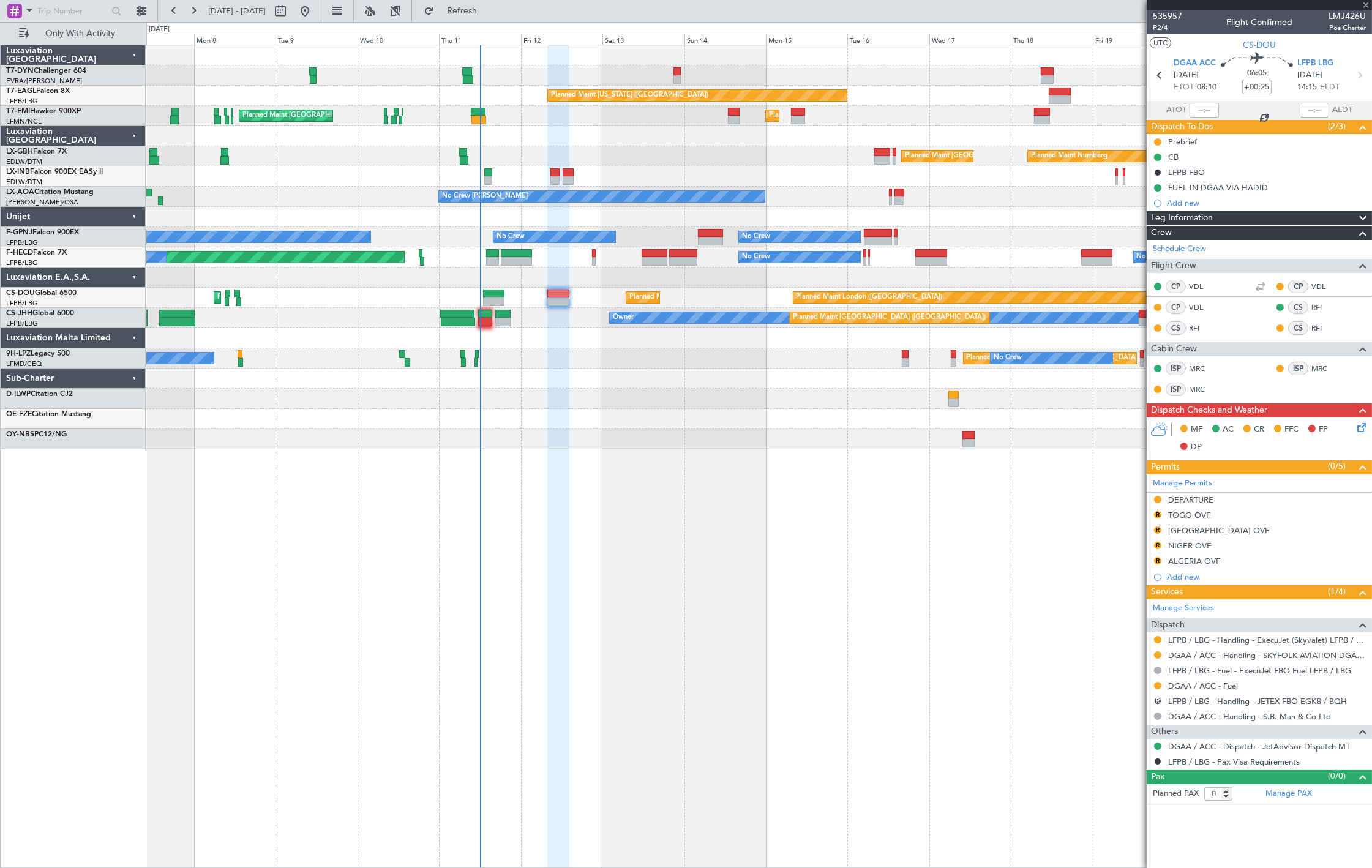
type input "+00:05"
type input "1"
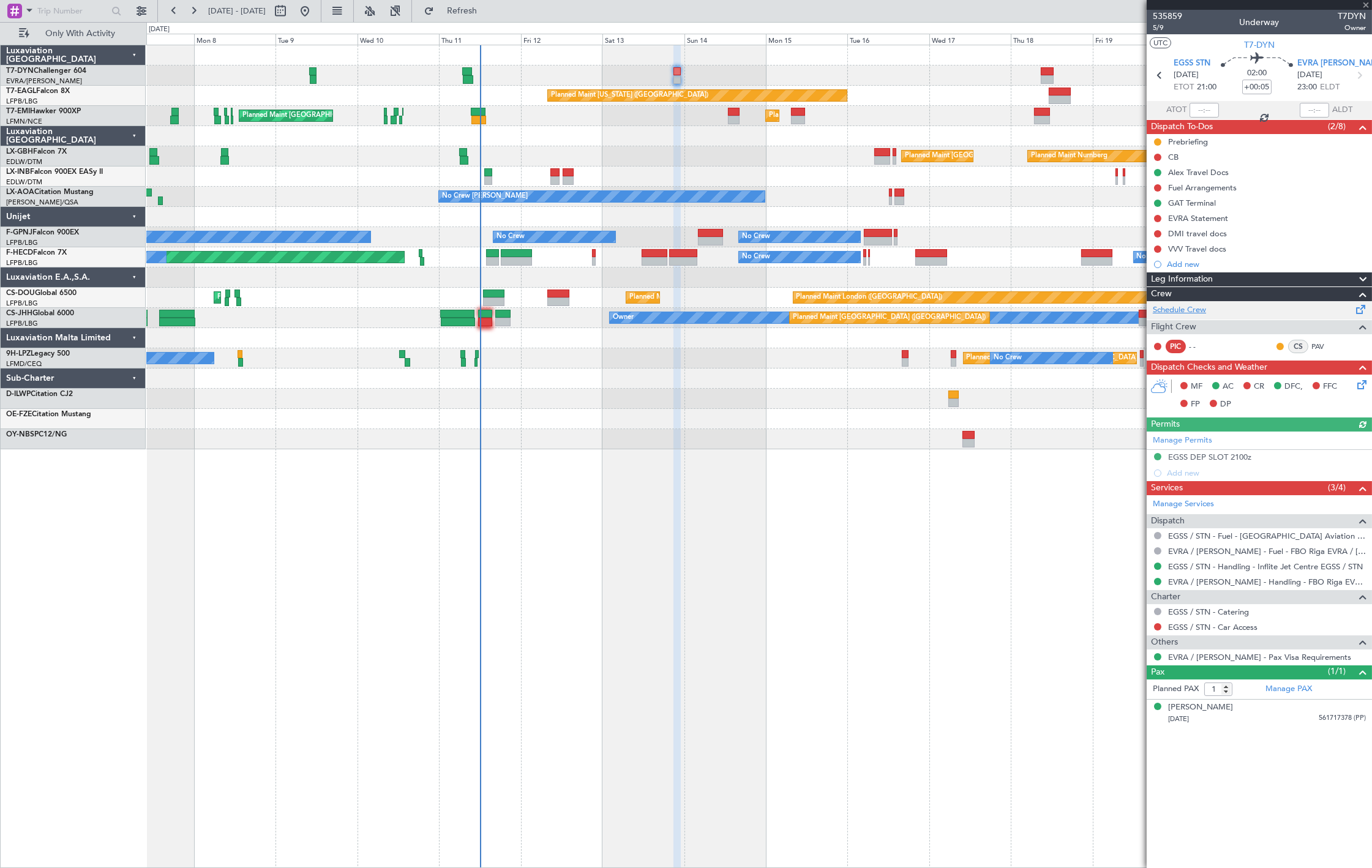
click at [1174, 313] on link "Schedule Crew" at bounding box center [1179, 310] width 54 height 12
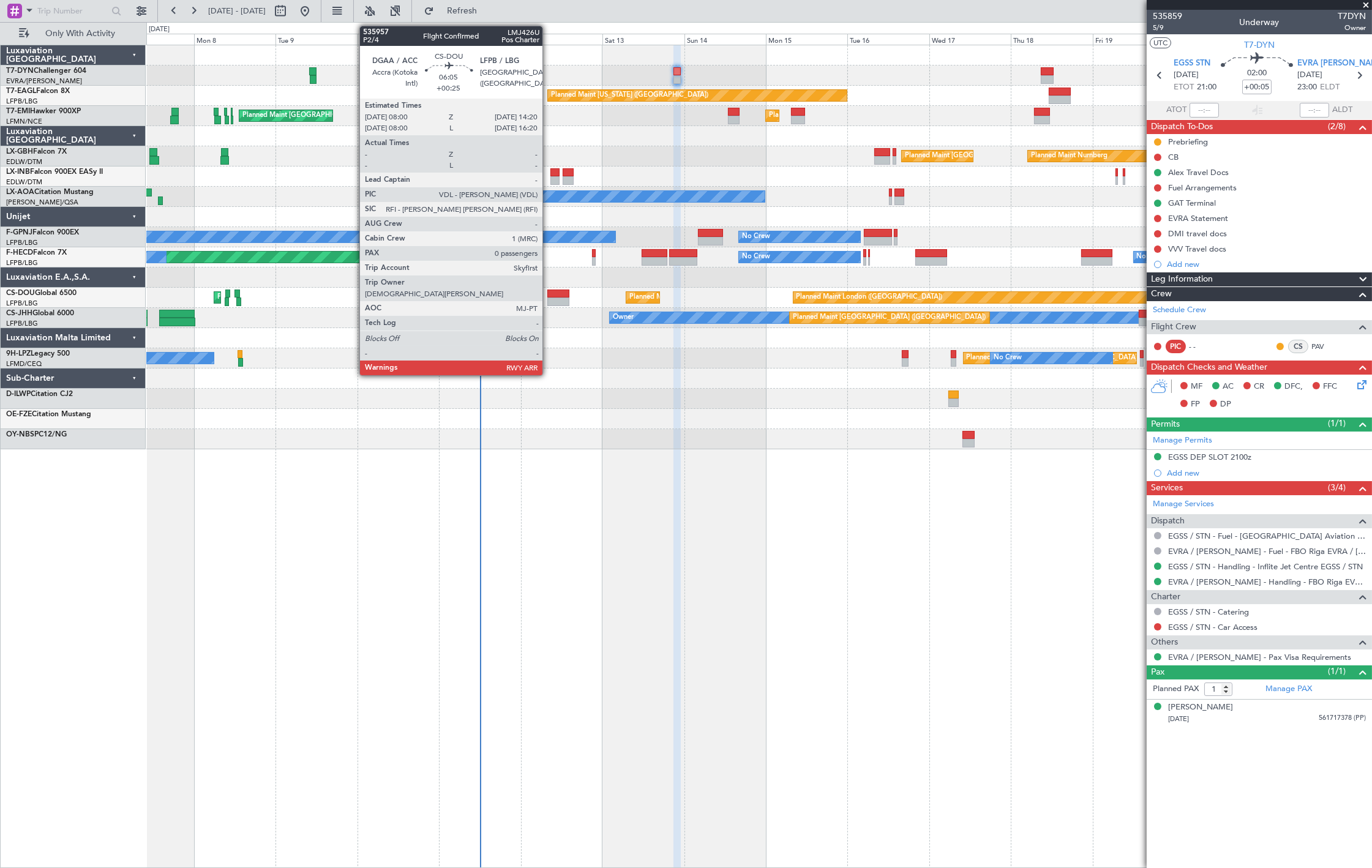
click at [548, 298] on div at bounding box center [558, 302] width 22 height 9
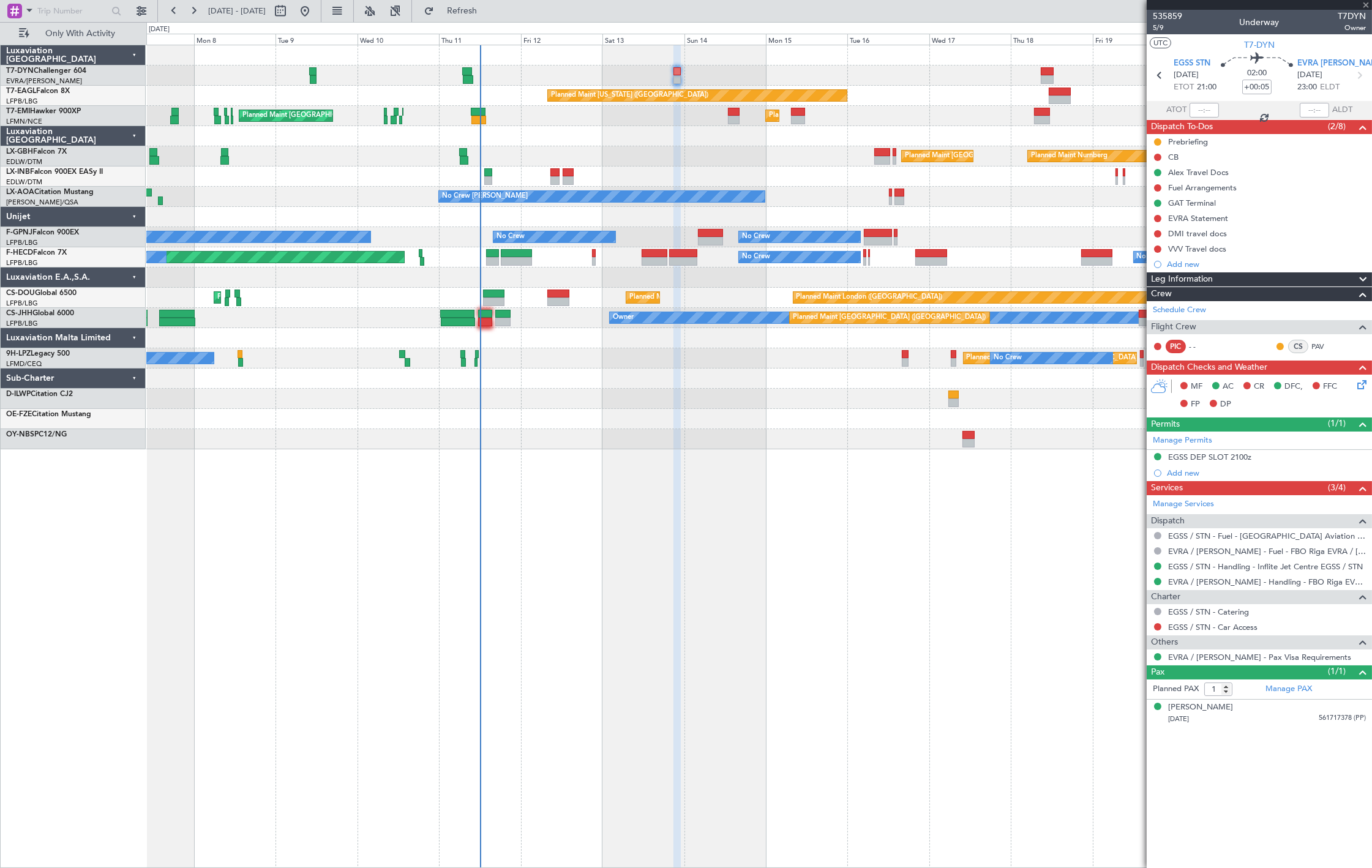
type input "+00:25"
type input "0"
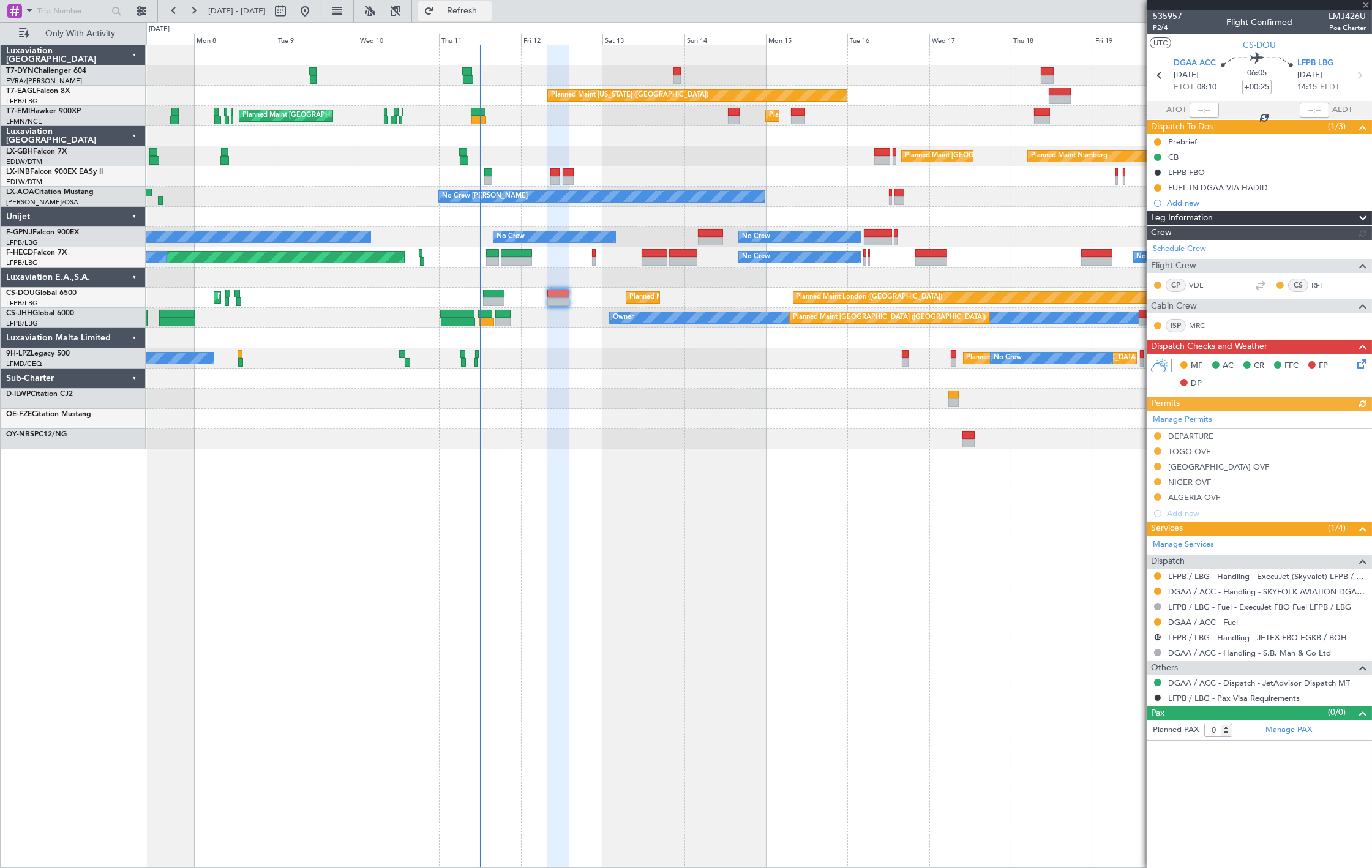
click at [481, 15] on span "Refresh" at bounding box center [462, 11] width 51 height 9
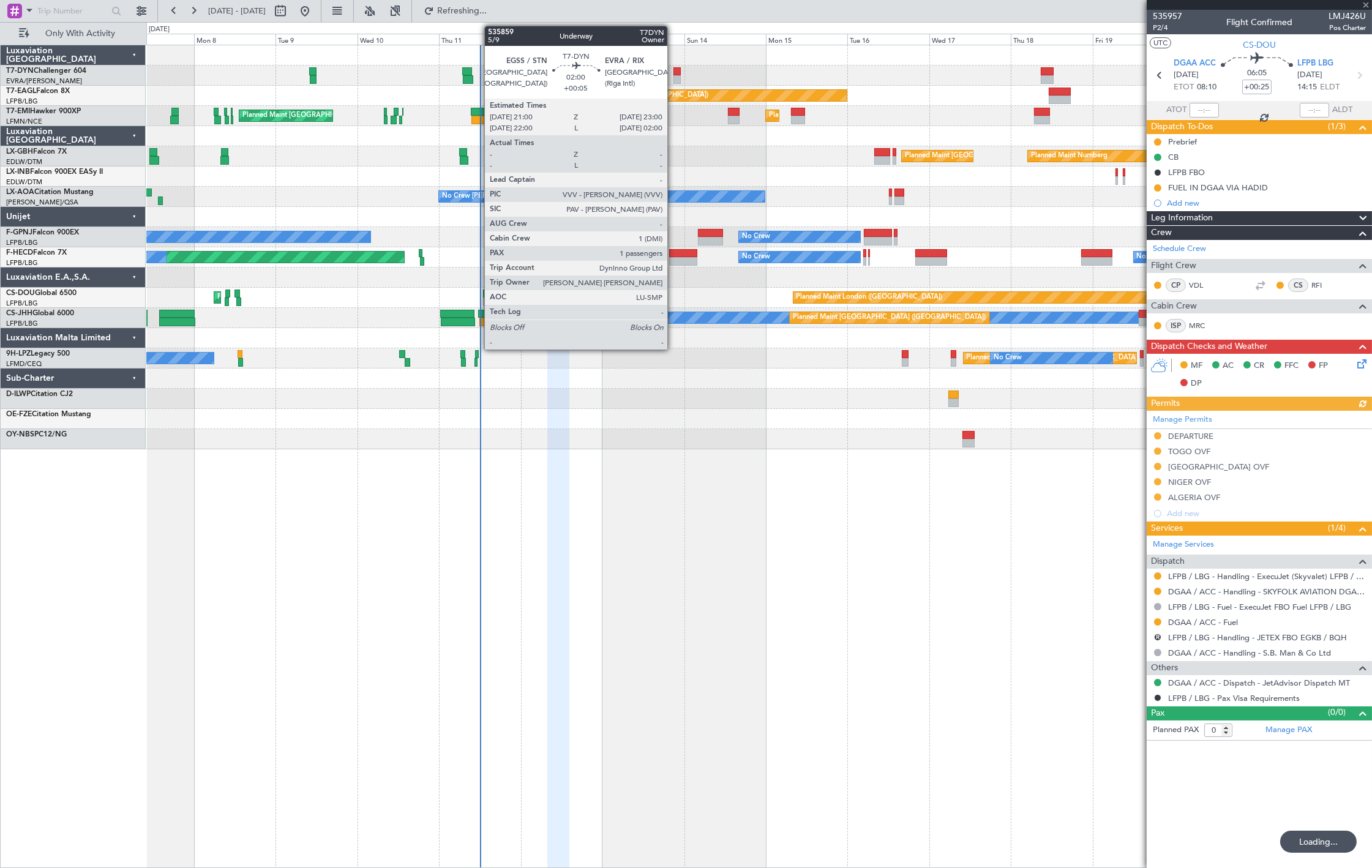
click at [673, 74] on div at bounding box center [677, 71] width 7 height 9
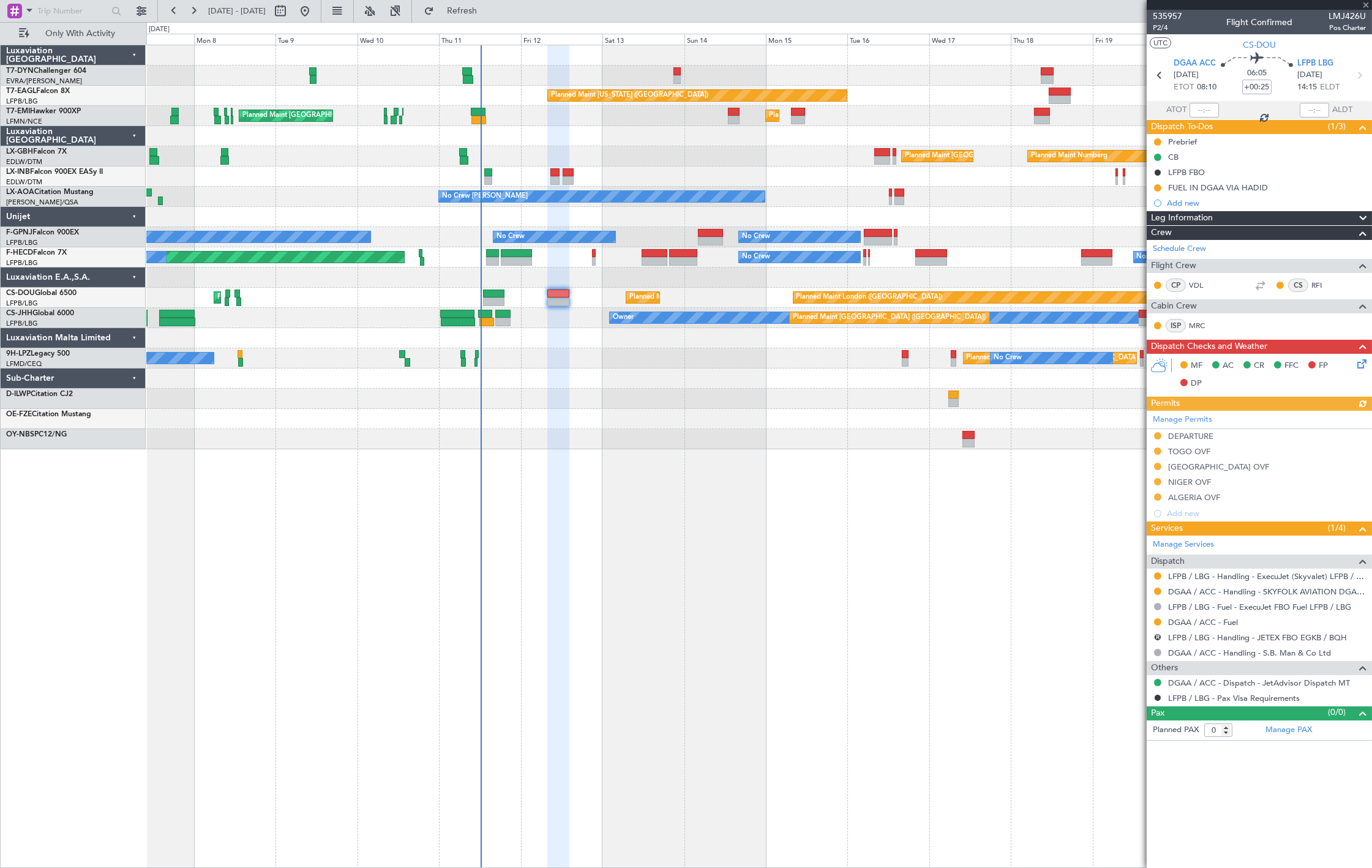
type input "+00:05"
type input "1"
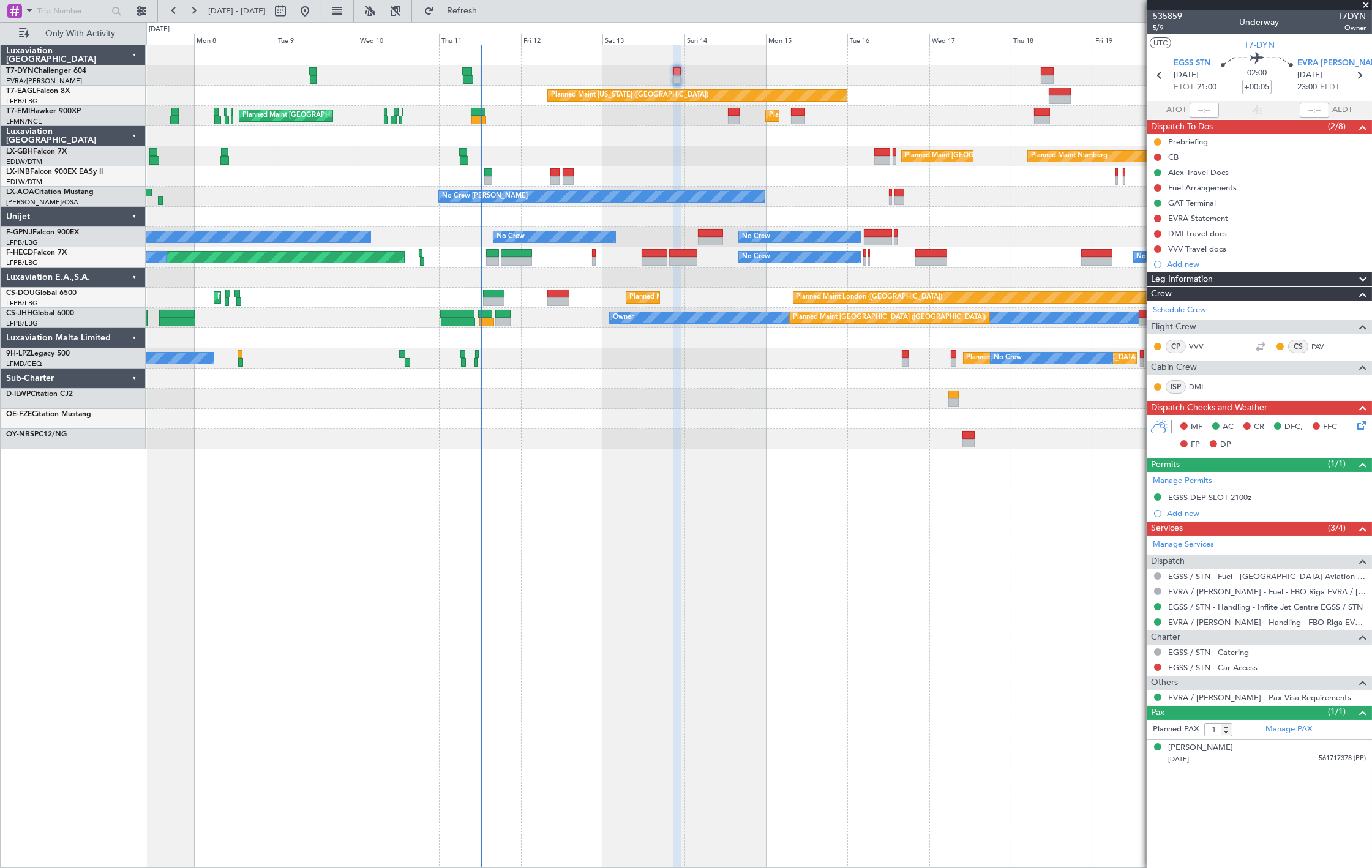
click at [1174, 15] on span "535859" at bounding box center [1167, 16] width 29 height 13
